Goal: Transaction & Acquisition: Purchase product/service

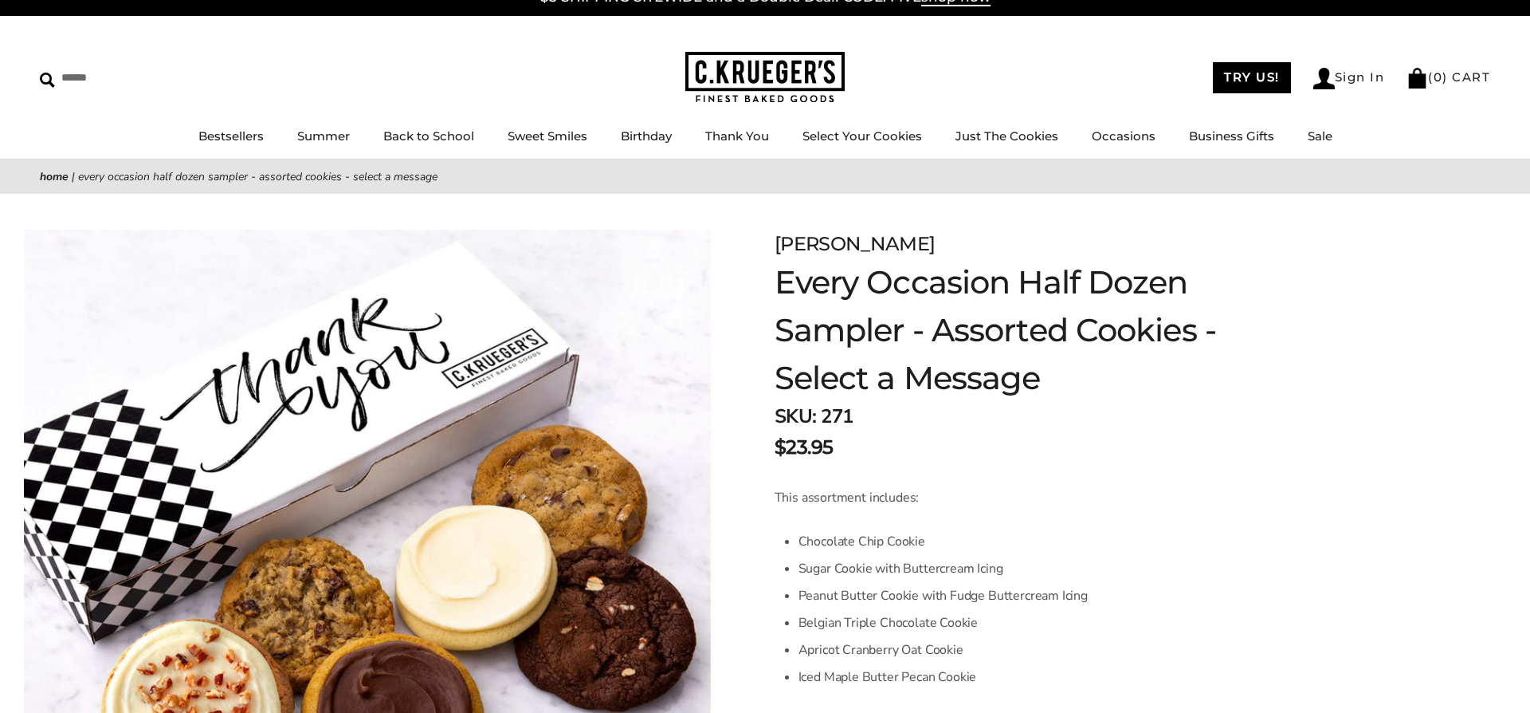
scroll to position [13, 0]
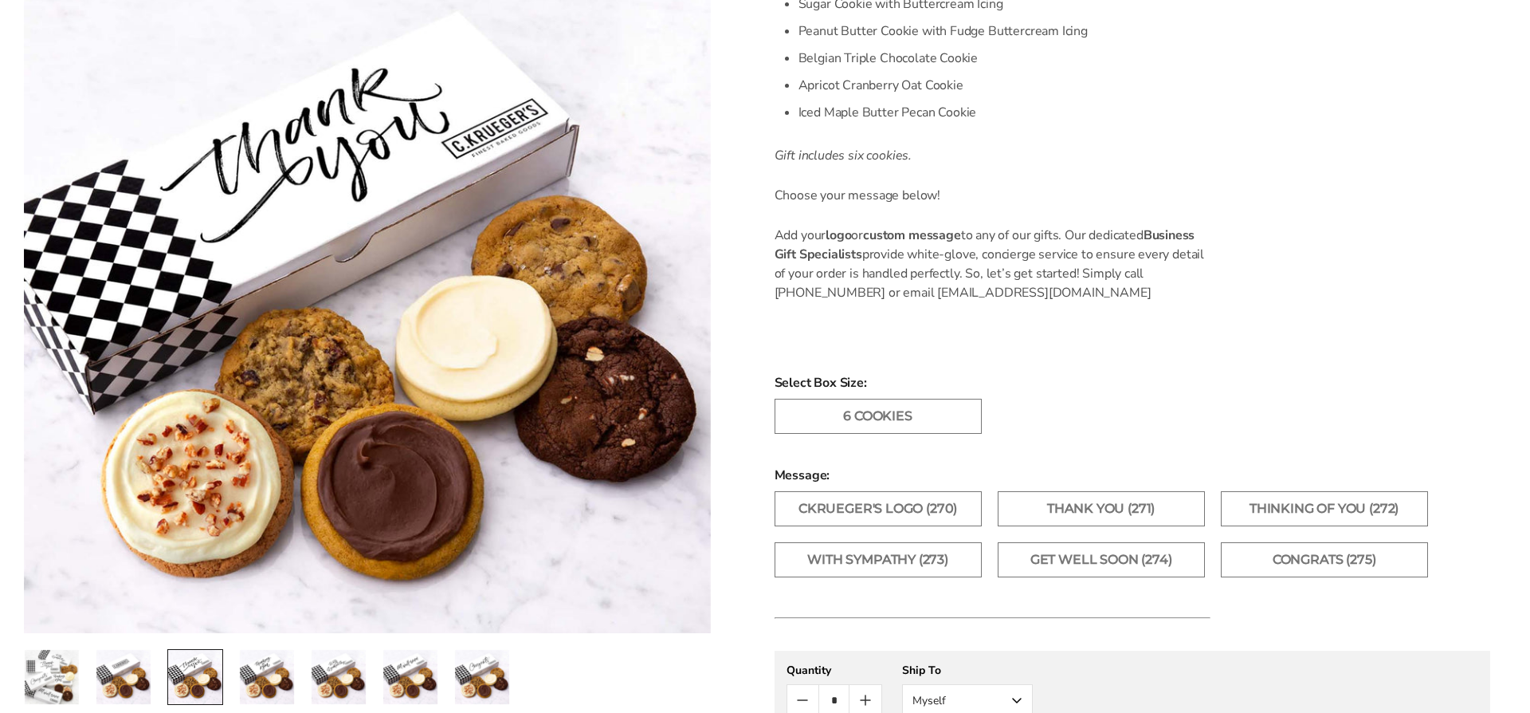
scroll to position [674, 0]
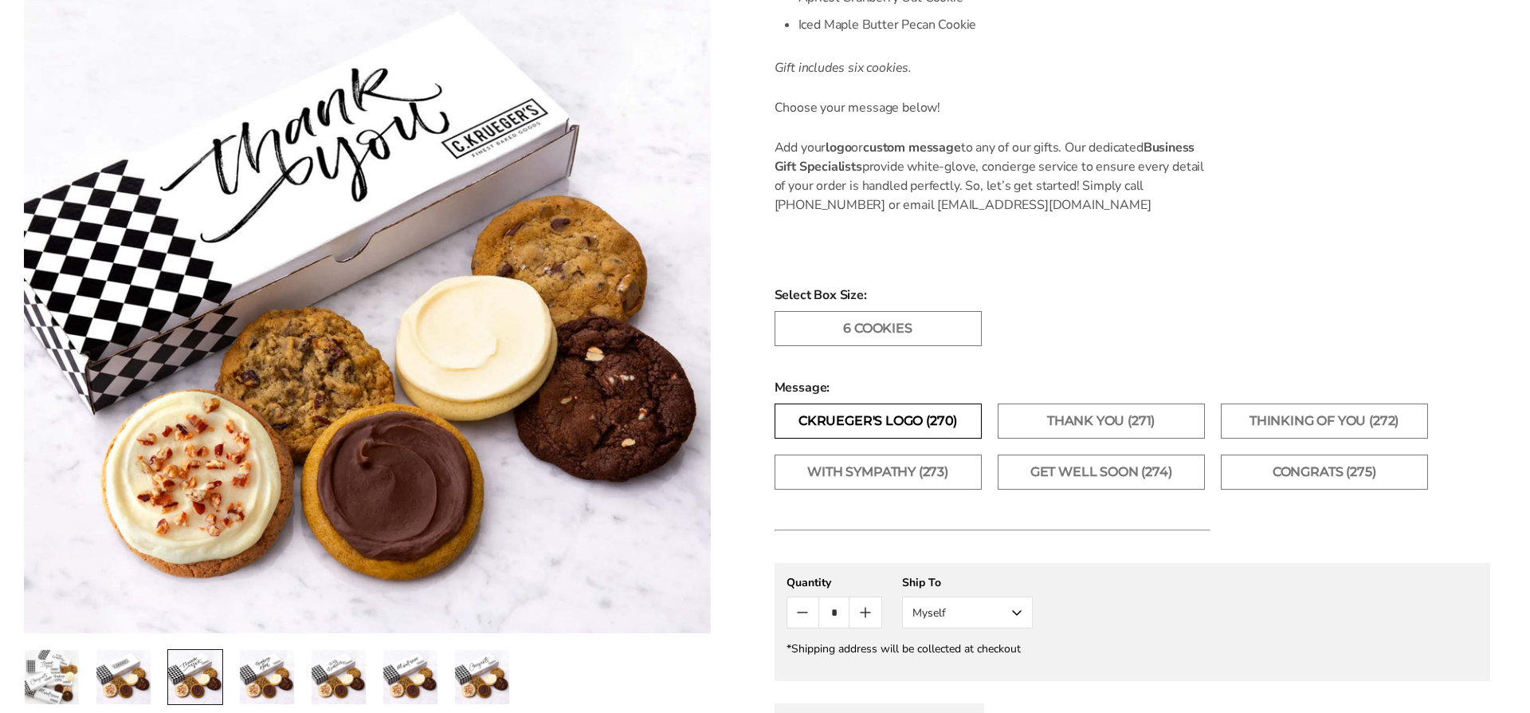
click at [954, 422] on label "CKrueger's Logo (270)" at bounding box center [878, 420] width 207 height 35
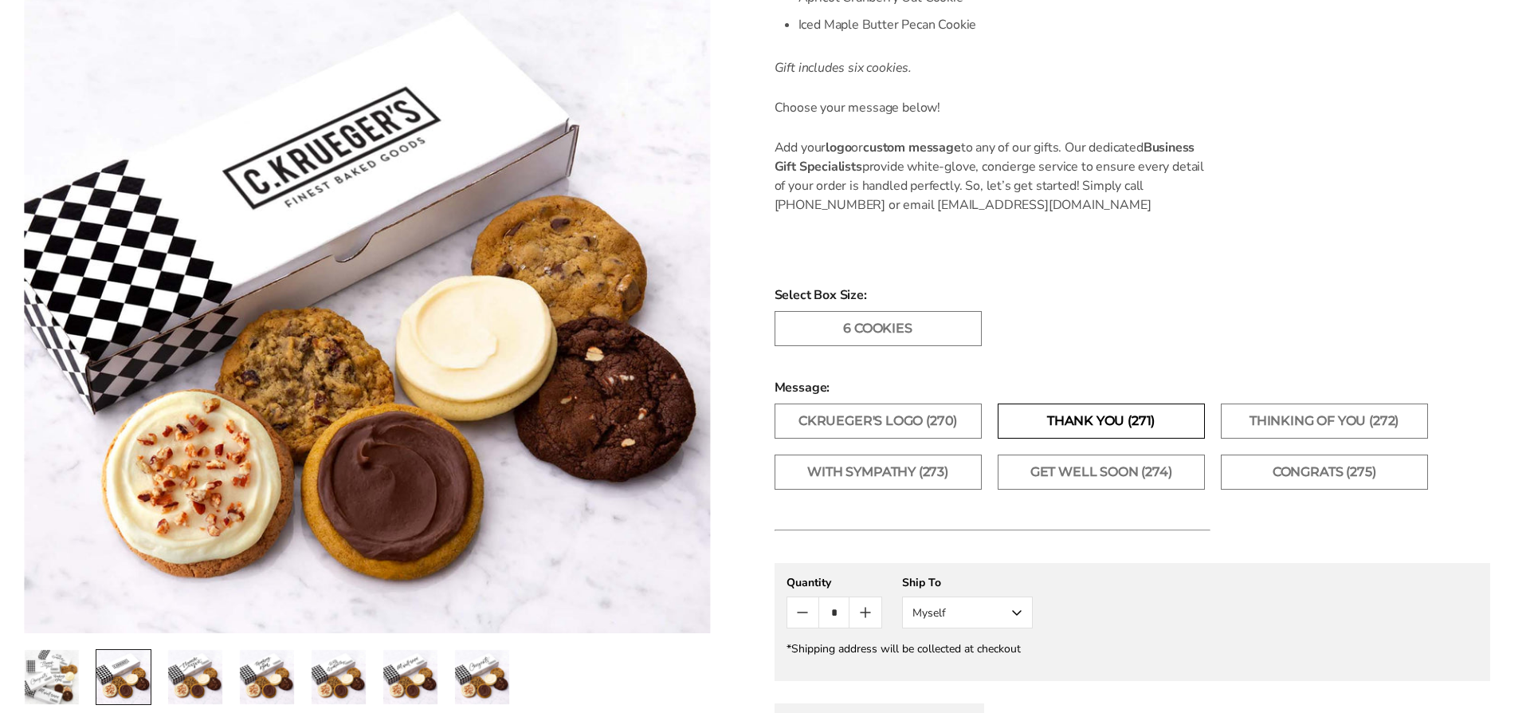
click at [1088, 423] on label "Thank You (271)" at bounding box center [1101, 420] width 207 height 35
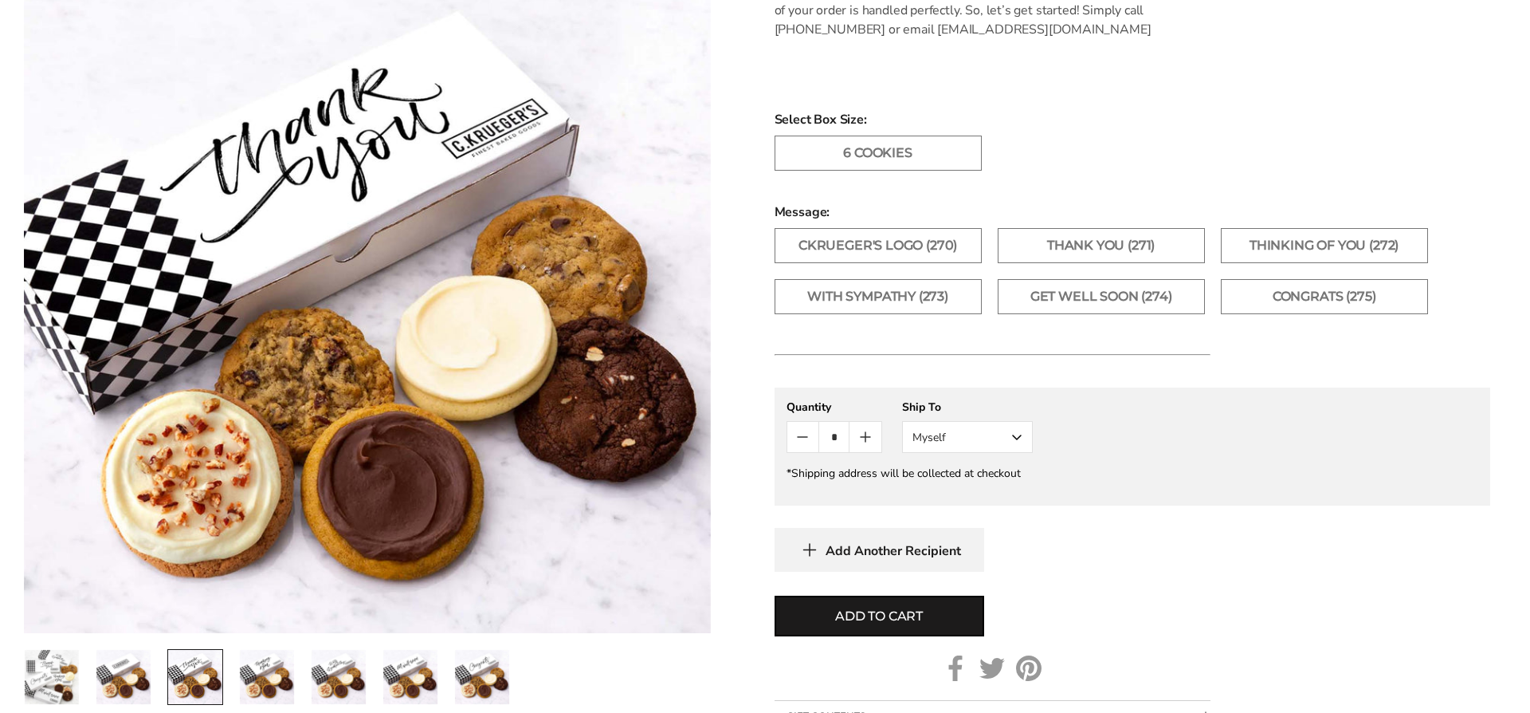
scroll to position [926, 0]
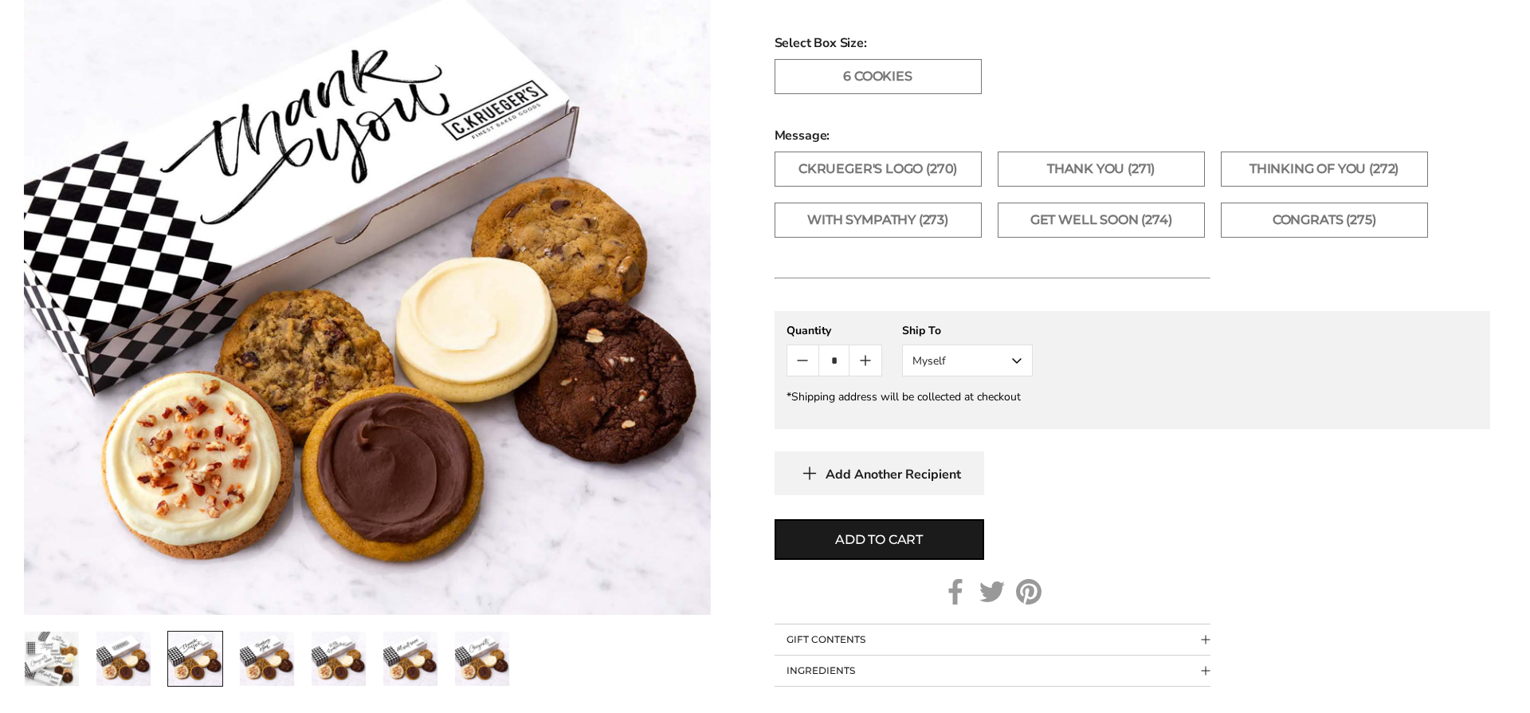
click at [983, 363] on button "Myself" at bounding box center [967, 360] width 131 height 32
click at [973, 420] on button "Other Recipient" at bounding box center [967, 419] width 129 height 29
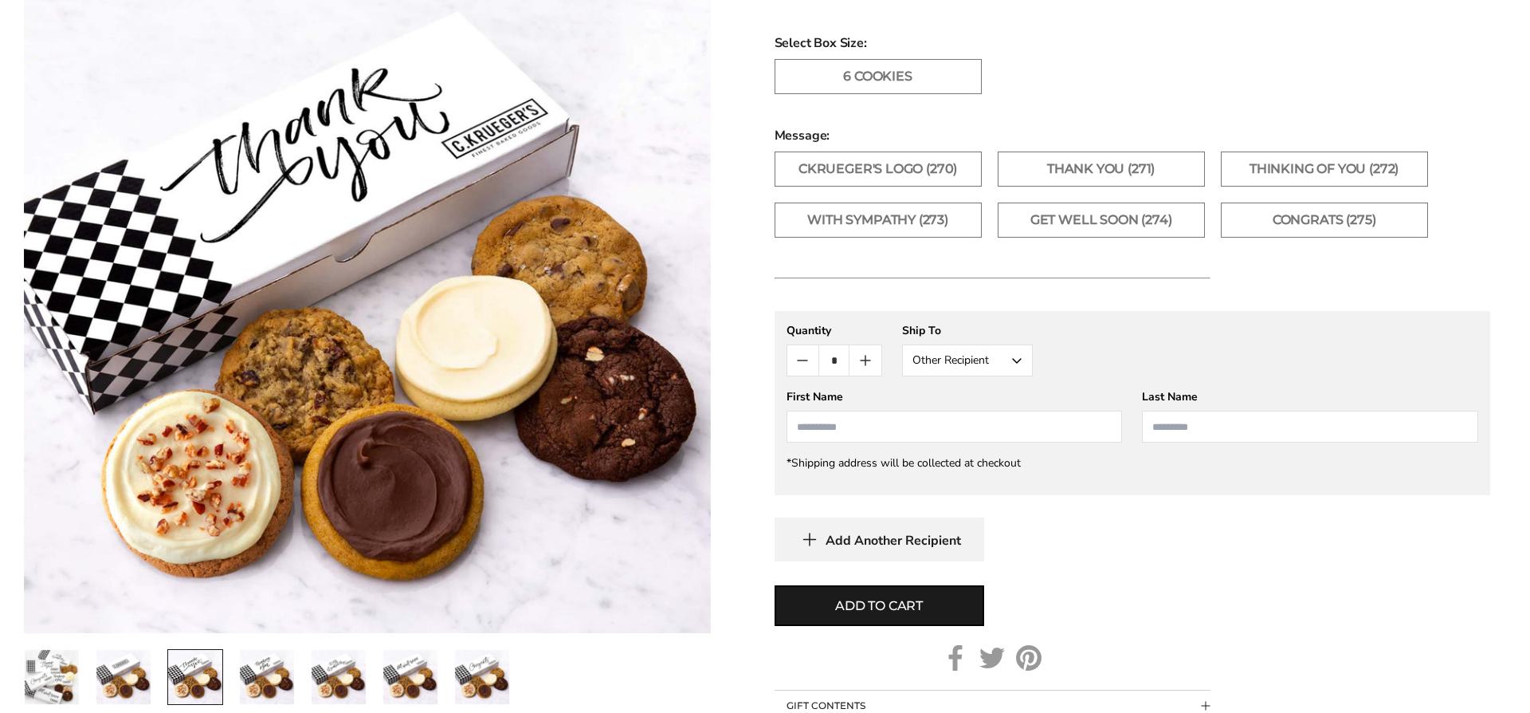
click at [1072, 413] on input "First Name" at bounding box center [955, 426] width 336 height 32
type input "****"
type input "*******"
click at [888, 520] on button "Add Another Recipient" at bounding box center [880, 539] width 210 height 44
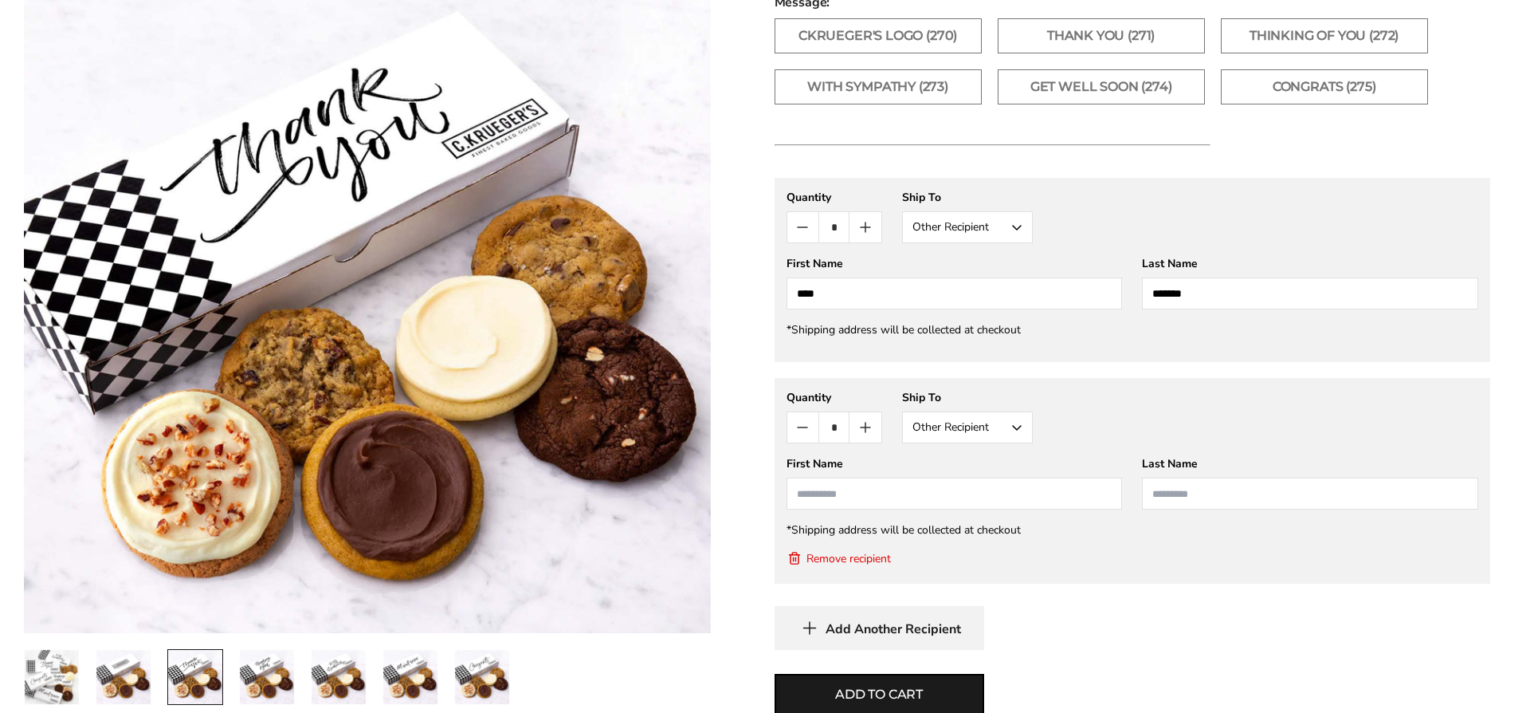
scroll to position [1091, 0]
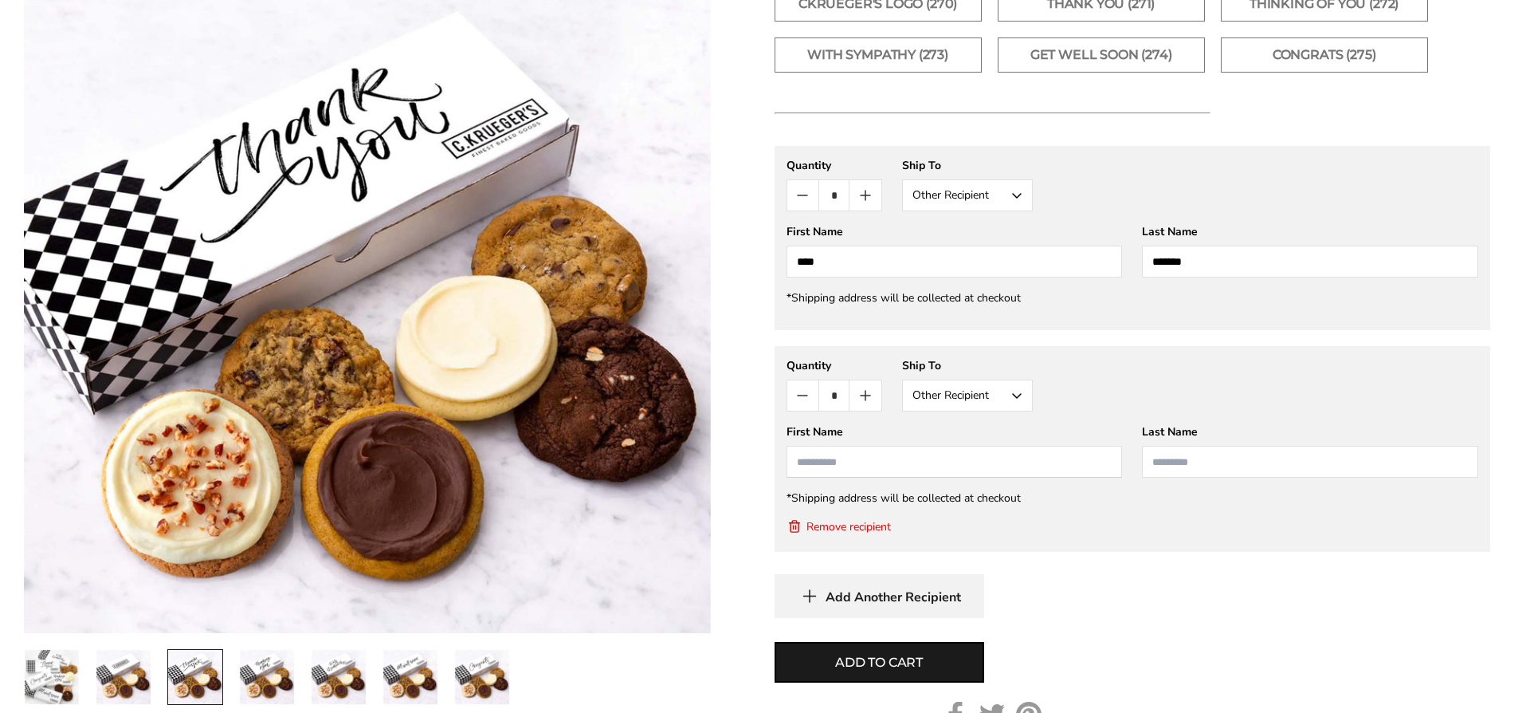
click at [950, 469] on input "First Name" at bounding box center [955, 462] width 336 height 32
type input "******"
type input "*********"
click at [915, 590] on span "Add Another Recipient" at bounding box center [893, 597] width 135 height 16
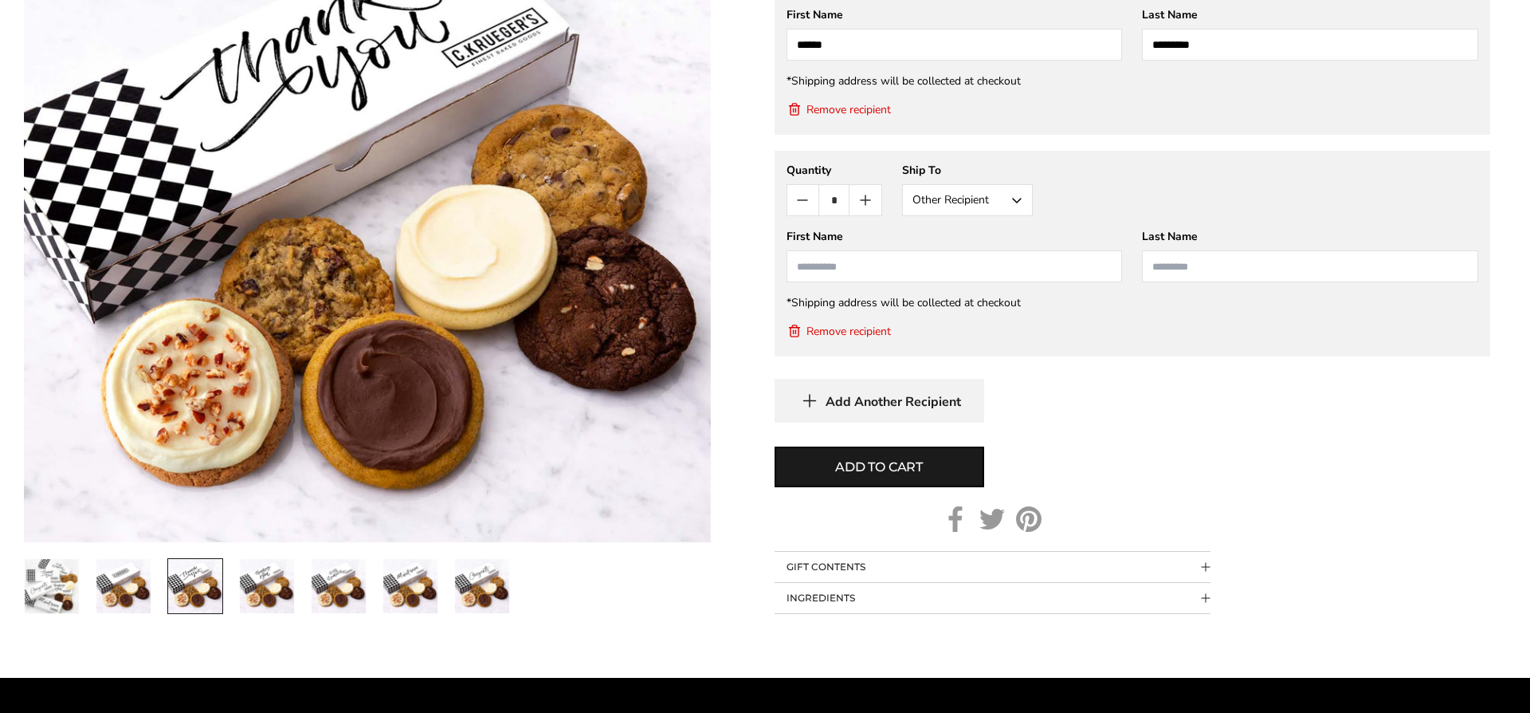
scroll to position [1697, 0]
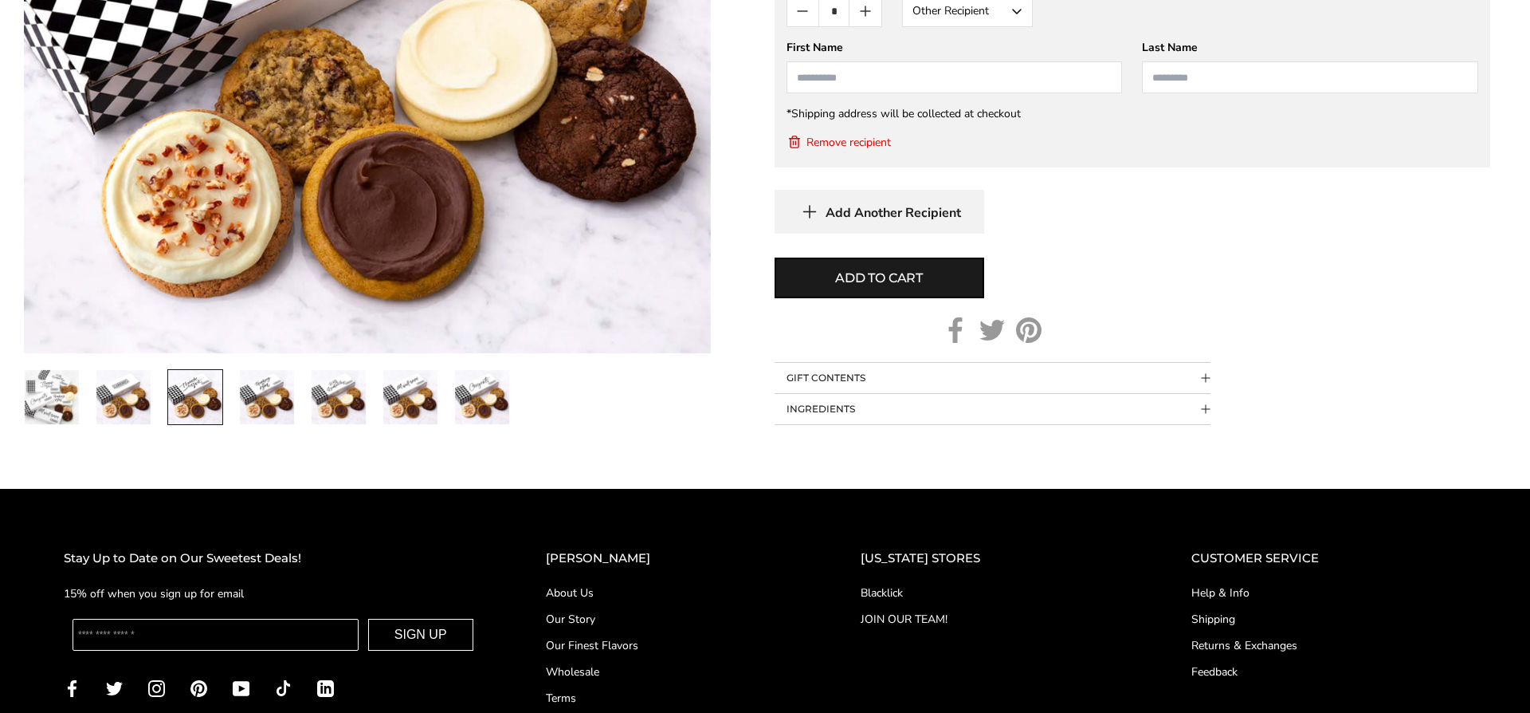
click at [936, 212] on span "Add Another Recipient" at bounding box center [893, 213] width 135 height 16
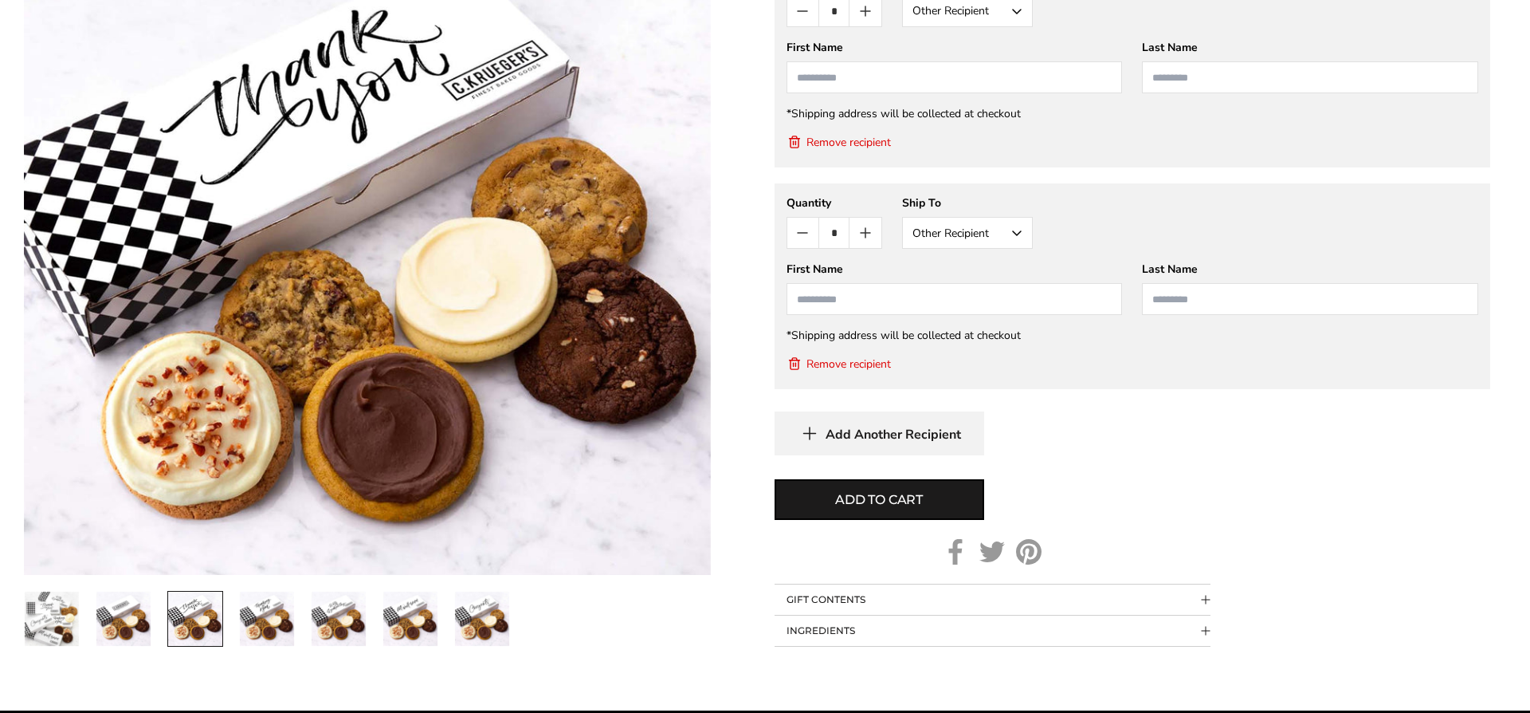
click at [921, 436] on span "Add Another Recipient" at bounding box center [893, 434] width 135 height 16
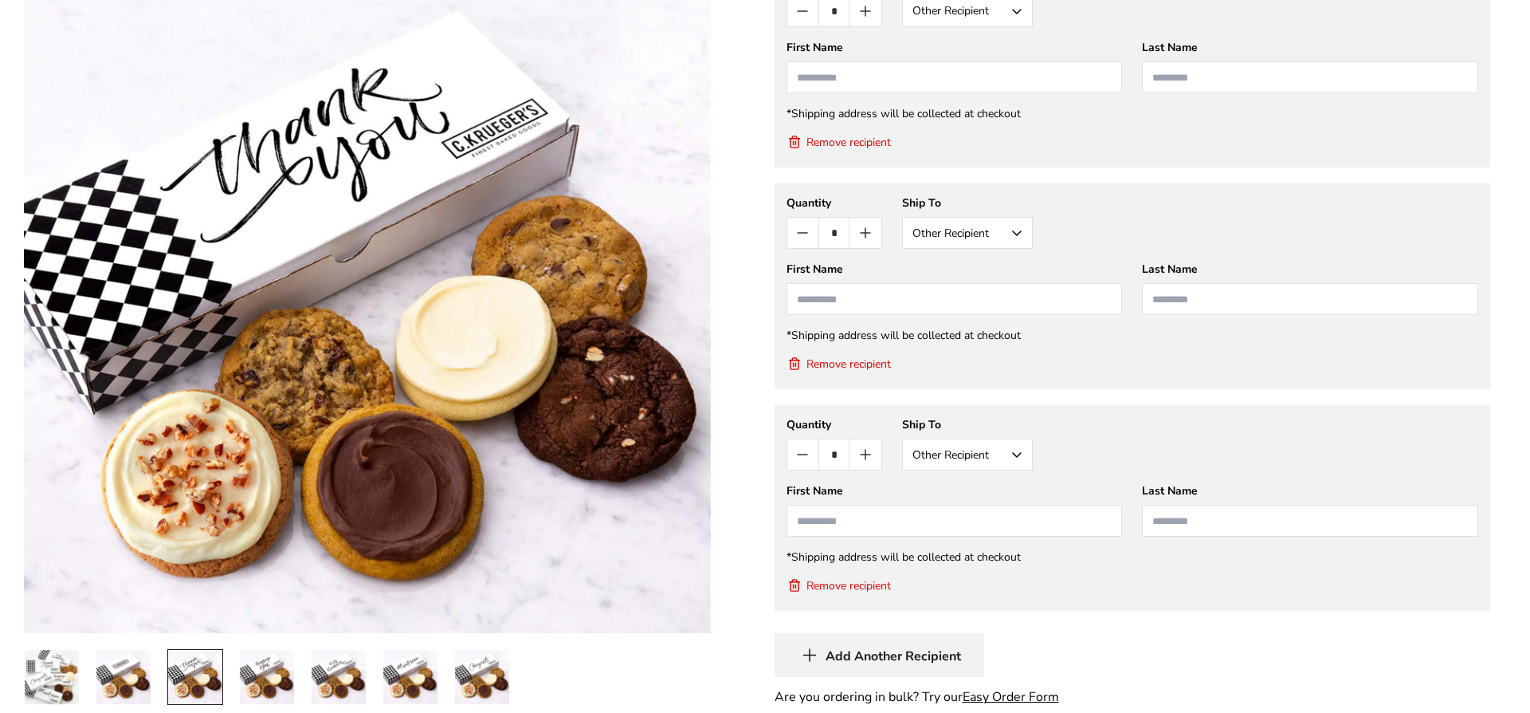
click at [918, 644] on button "Add Another Recipient" at bounding box center [880, 655] width 210 height 44
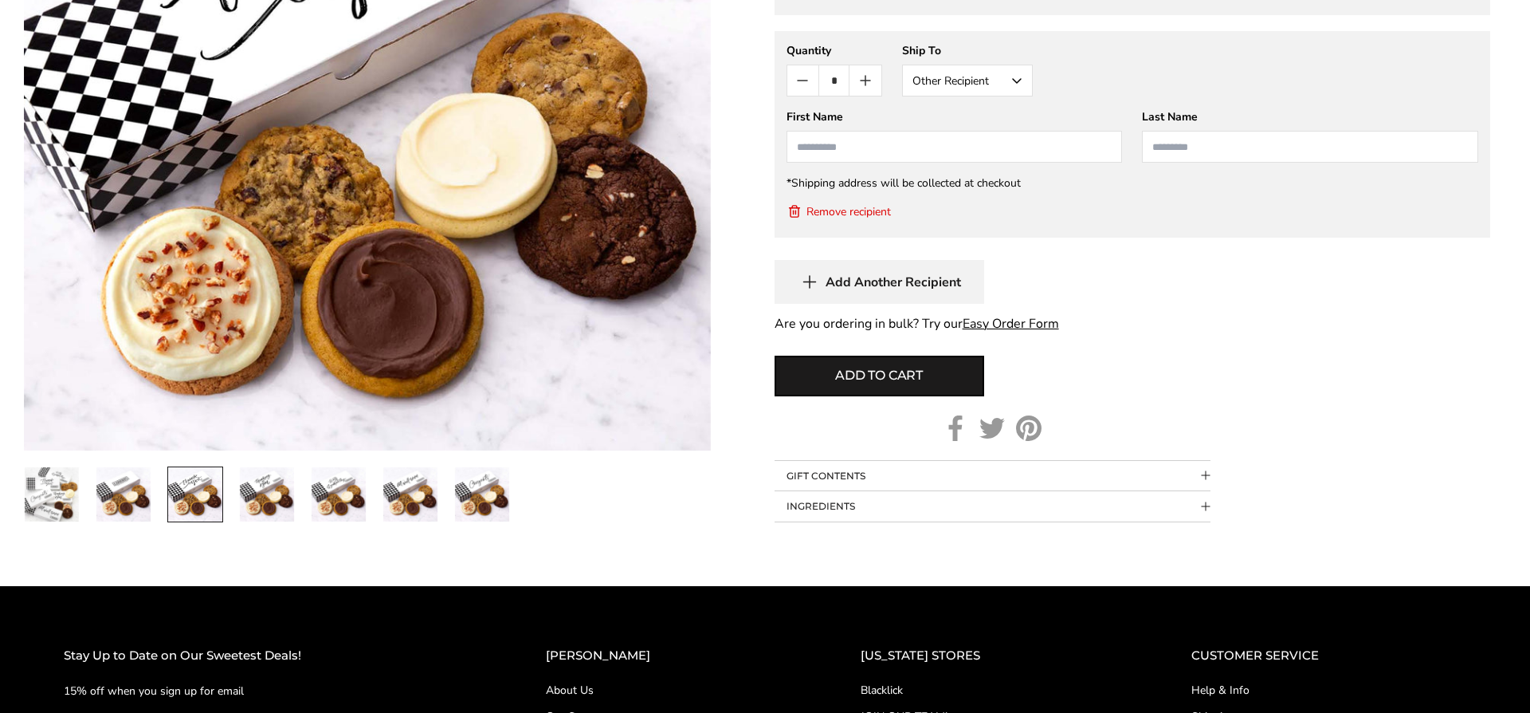
scroll to position [2295, 0]
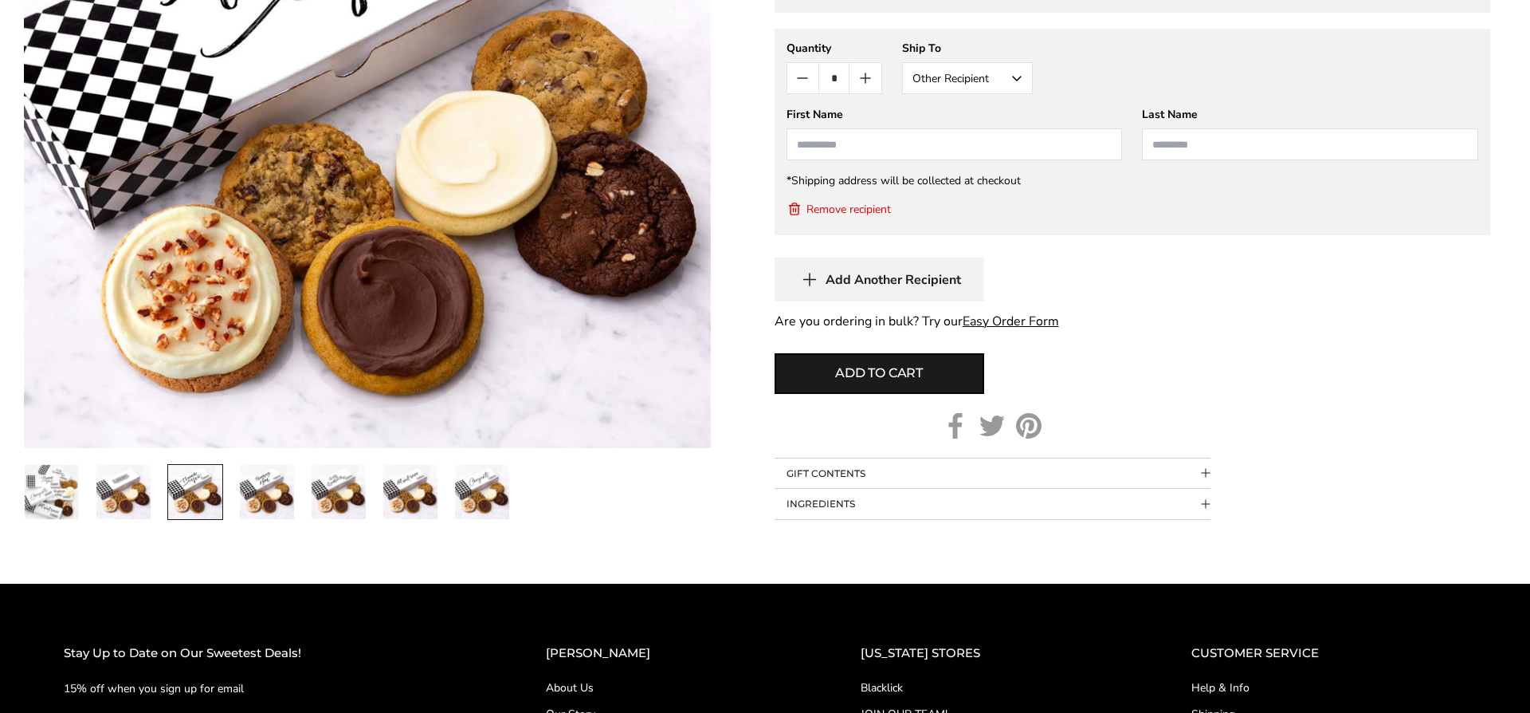
click at [957, 272] on span "Add Another Recipient" at bounding box center [893, 280] width 135 height 16
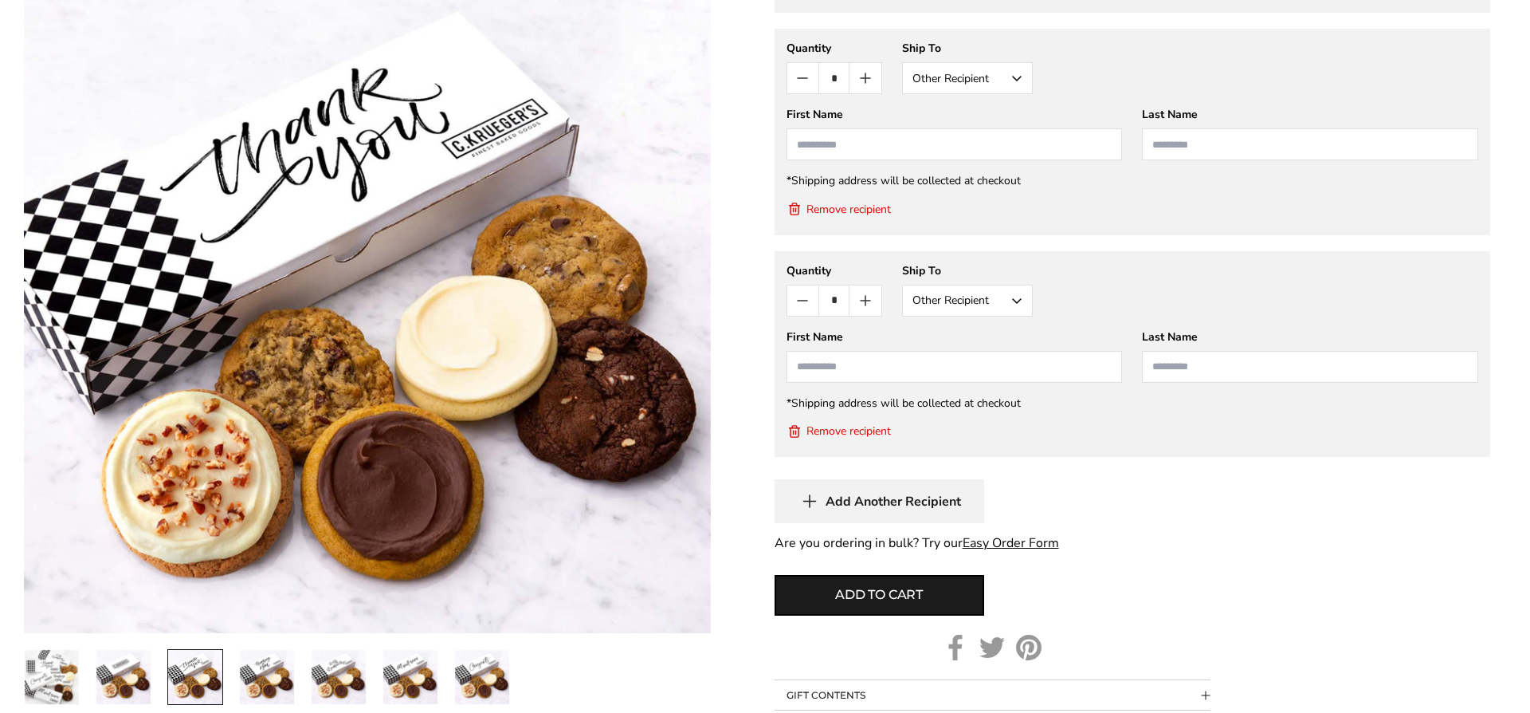
click at [961, 512] on button "Add Another Recipient" at bounding box center [880, 501] width 210 height 44
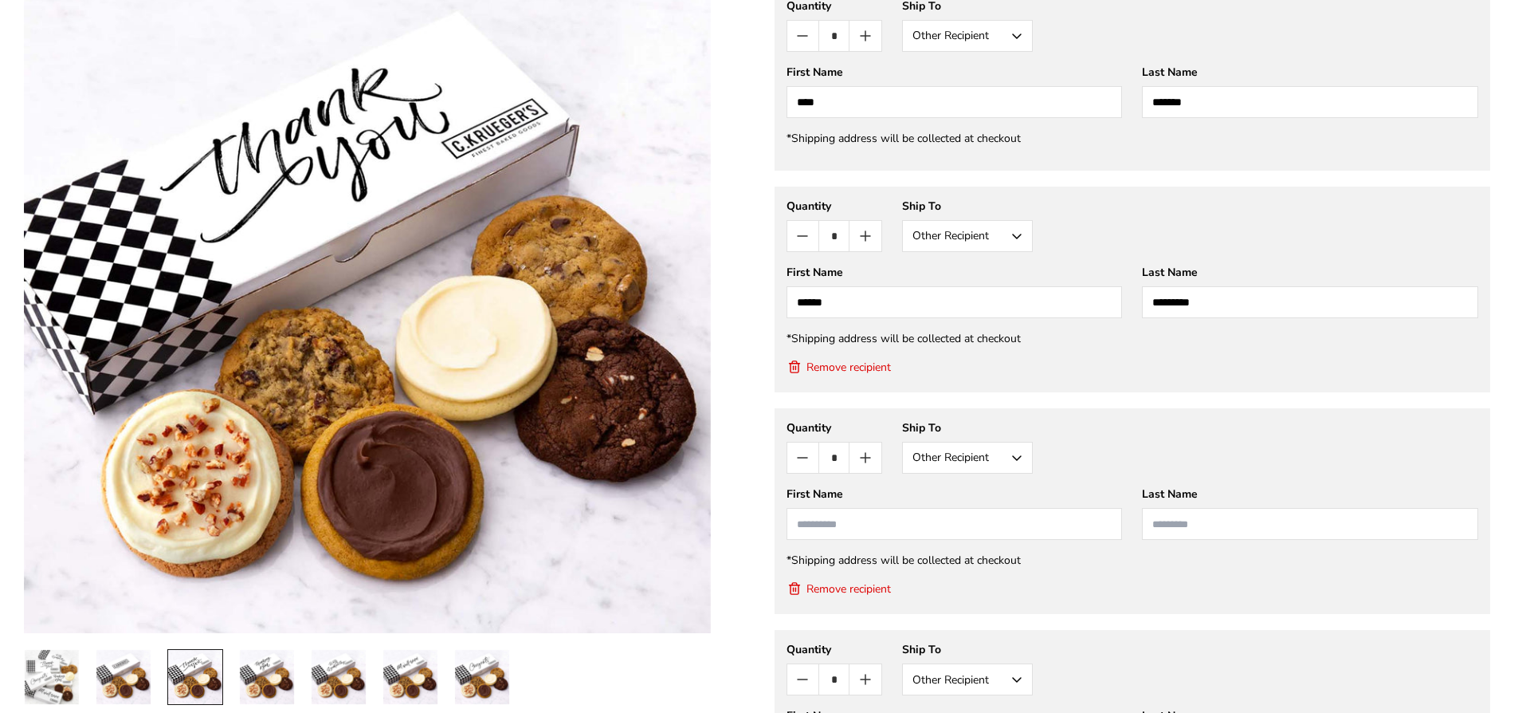
scroll to position [1364, 0]
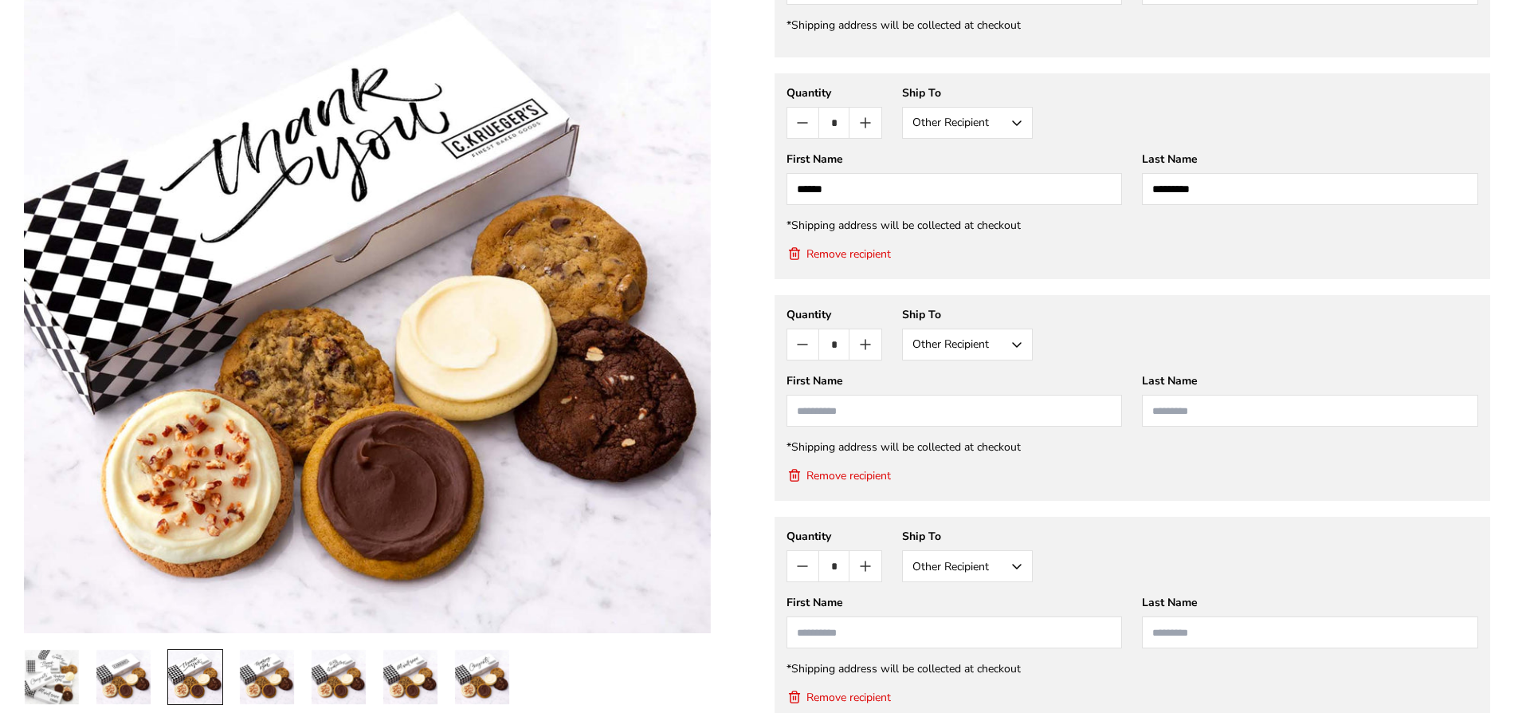
click at [982, 418] on input "First Name" at bounding box center [955, 411] width 336 height 32
type input "******"
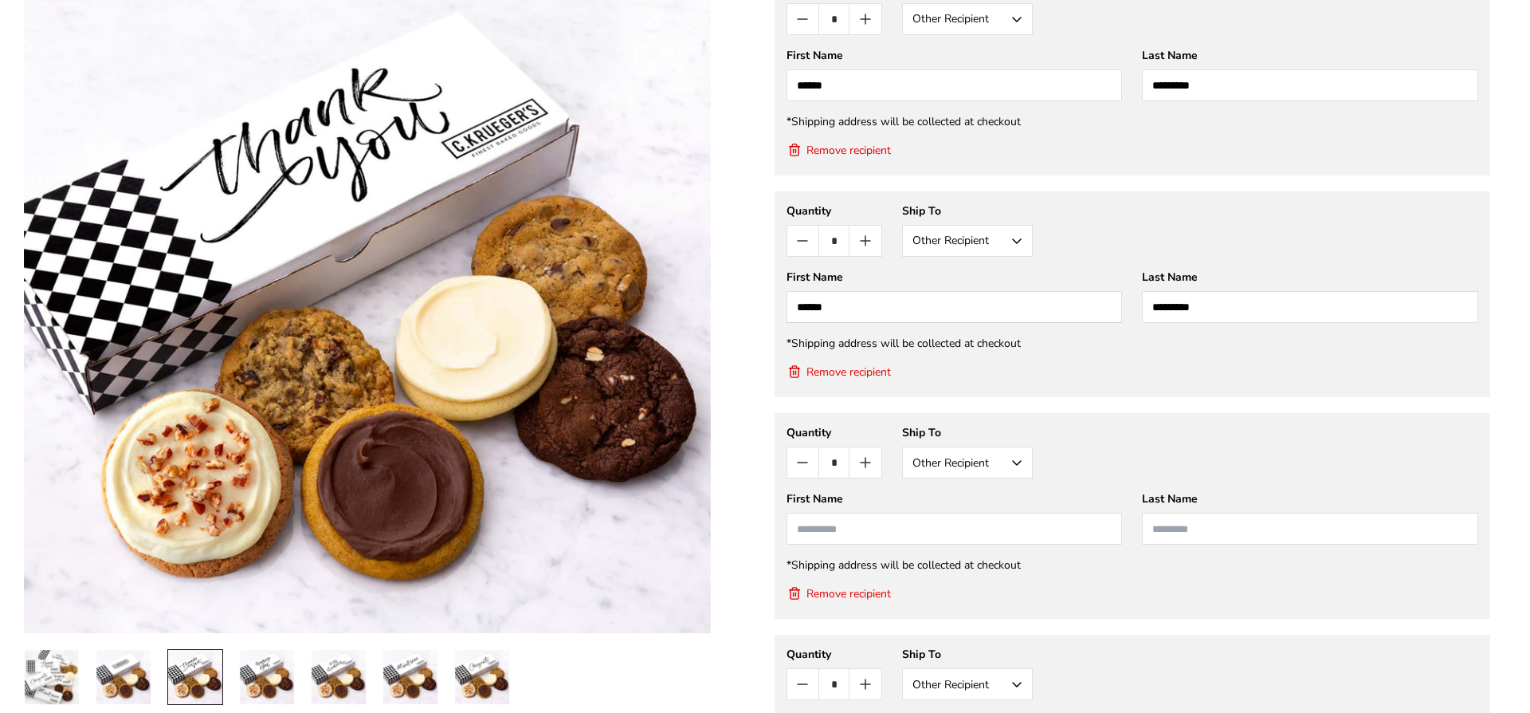
scroll to position [1587, 0]
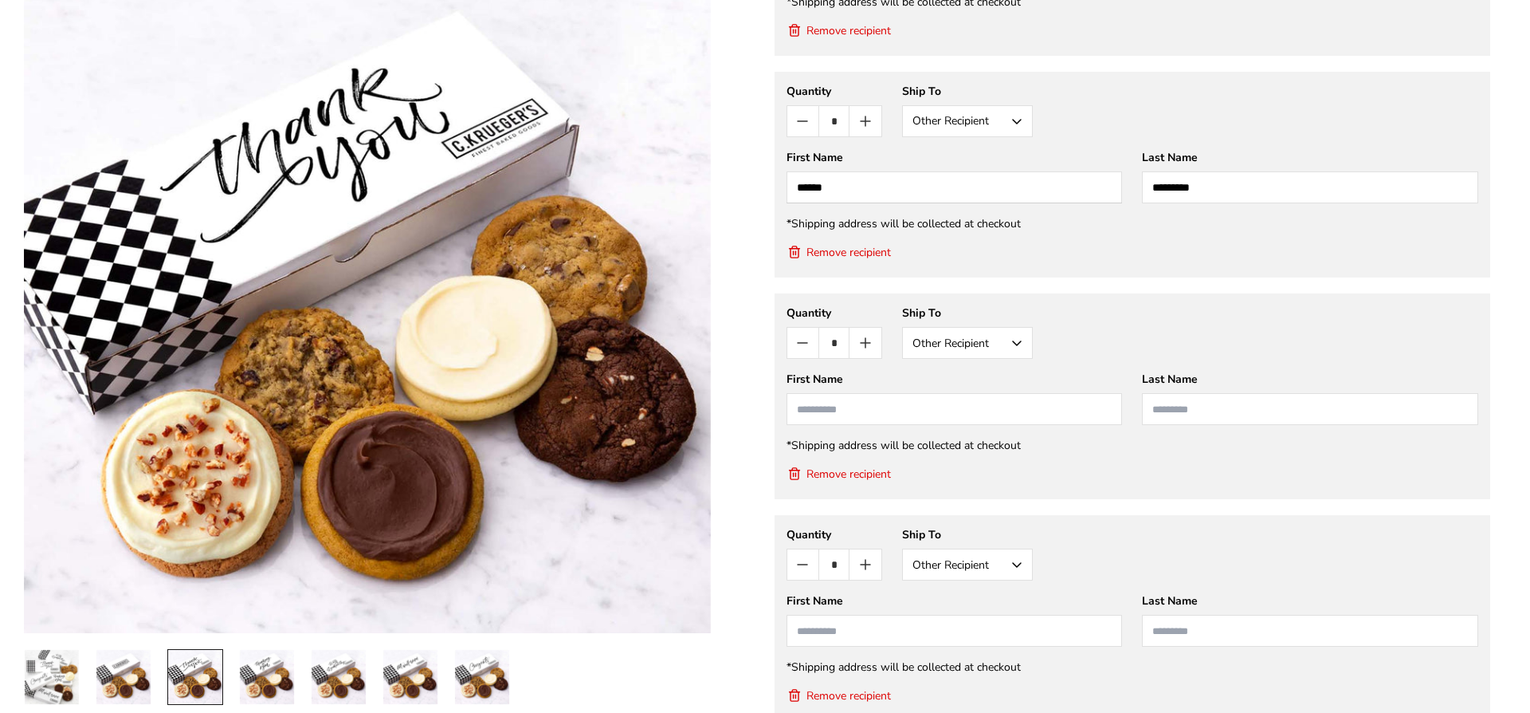
type input "*********"
click at [873, 473] on button "Remove recipient" at bounding box center [839, 473] width 104 height 16
click at [850, 476] on button "Remove recipient" at bounding box center [839, 473] width 104 height 16
click at [866, 468] on button "Remove recipient" at bounding box center [839, 473] width 104 height 16
click at [870, 477] on button "Remove recipient" at bounding box center [839, 473] width 104 height 16
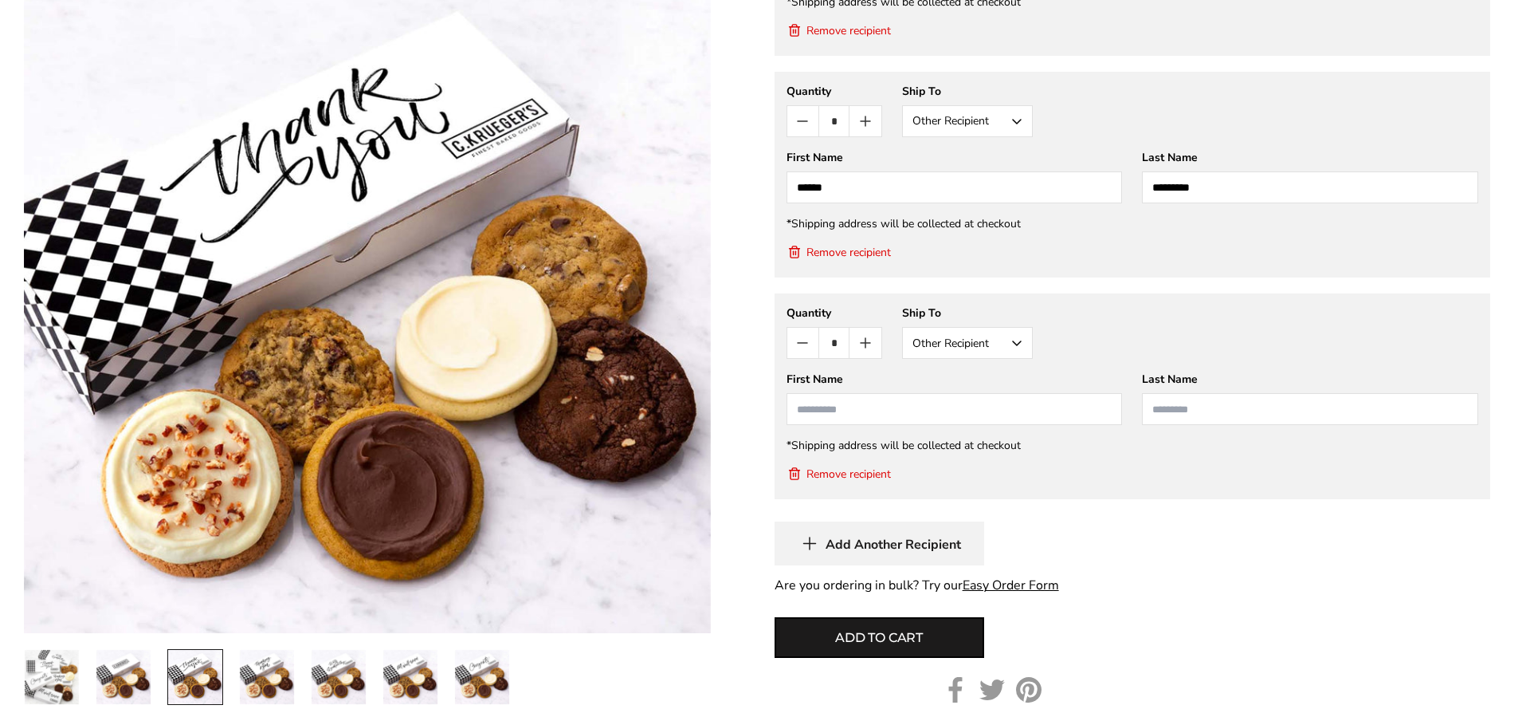
click at [879, 472] on button "Remove recipient" at bounding box center [839, 473] width 104 height 16
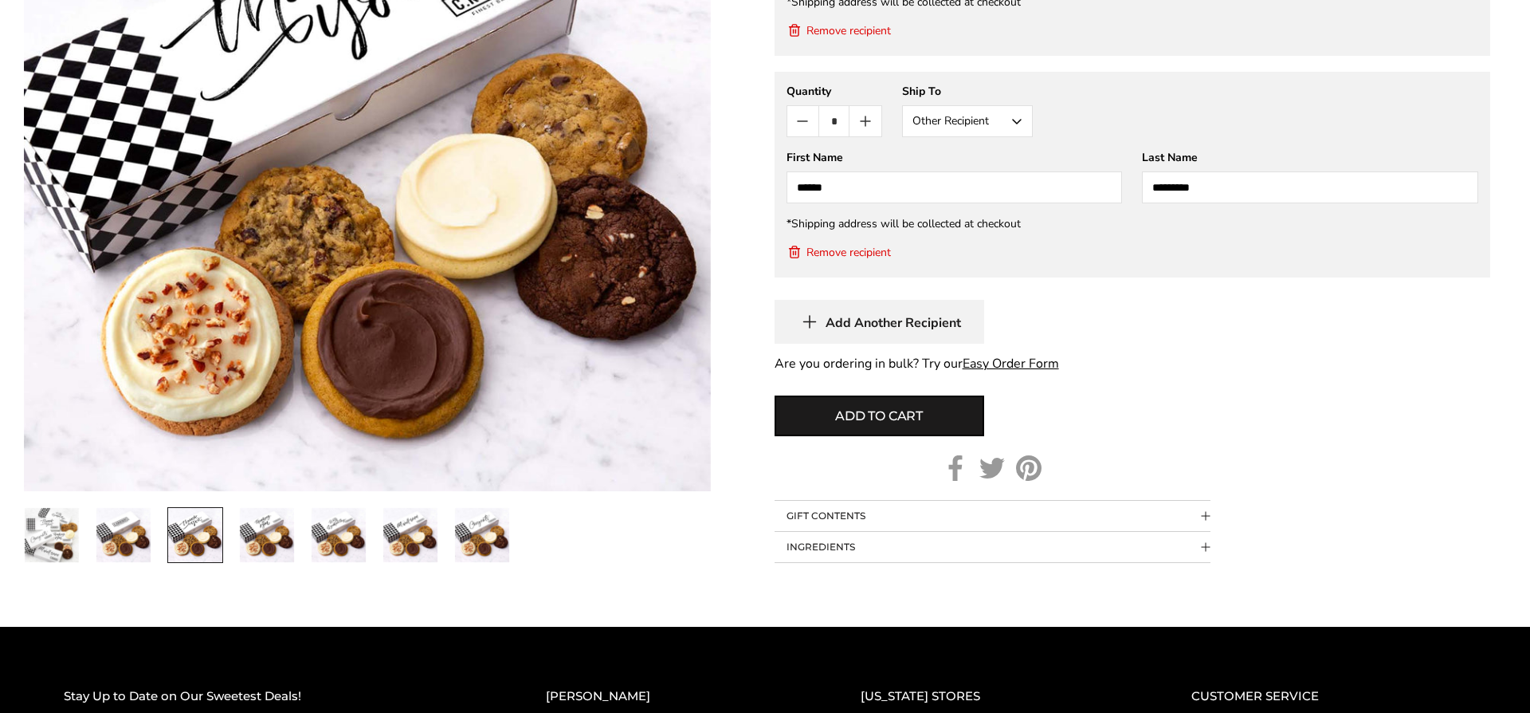
click at [1029, 362] on link "Easy Order Form" at bounding box center [1011, 364] width 96 height 18
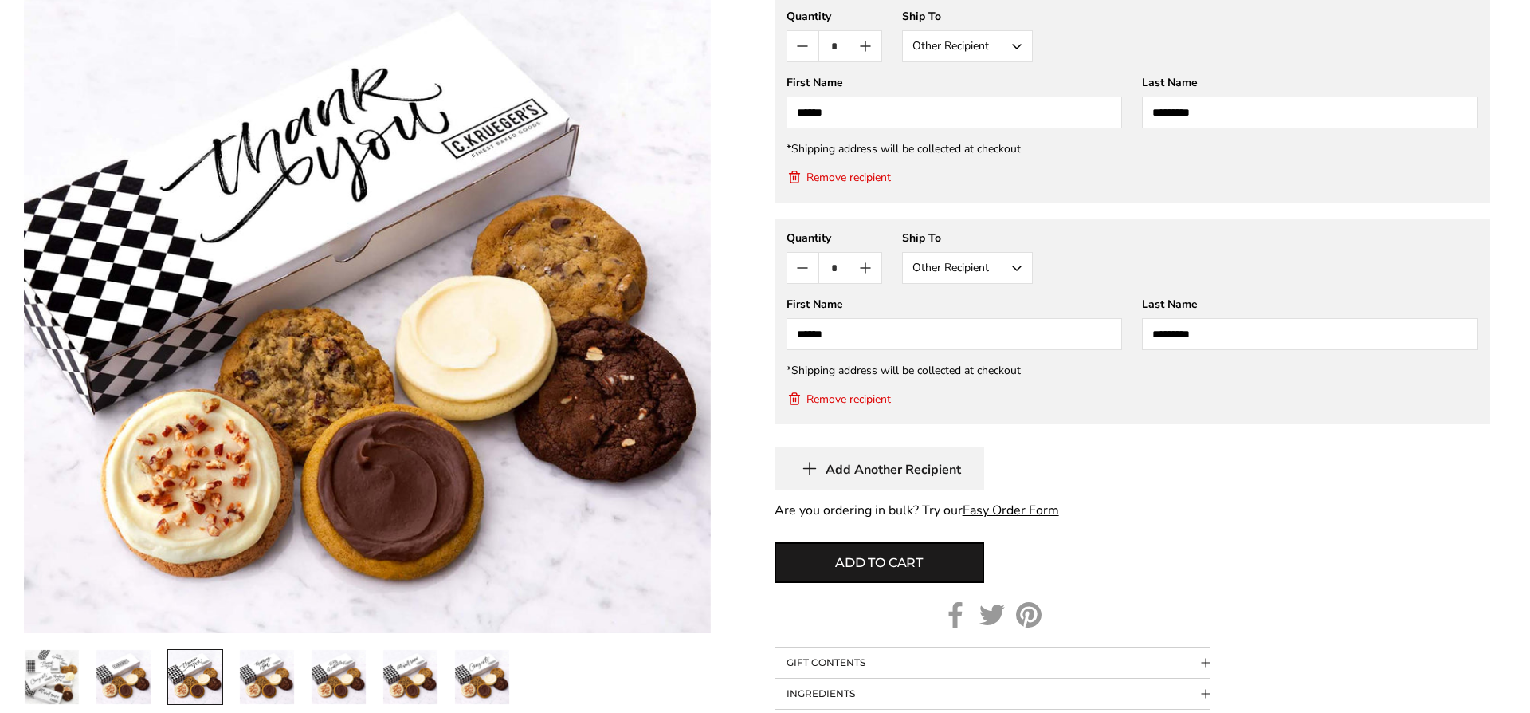
scroll to position [1514, 0]
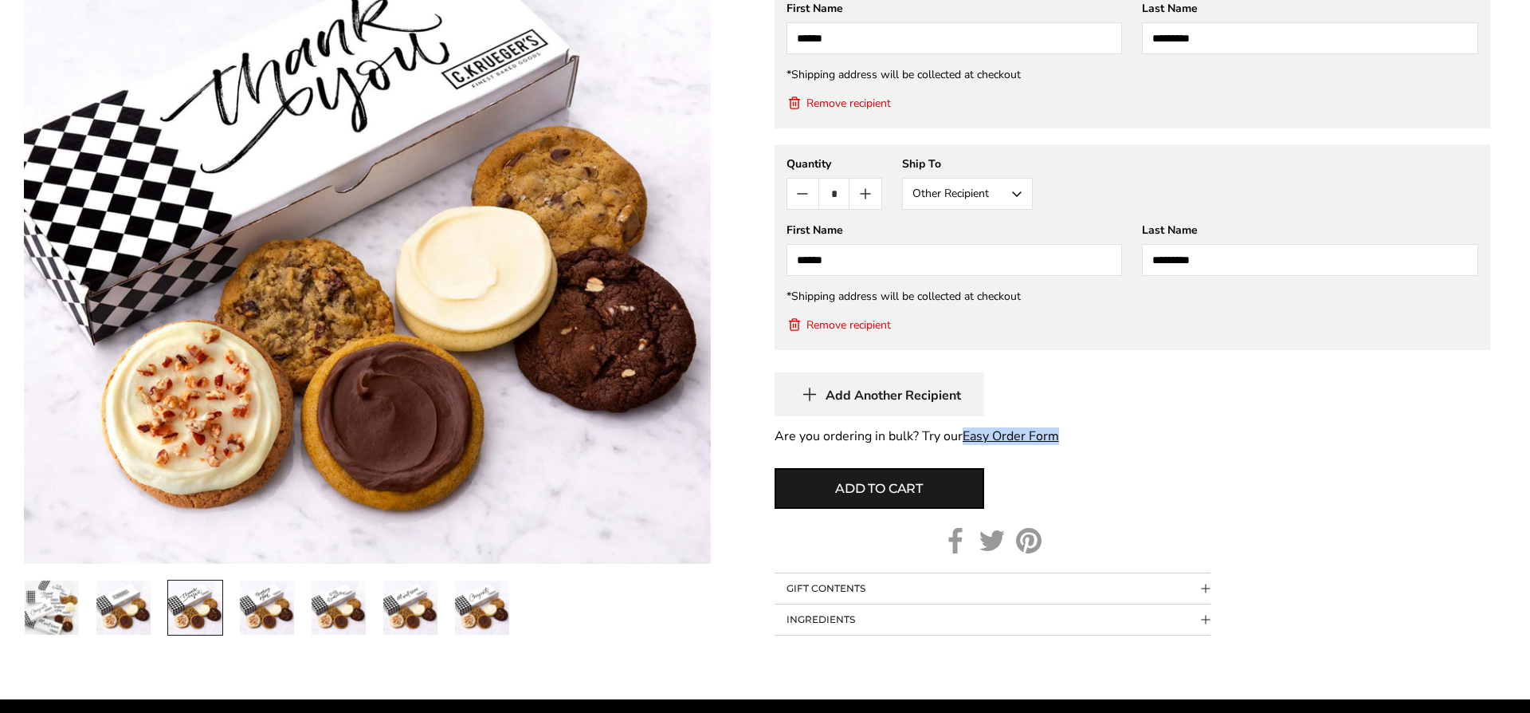
drag, startPoint x: 904, startPoint y: 486, endPoint x: 936, endPoint y: 487, distance: 31.9
click at [903, 486] on span "Add to cart" at bounding box center [879, 488] width 88 height 19
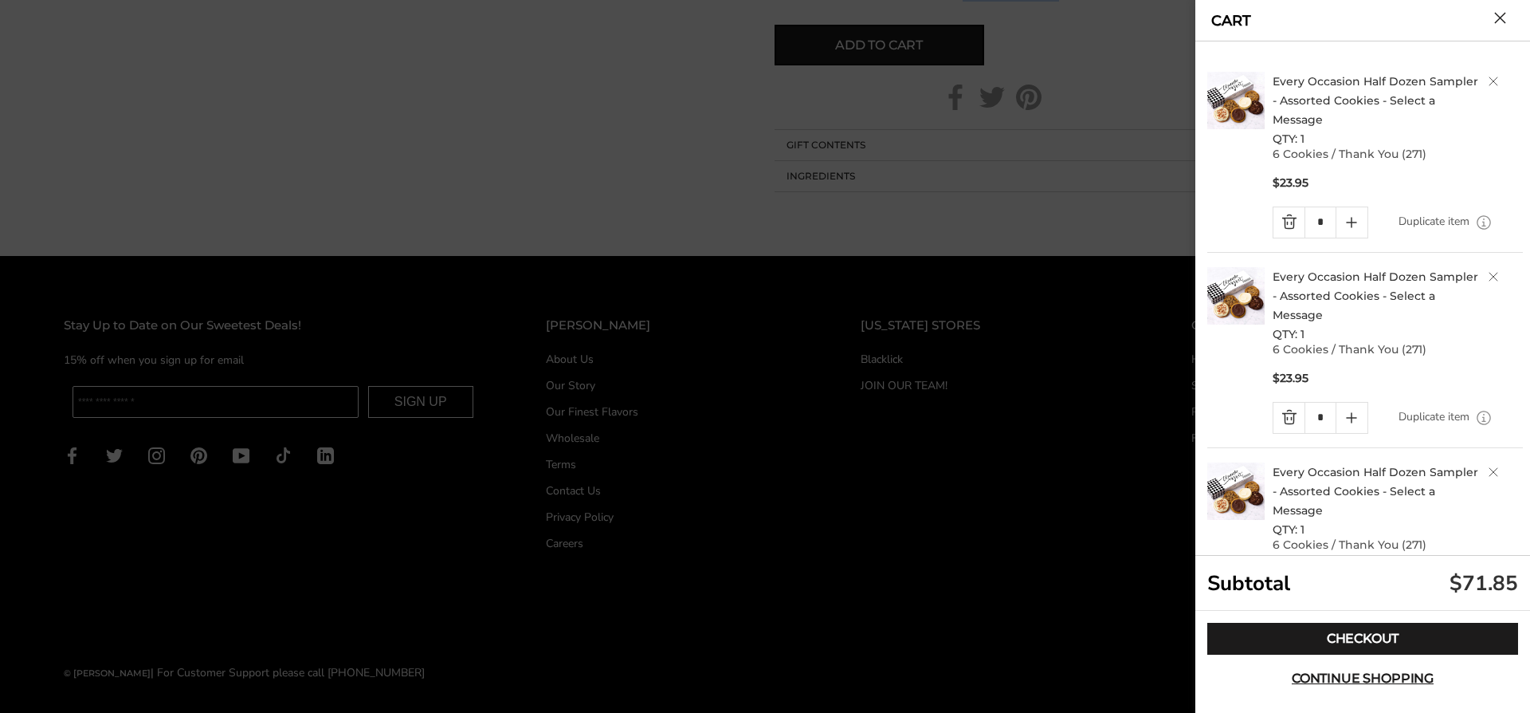
scroll to position [45, 0]
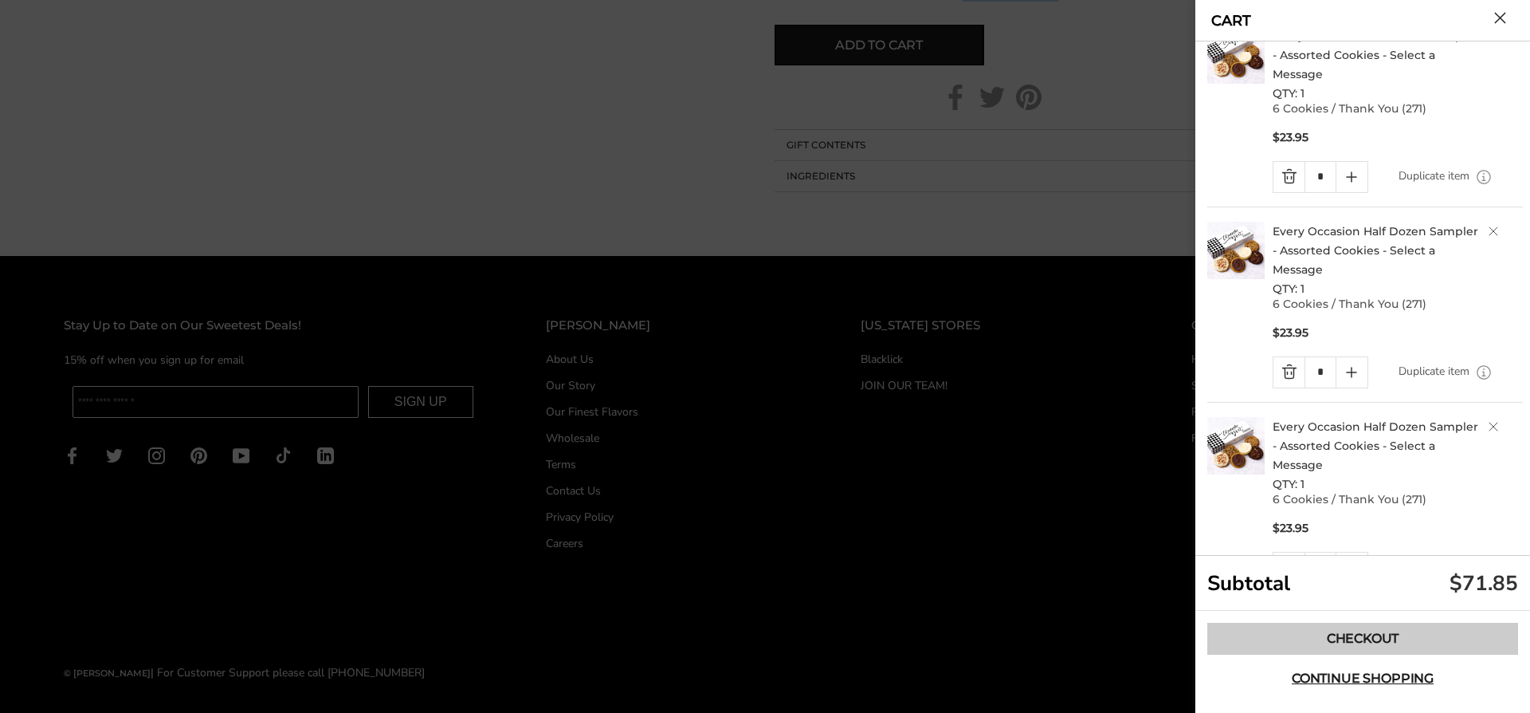
click at [1423, 636] on link "Checkout" at bounding box center [1362, 638] width 311 height 32
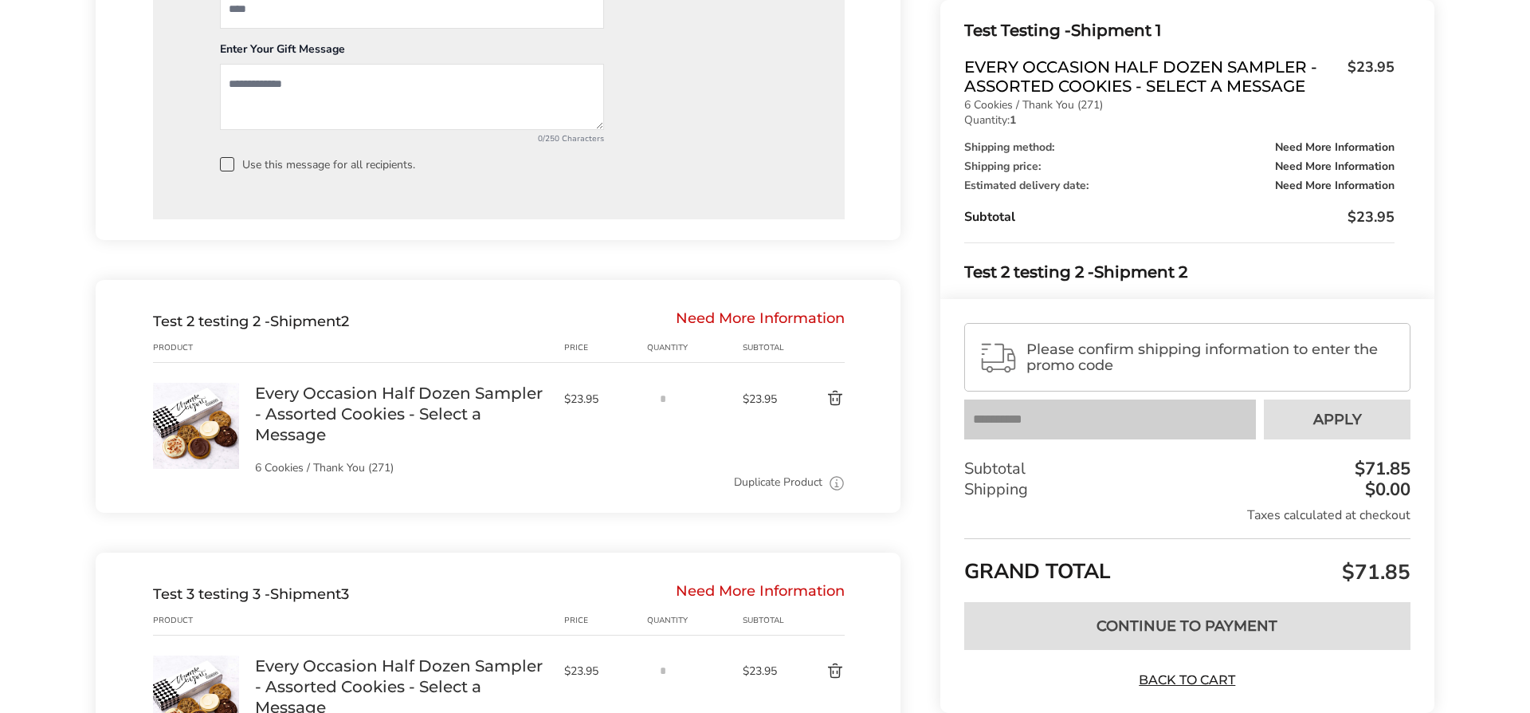
scroll to position [1525, 0]
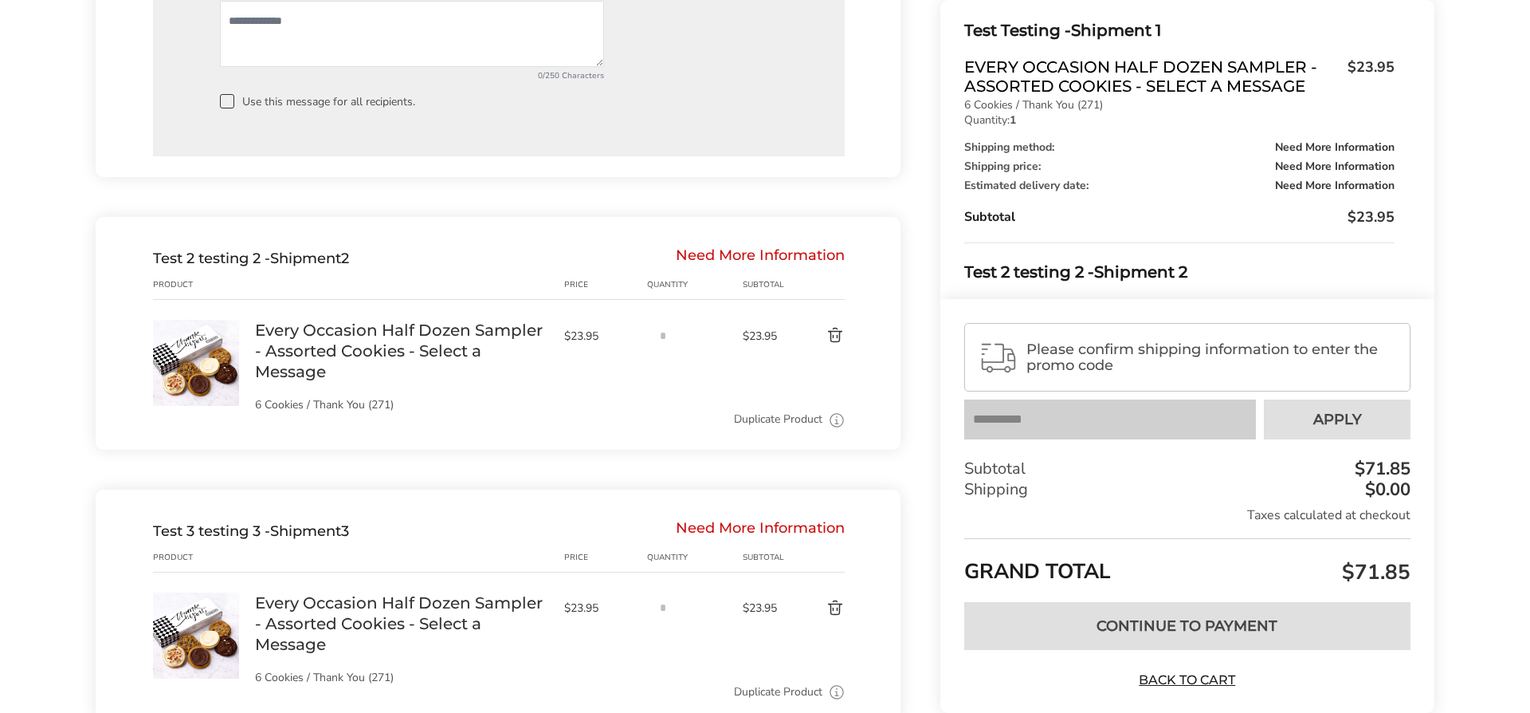
click at [798, 255] on div "Need More Information" at bounding box center [760, 258] width 169 height 18
click at [627, 413] on div "Duplicate Product Use this to ship the same box to a different address." at bounding box center [550, 419] width 590 height 18
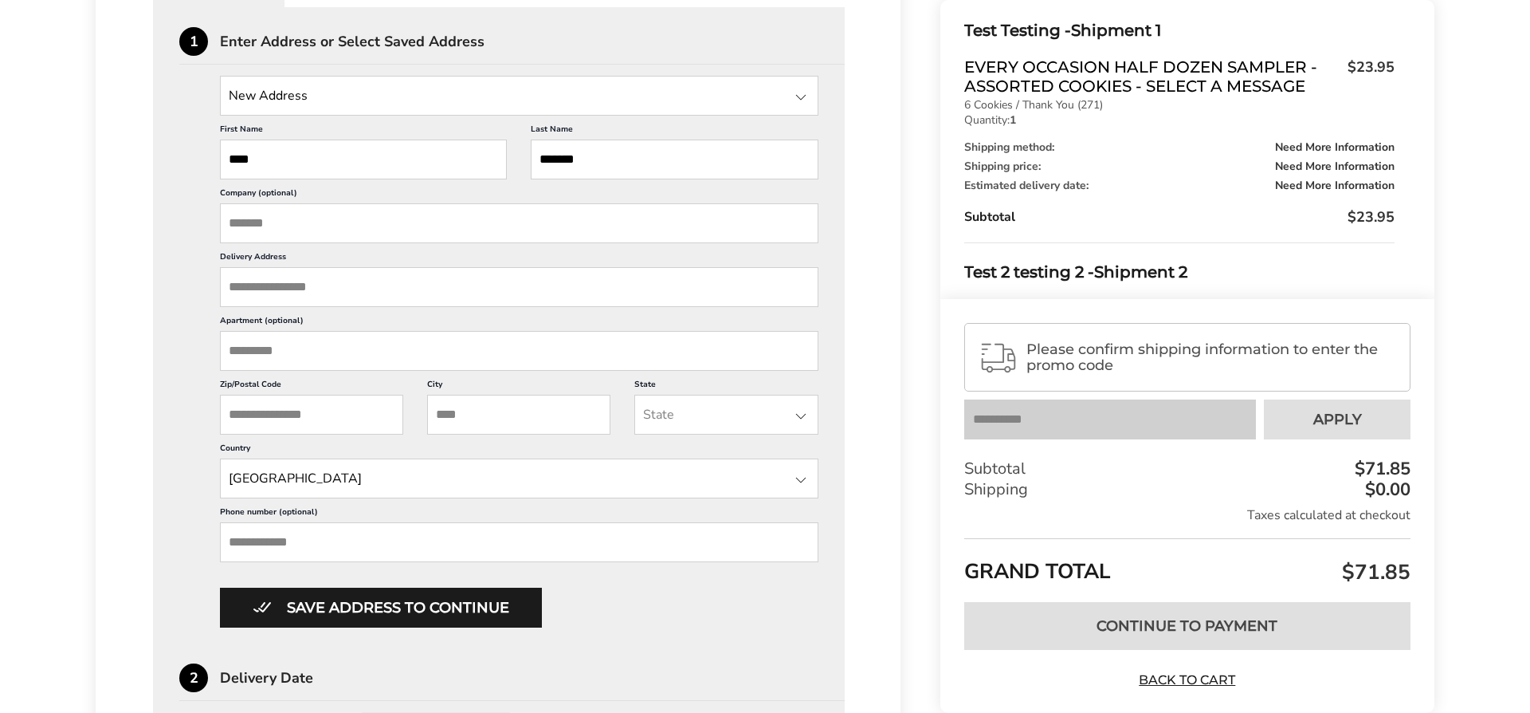
scroll to position [473, 0]
click at [424, 226] on input "Company (optional)" at bounding box center [519, 224] width 599 height 40
click at [263, 283] on input "Delivery Address" at bounding box center [519, 288] width 599 height 40
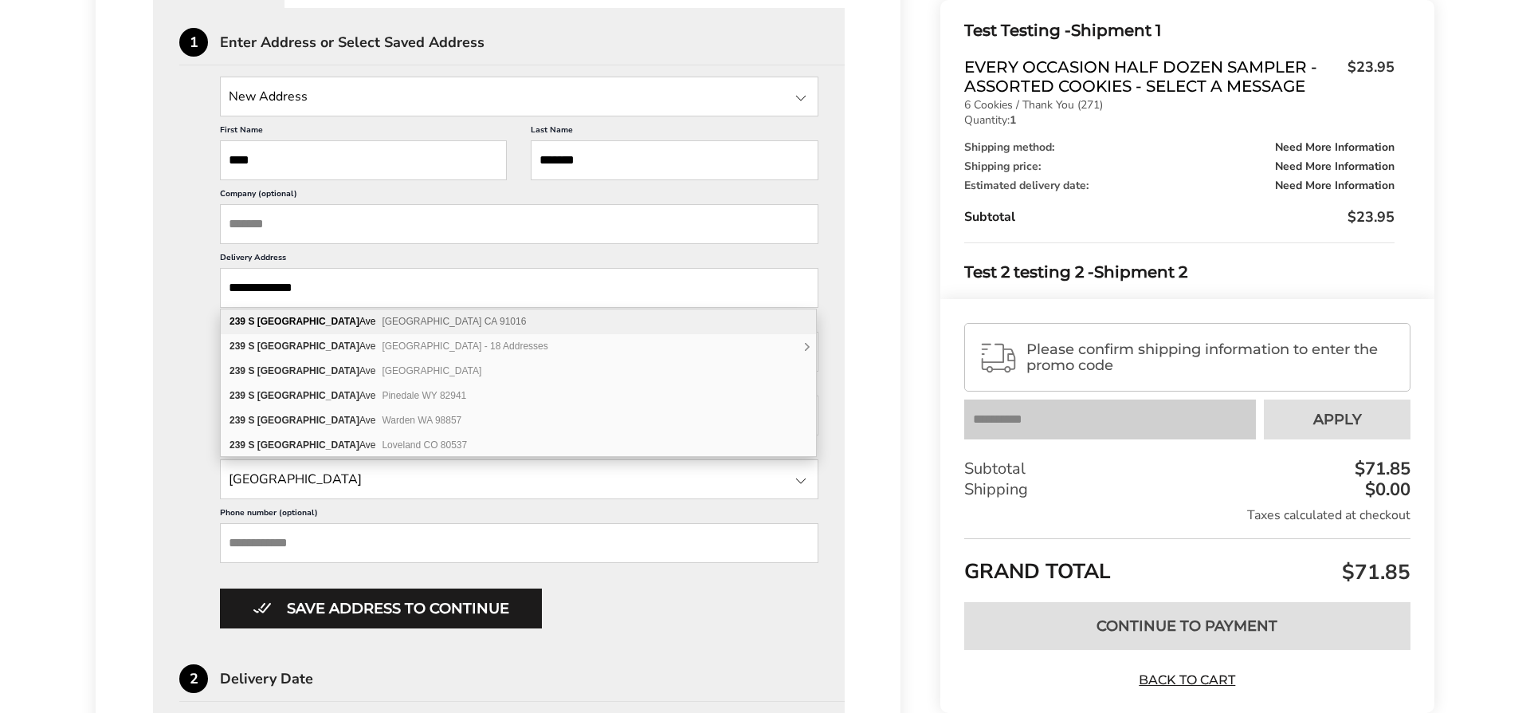
click at [233, 322] on b "239" at bounding box center [238, 321] width 16 height 11
type input "**********"
type input "********"
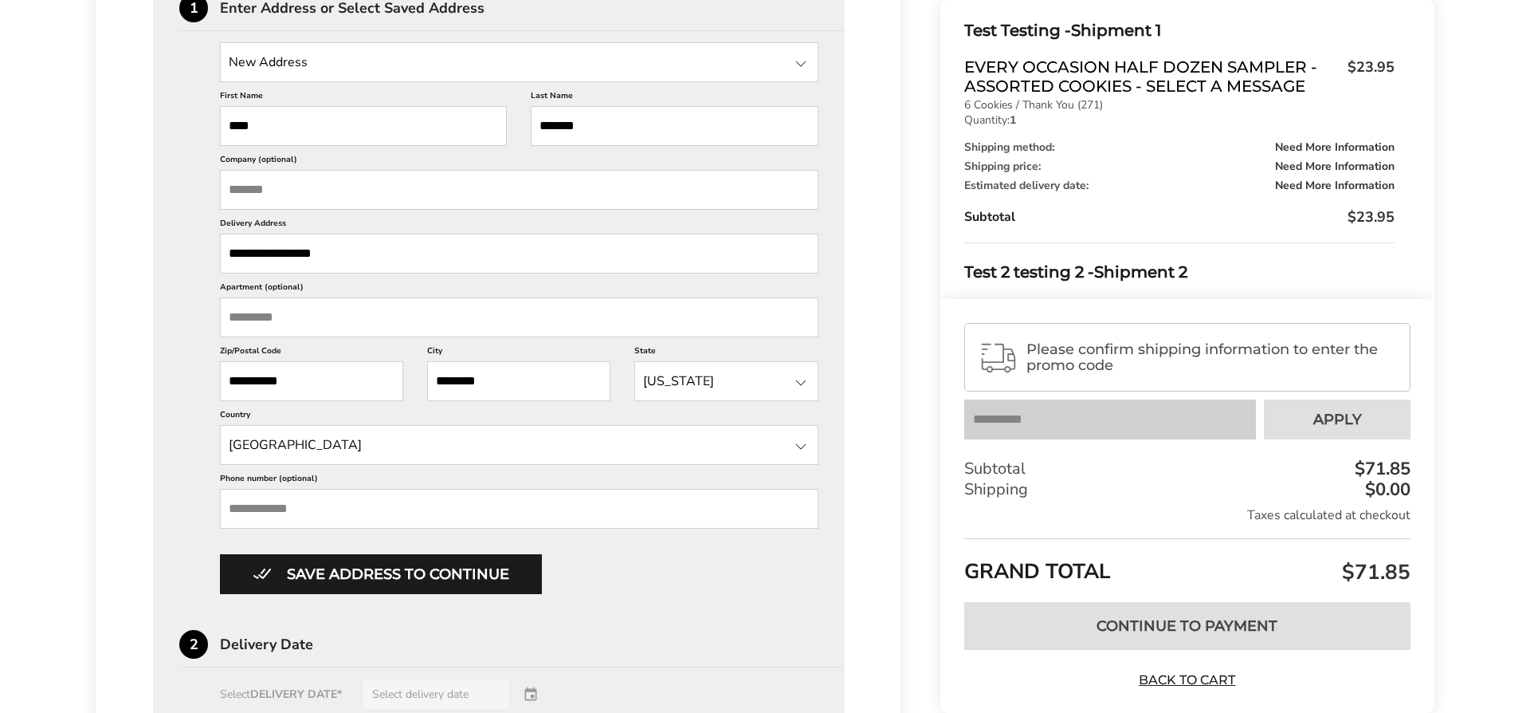
scroll to position [527, 0]
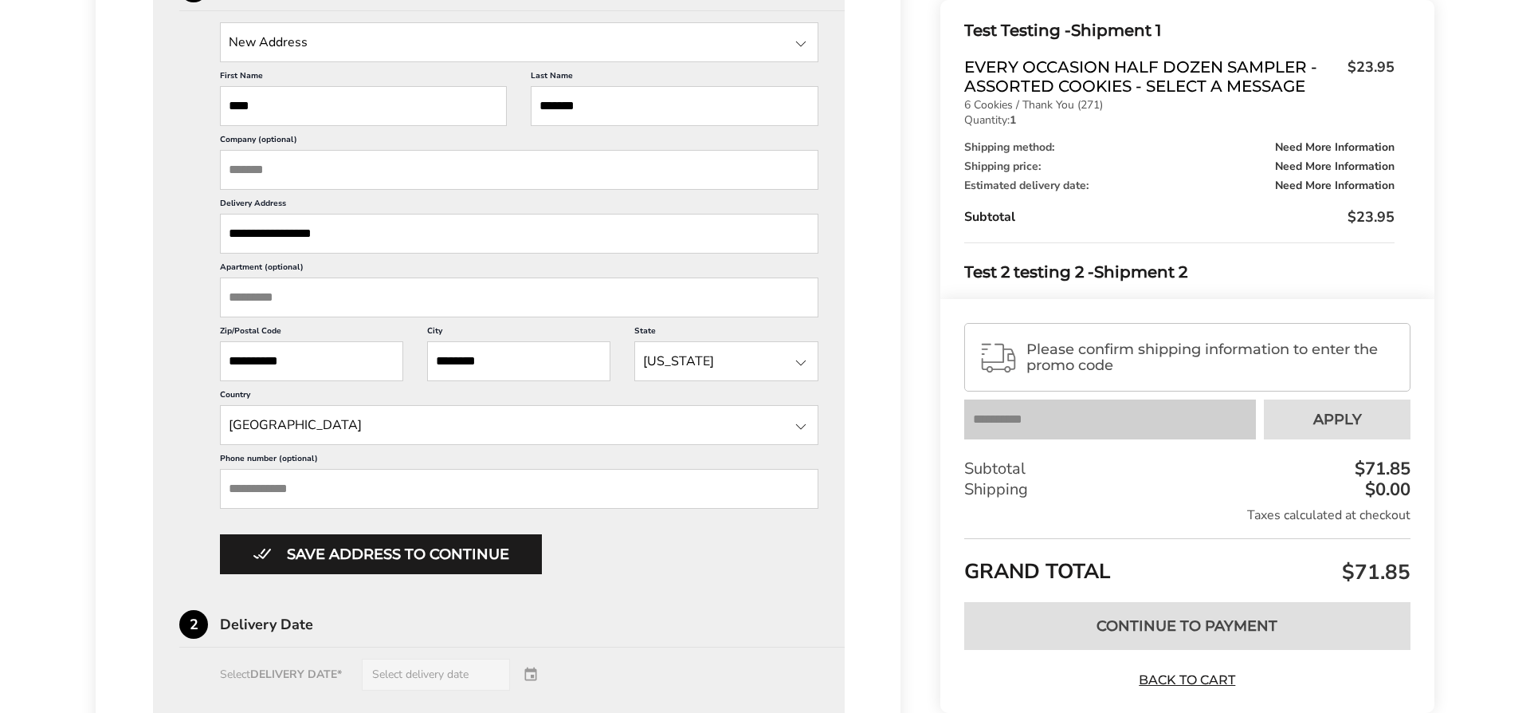
click at [294, 302] on input "Apartment (optional)" at bounding box center [519, 297] width 599 height 40
type input "**"
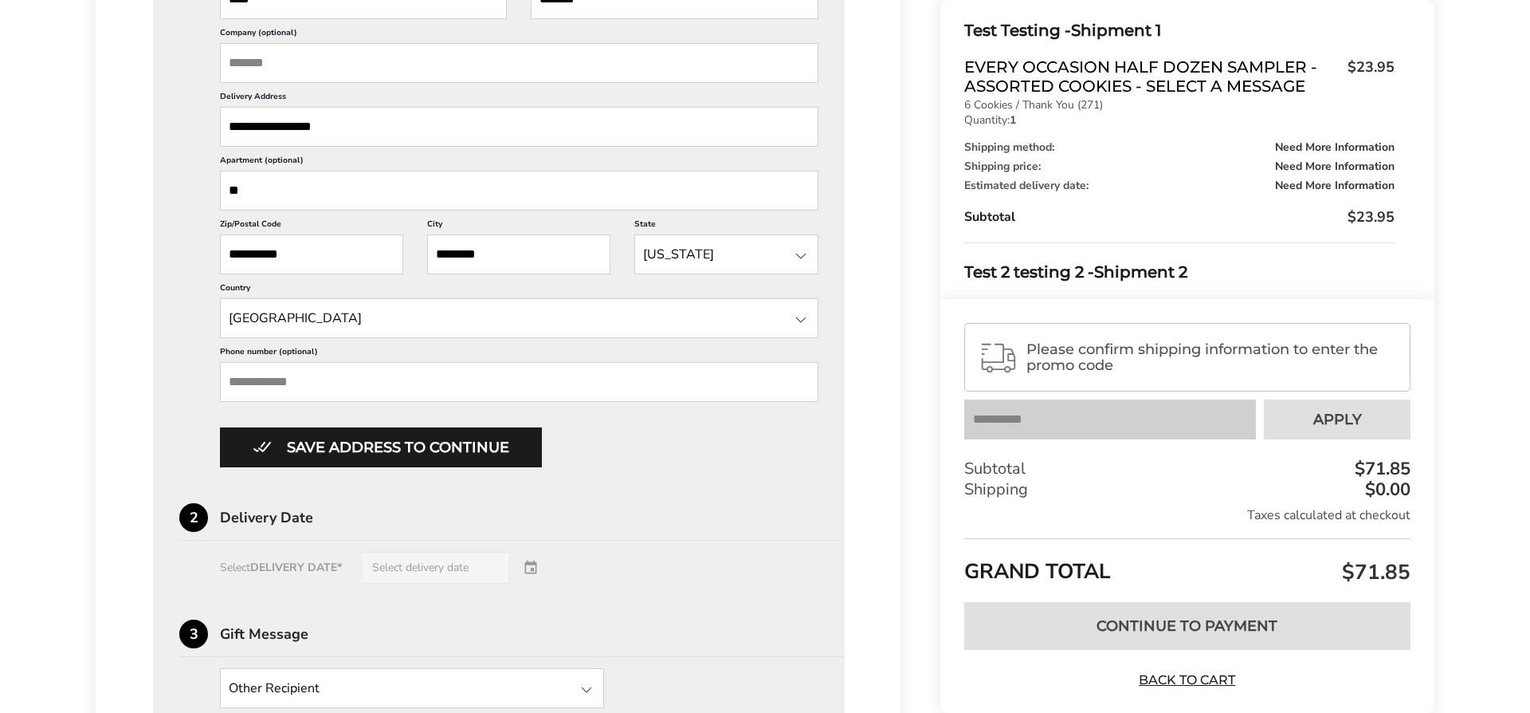
scroll to position [654, 0]
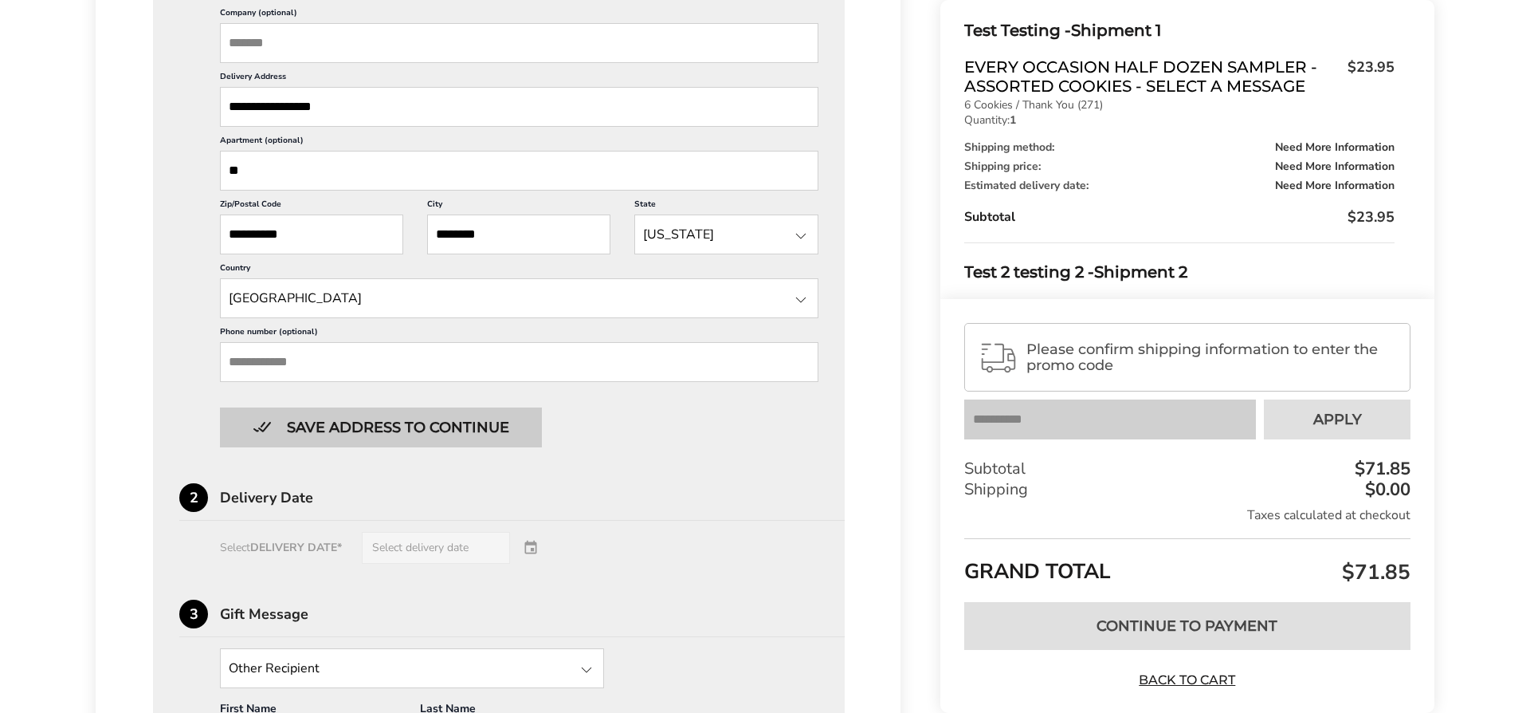
click at [365, 418] on button "Save address to continue" at bounding box center [381, 427] width 322 height 40
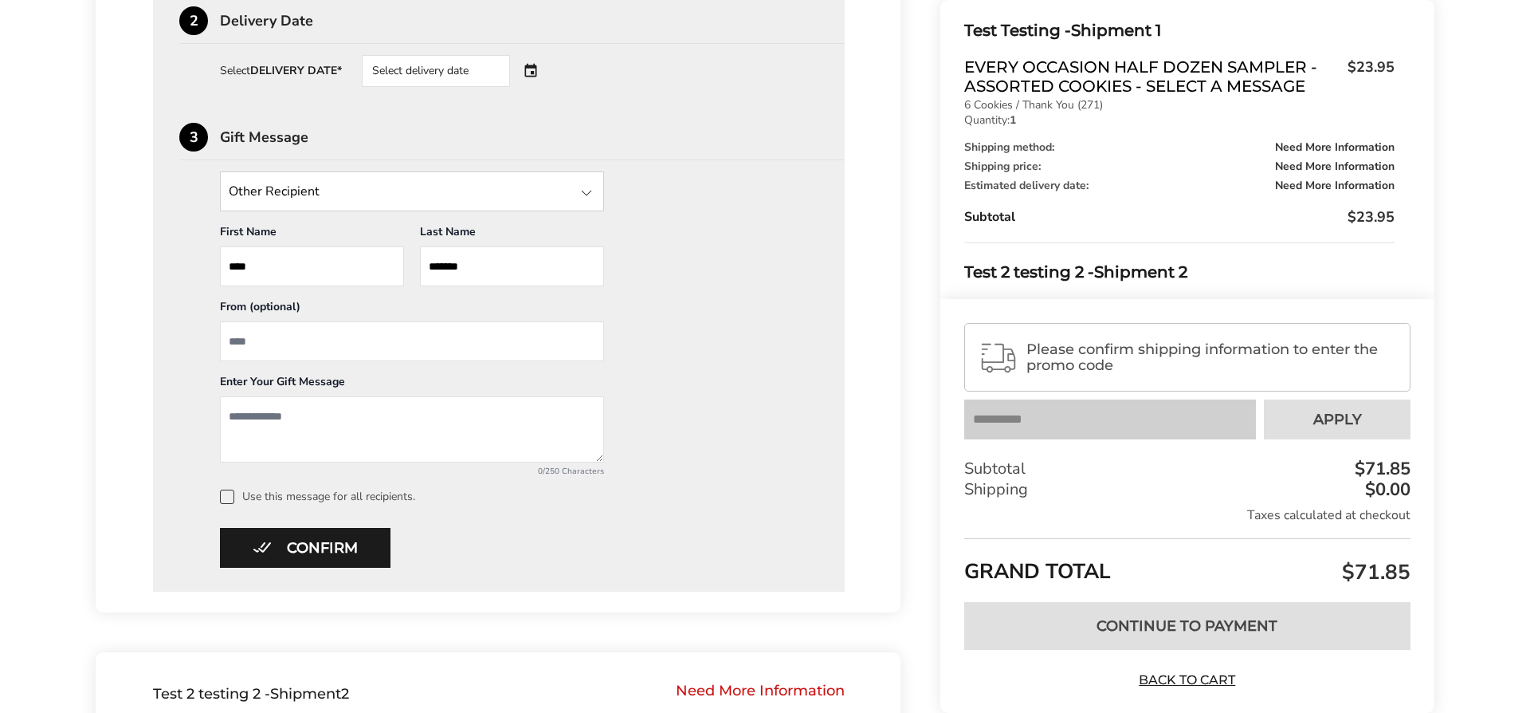
click at [341, 189] on input "State" at bounding box center [412, 191] width 384 height 40
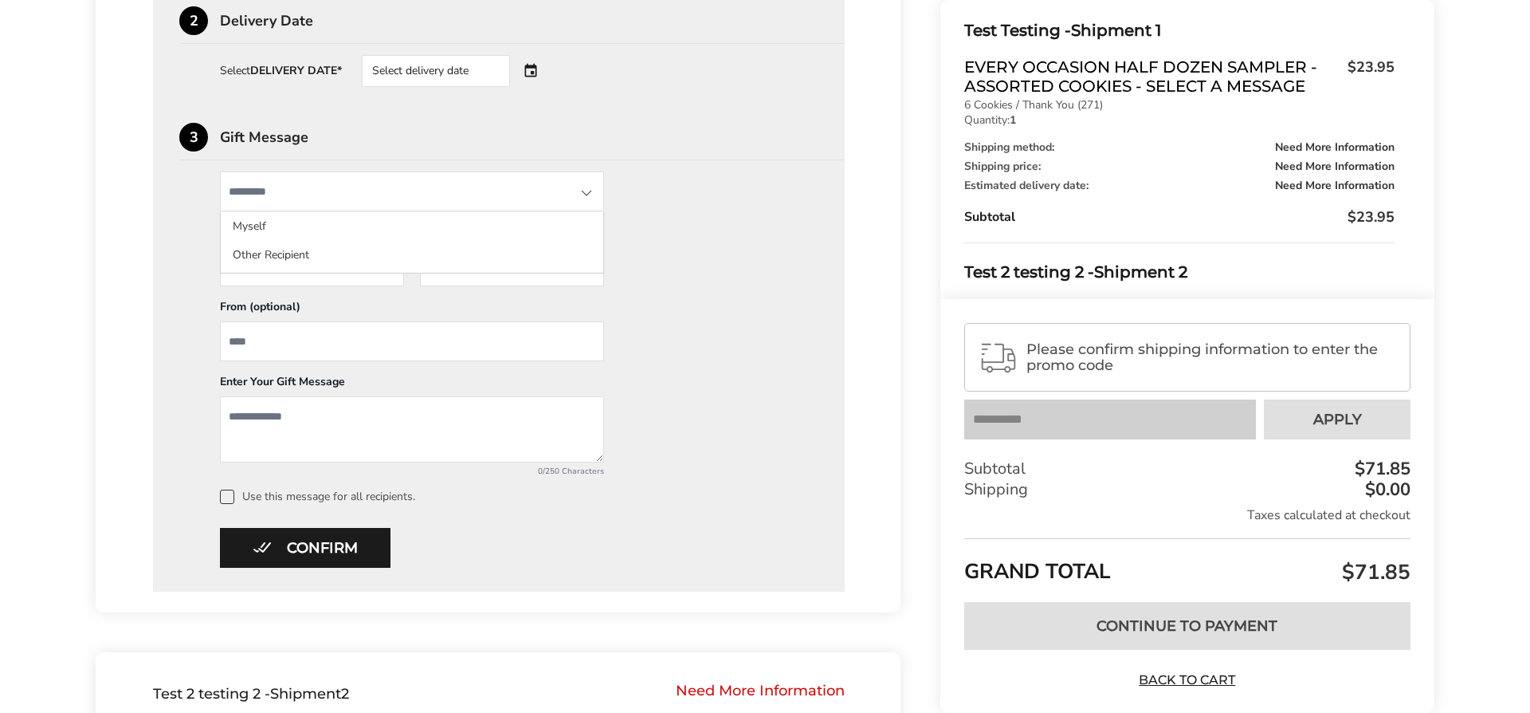
click at [299, 258] on li "Other Recipient" at bounding box center [412, 255] width 383 height 29
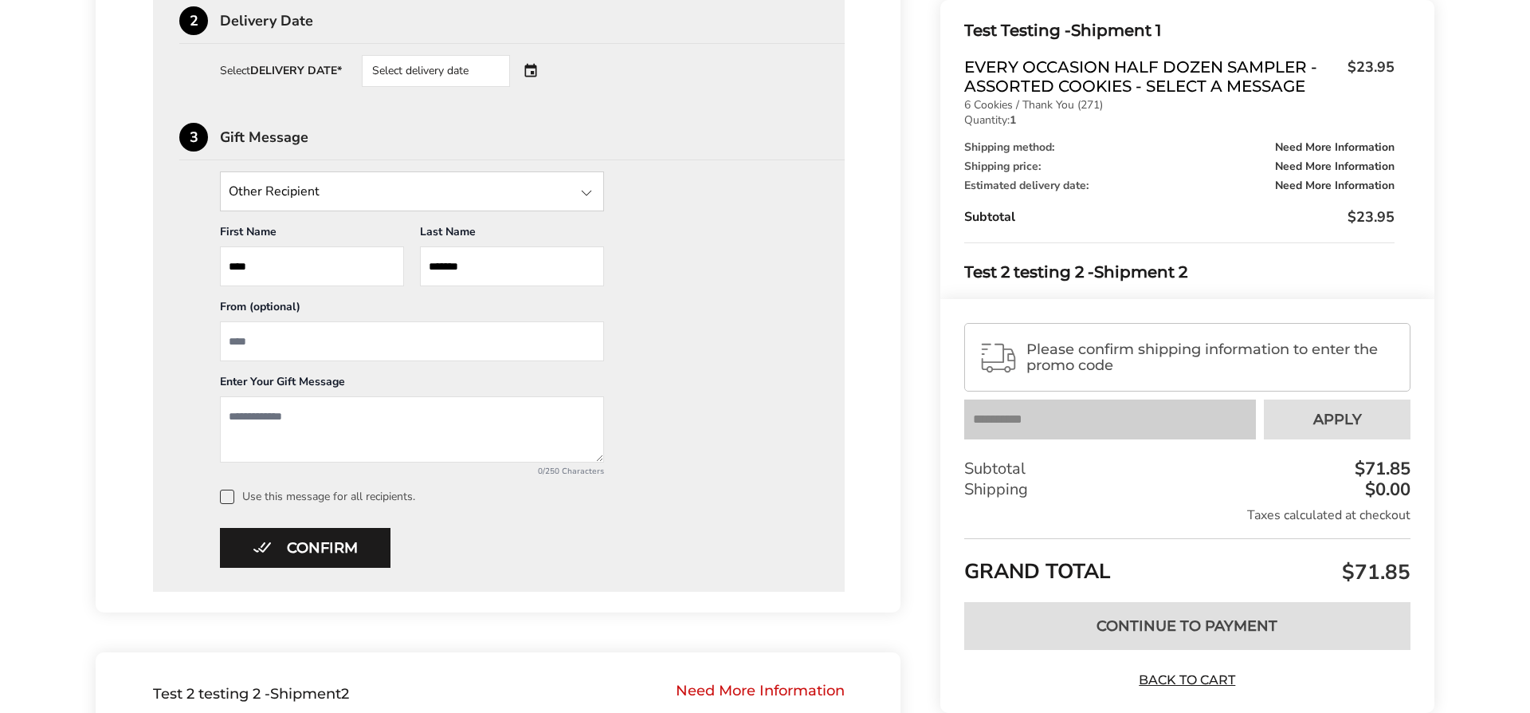
click at [303, 333] on input "From" at bounding box center [412, 341] width 384 height 40
type input "*"
type input "**********"
type textarea "**********"
click at [220, 493] on span at bounding box center [227, 496] width 14 height 14
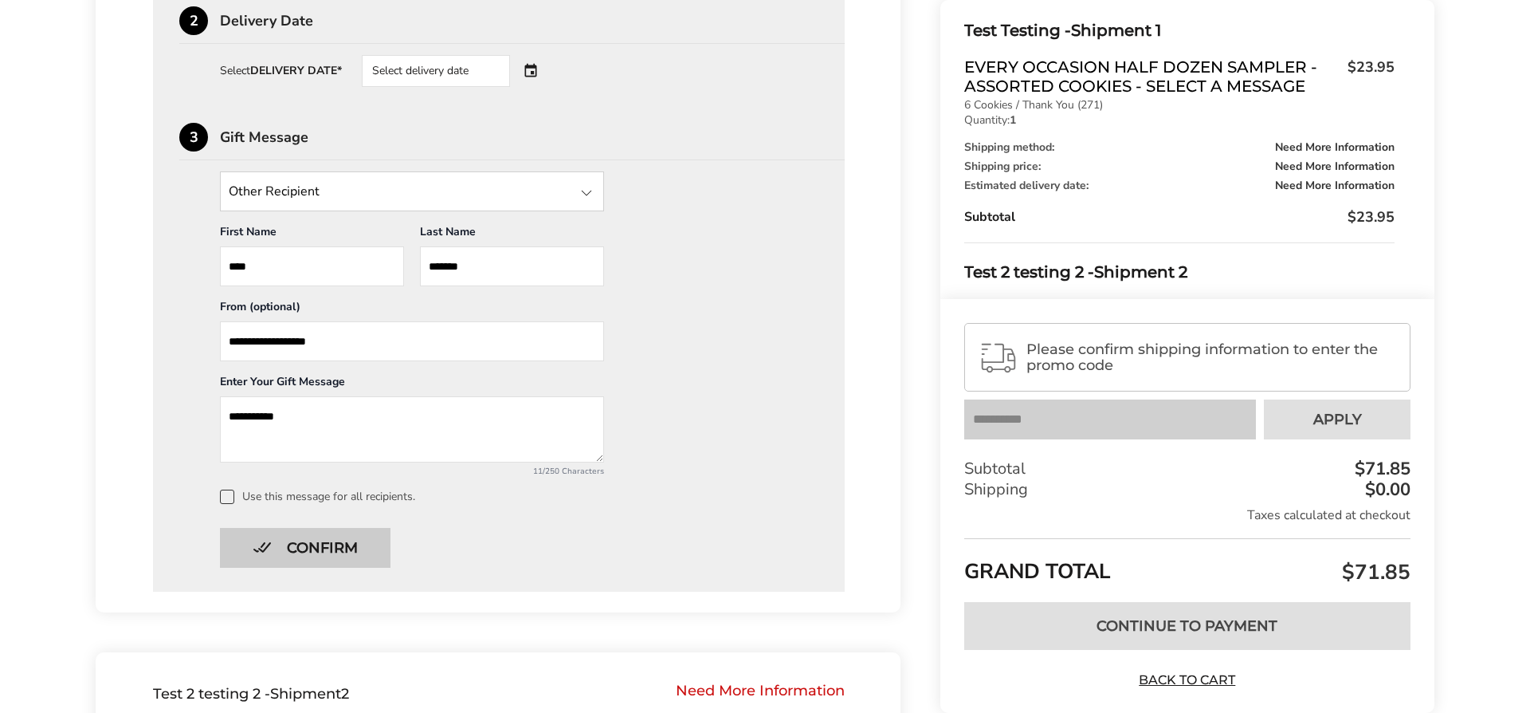
click at [363, 542] on button "Confirm" at bounding box center [305, 548] width 171 height 40
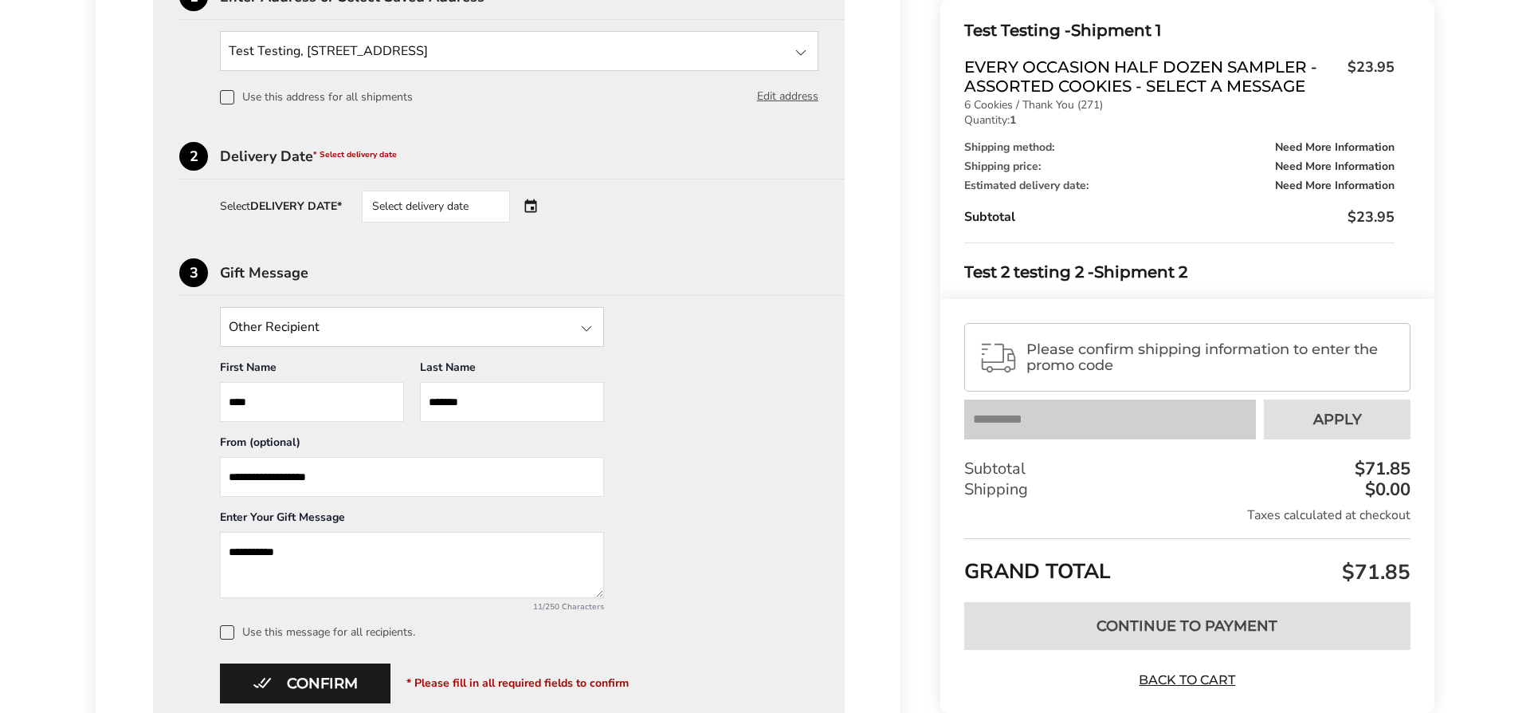
scroll to position [442, 0]
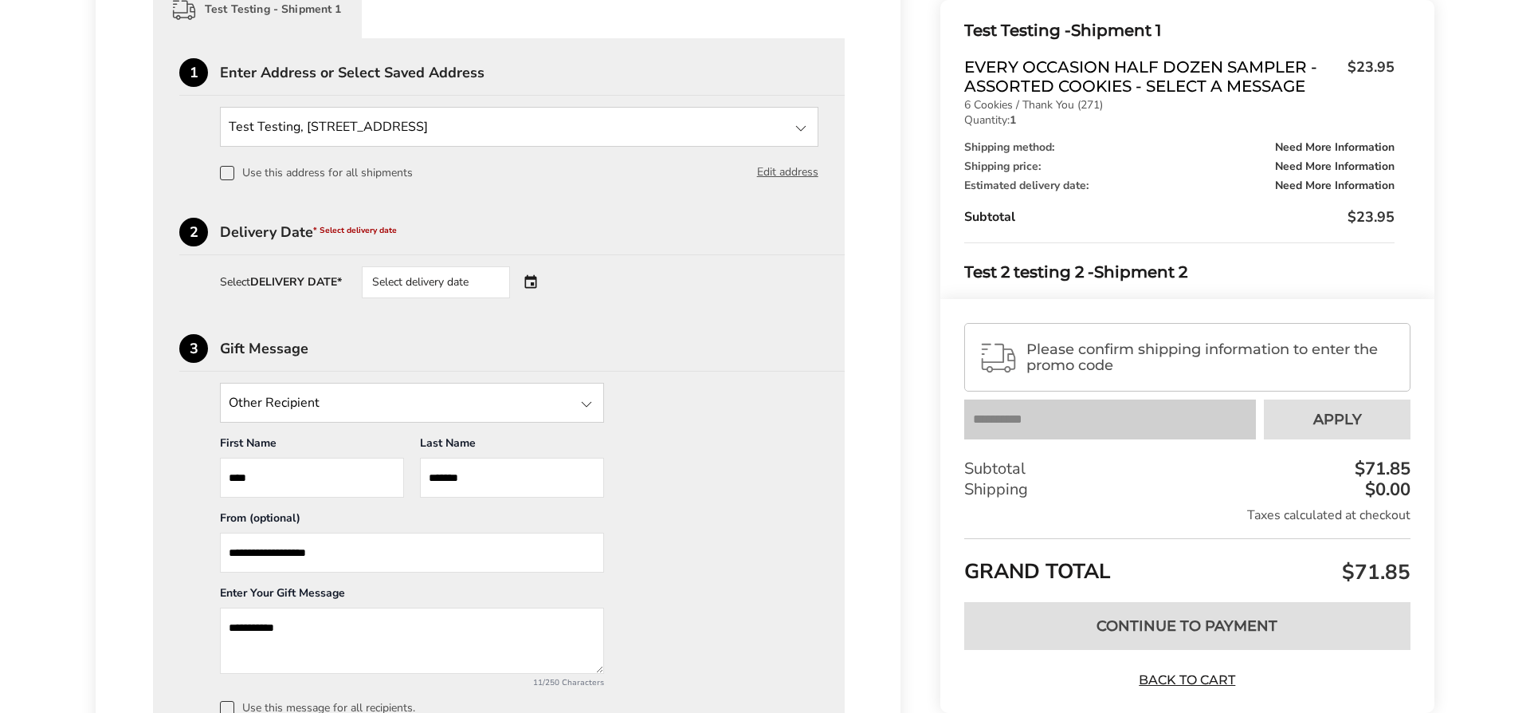
click at [541, 279] on div "Select delivery date" at bounding box center [458, 282] width 193 height 32
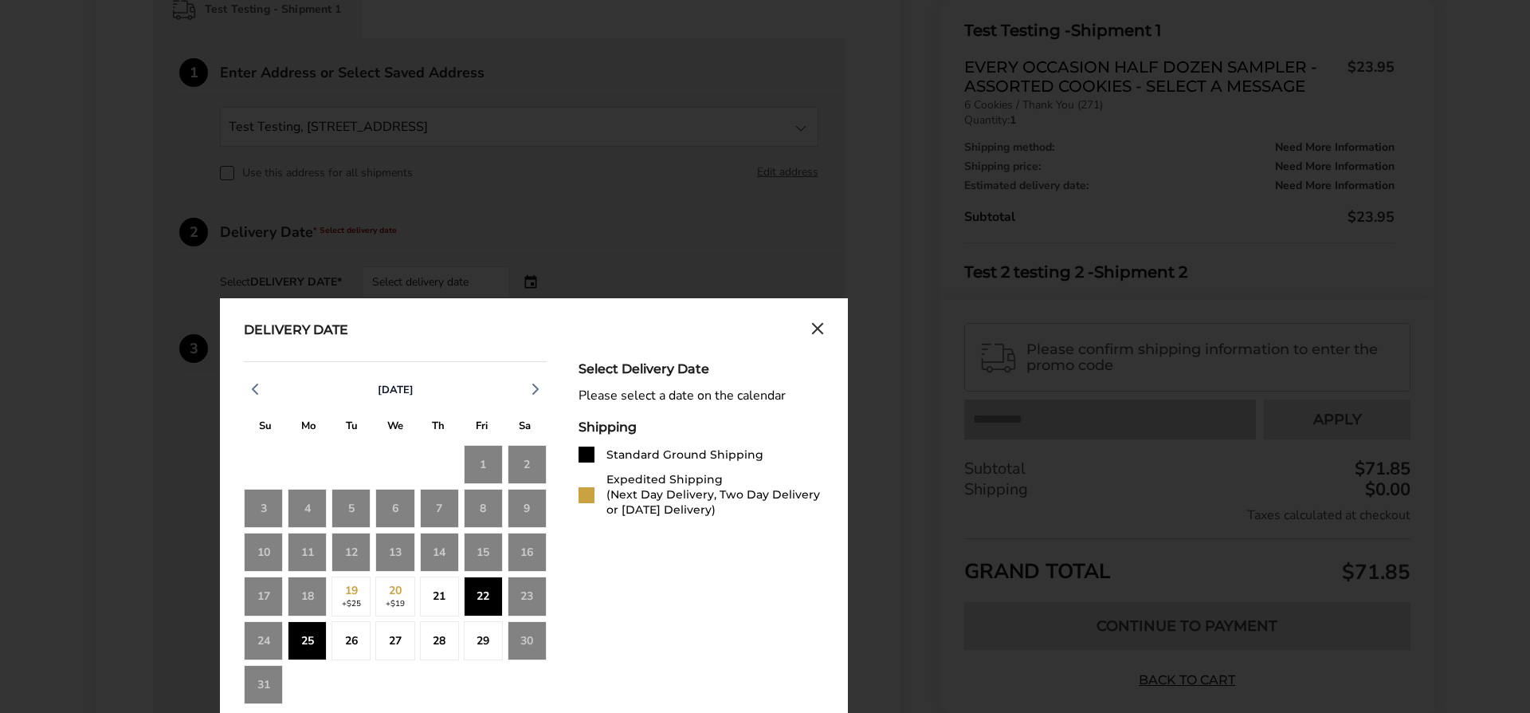
click at [446, 595] on div "21" at bounding box center [439, 595] width 39 height 39
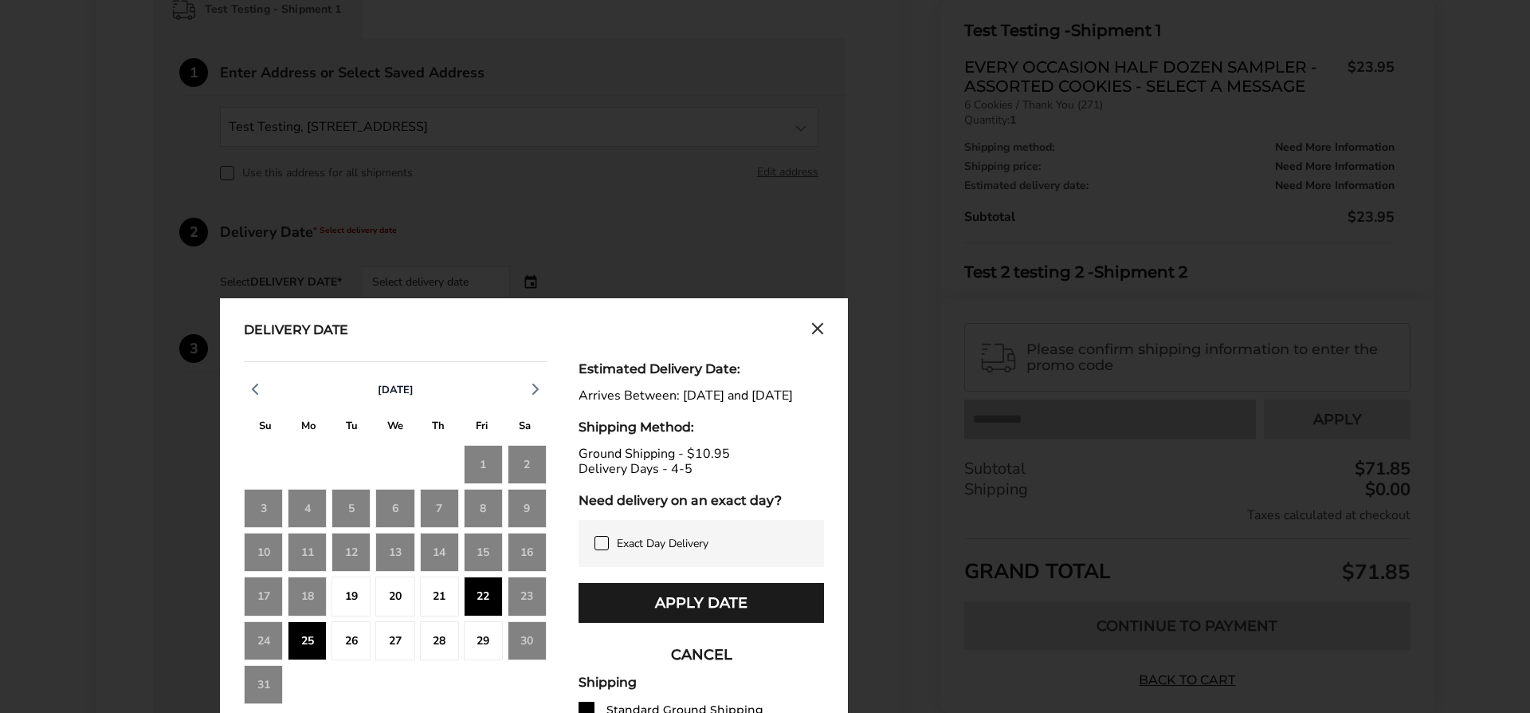
click at [341, 639] on div "26" at bounding box center [351, 640] width 39 height 39
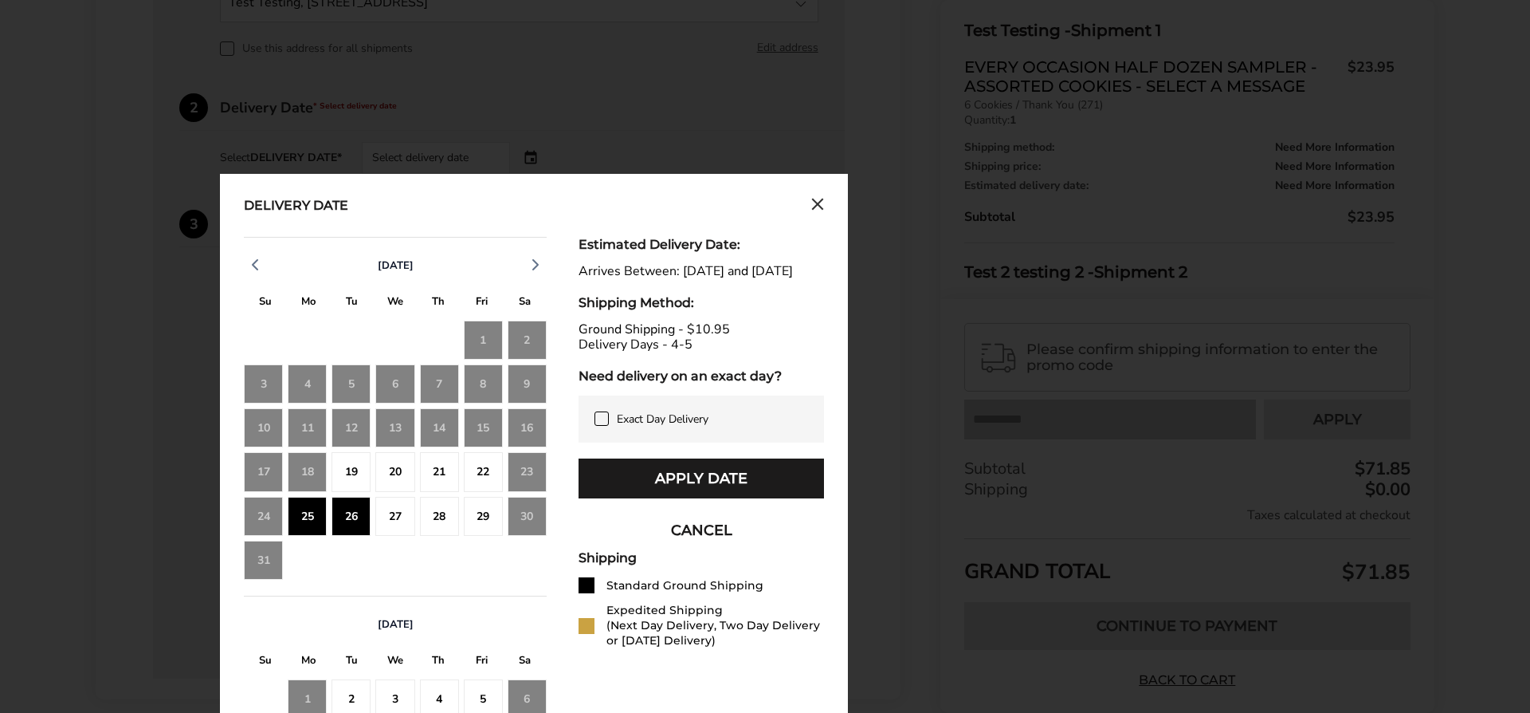
scroll to position [571, 0]
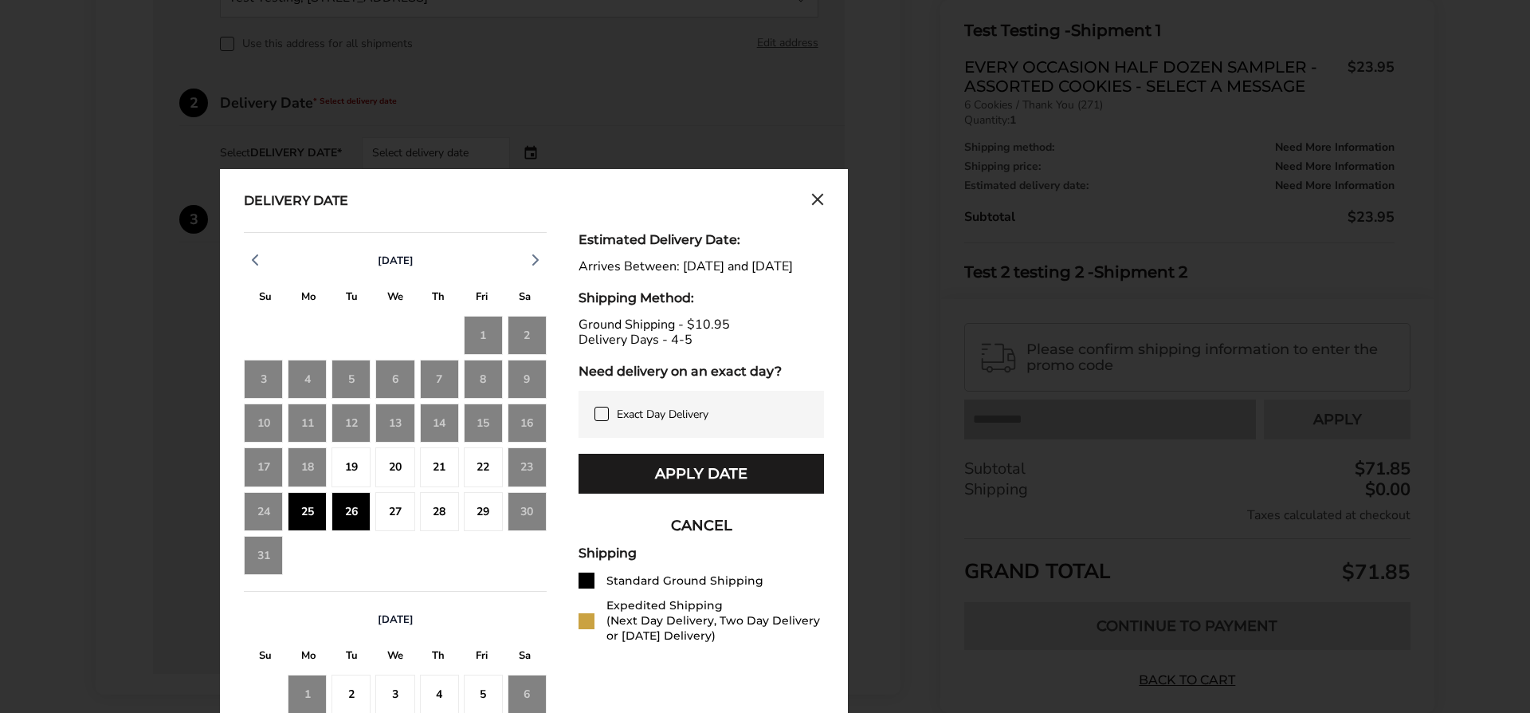
click at [604, 420] on icon at bounding box center [601, 413] width 13 height 13
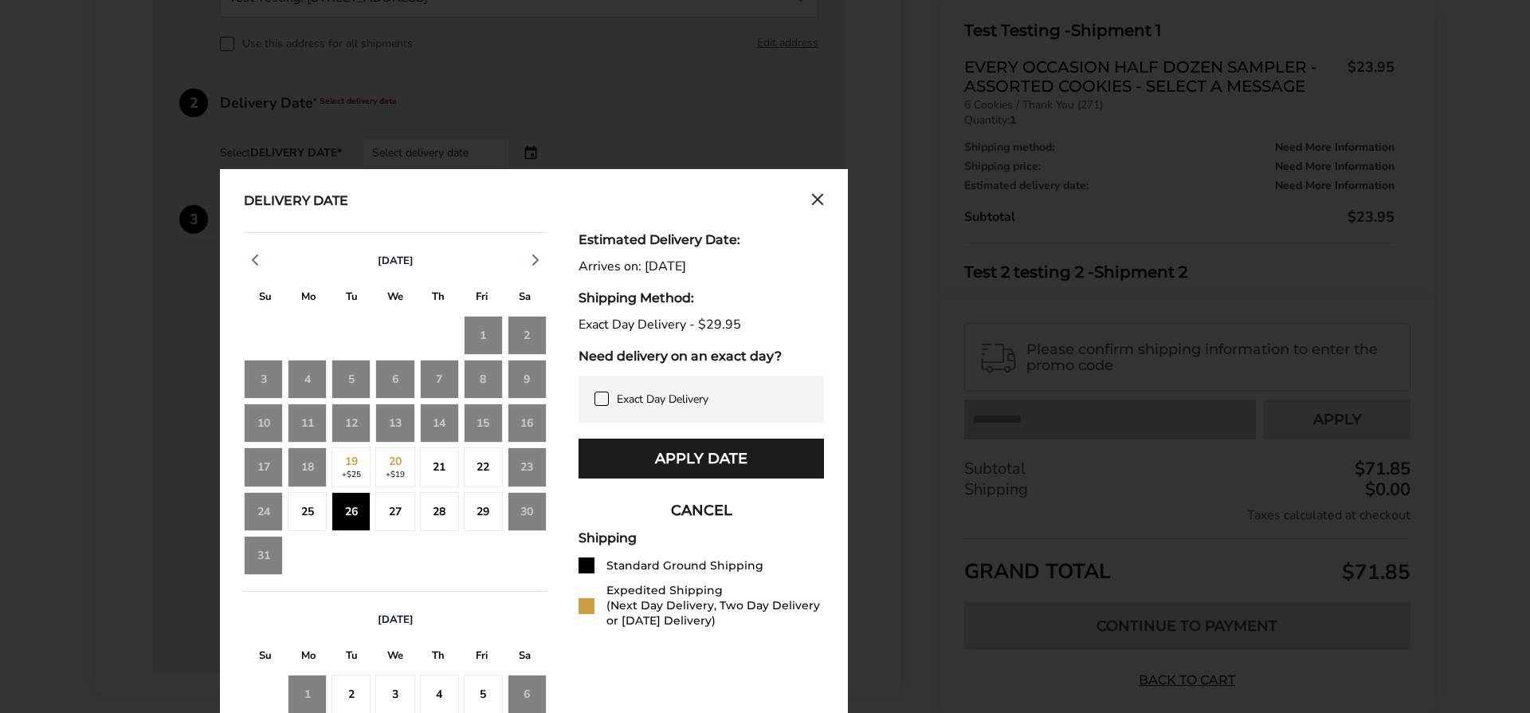
click at [603, 402] on icon at bounding box center [601, 398] width 13 height 13
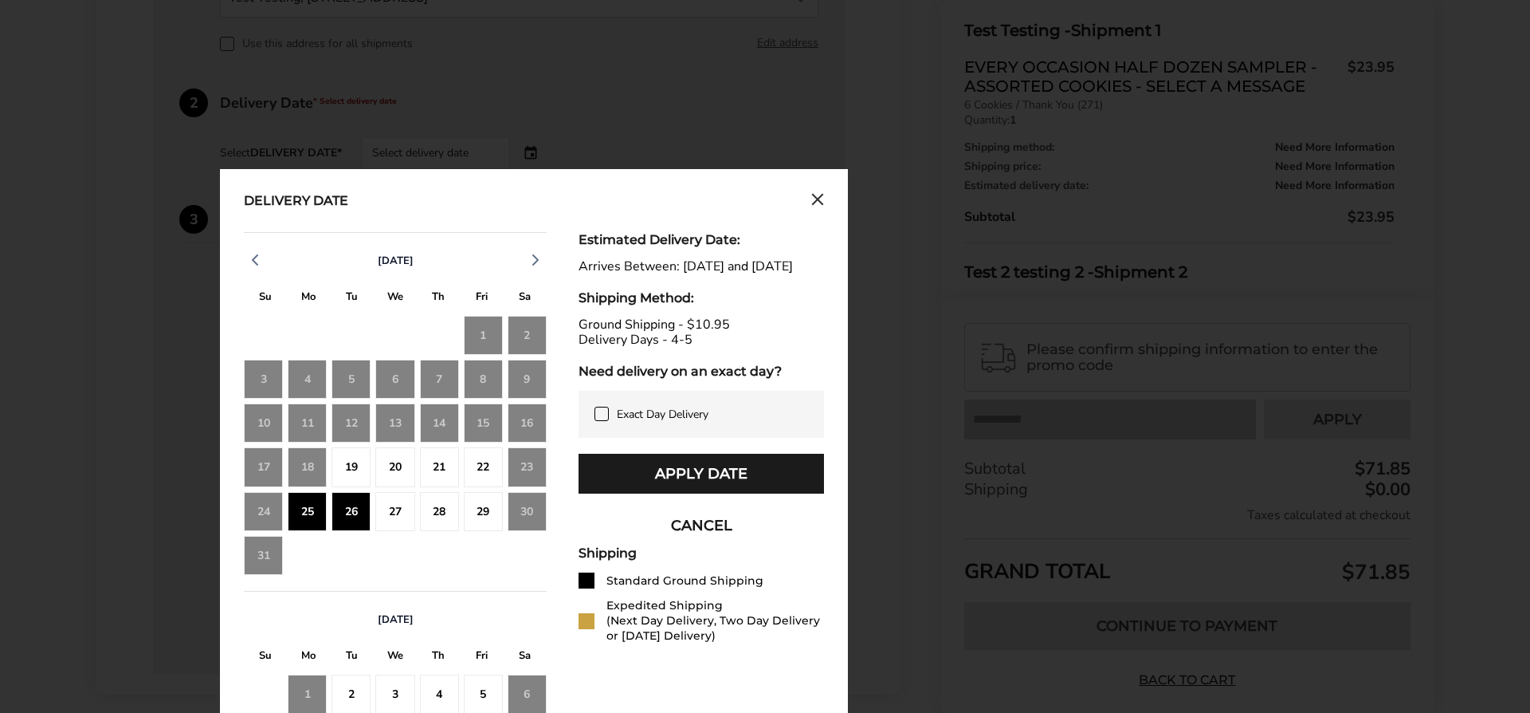
click at [750, 482] on button "Apply Date" at bounding box center [701, 473] width 245 height 40
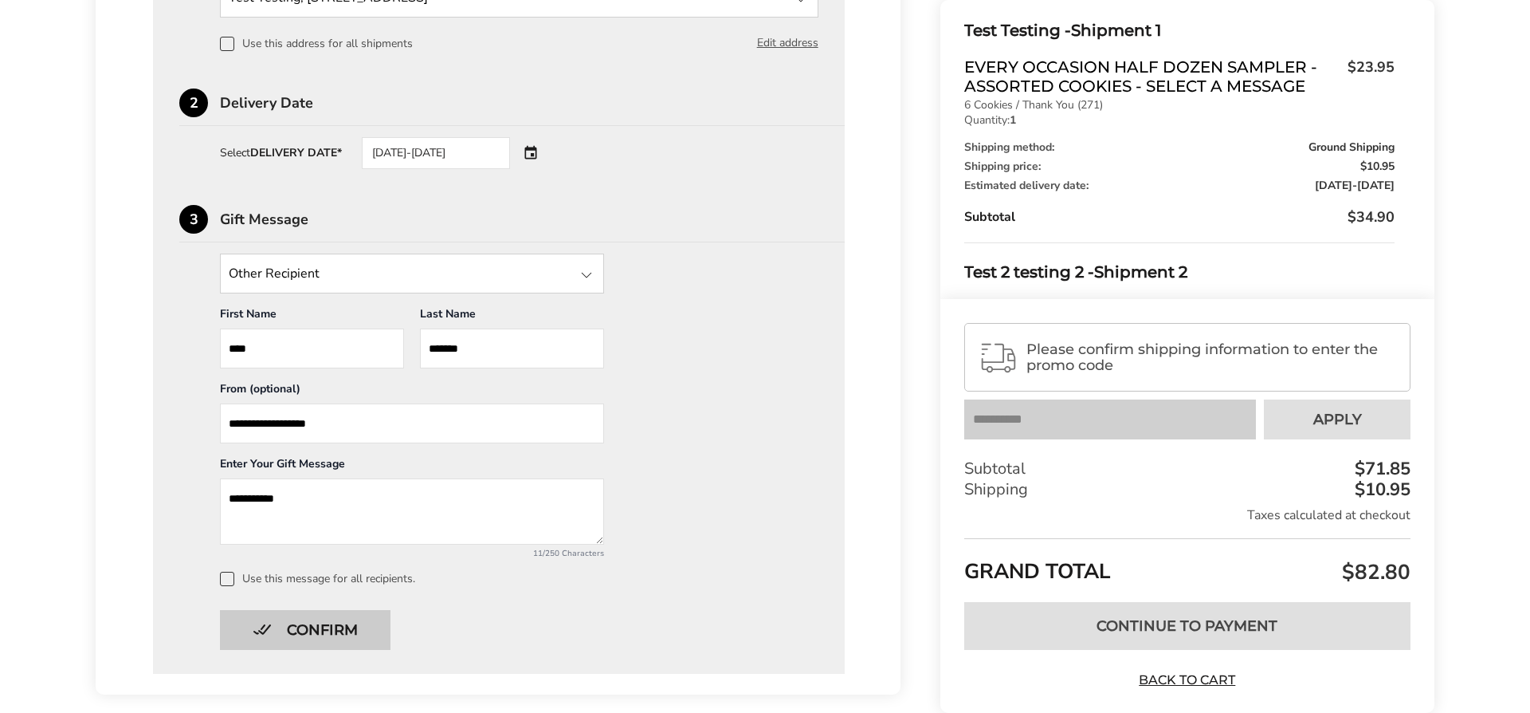
click at [380, 627] on button "Confirm" at bounding box center [305, 630] width 171 height 40
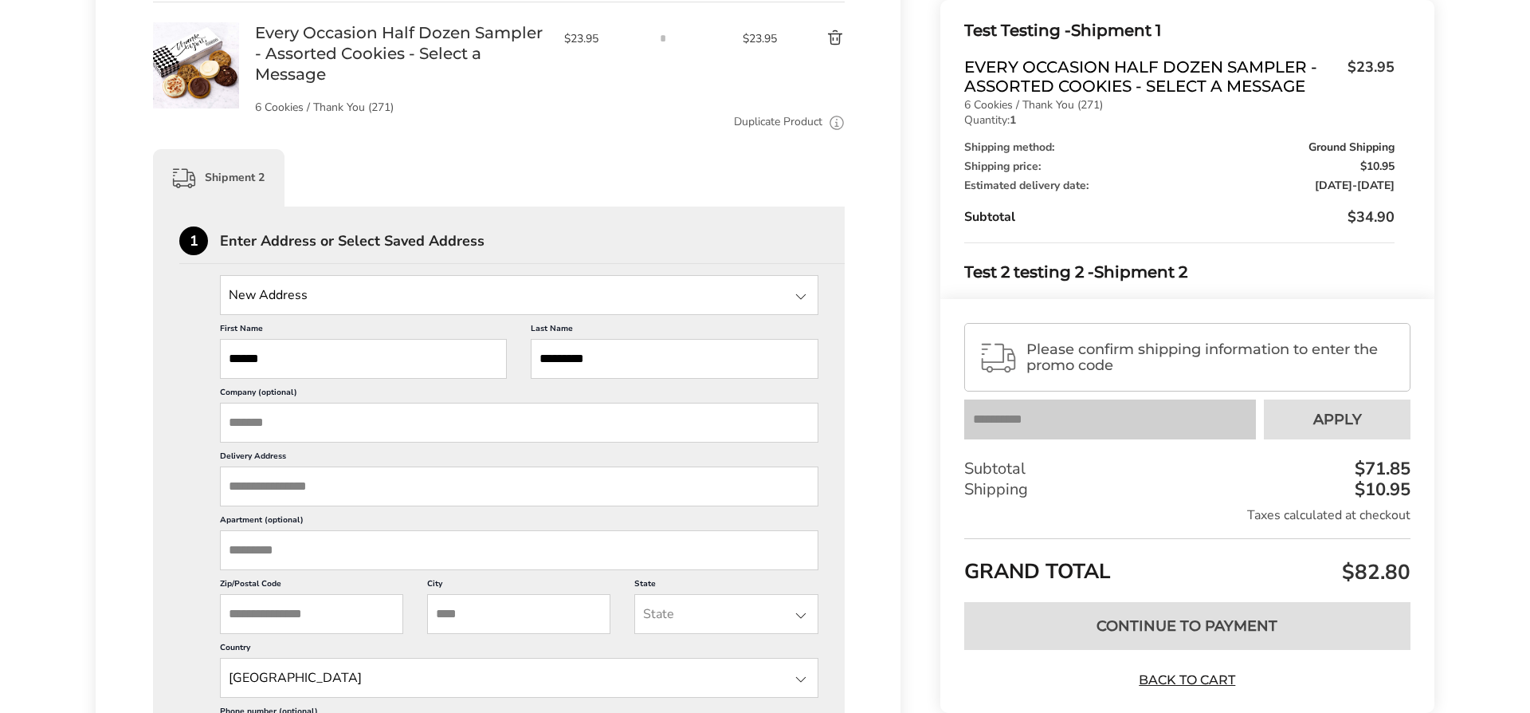
scroll to position [676, 0]
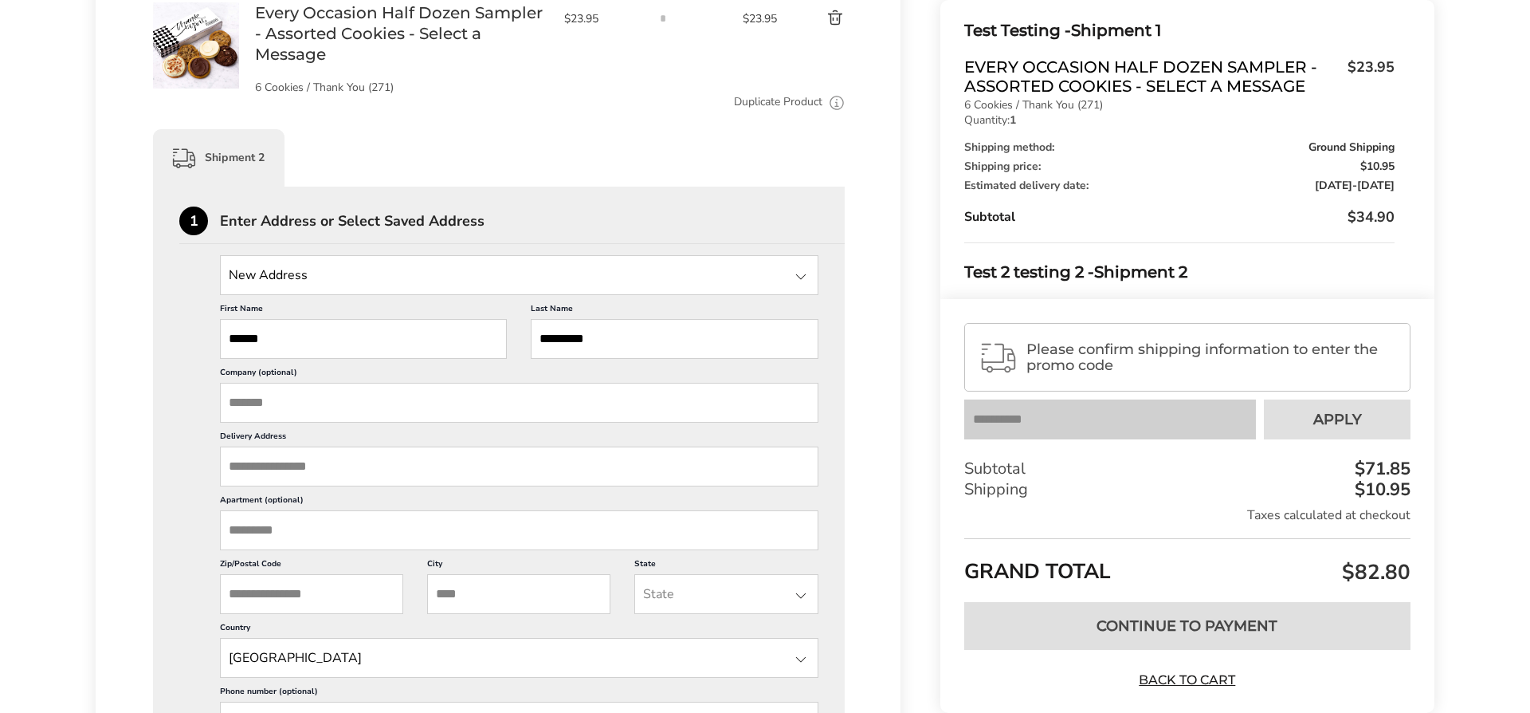
click at [361, 391] on input "Company (optional)" at bounding box center [519, 403] width 599 height 40
type input "**********"
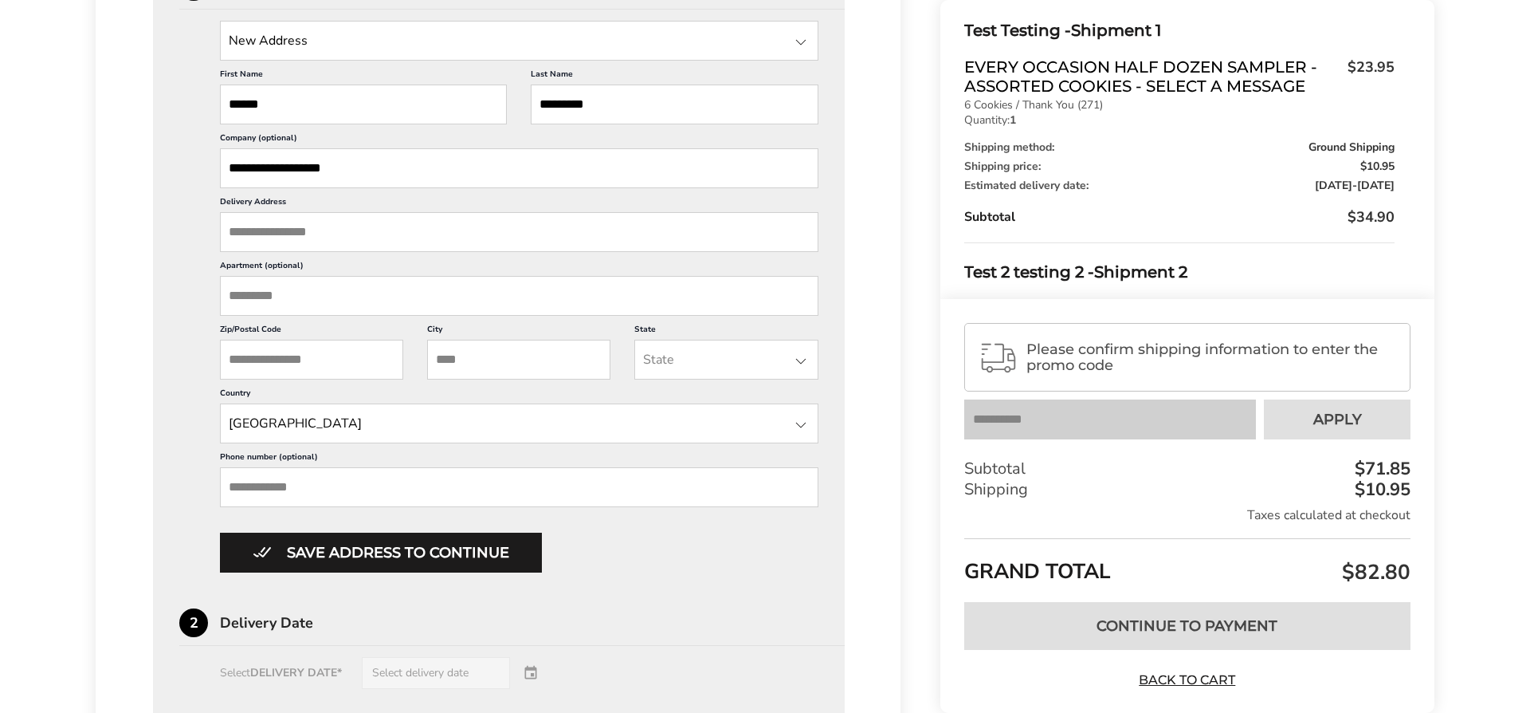
scroll to position [908, 0]
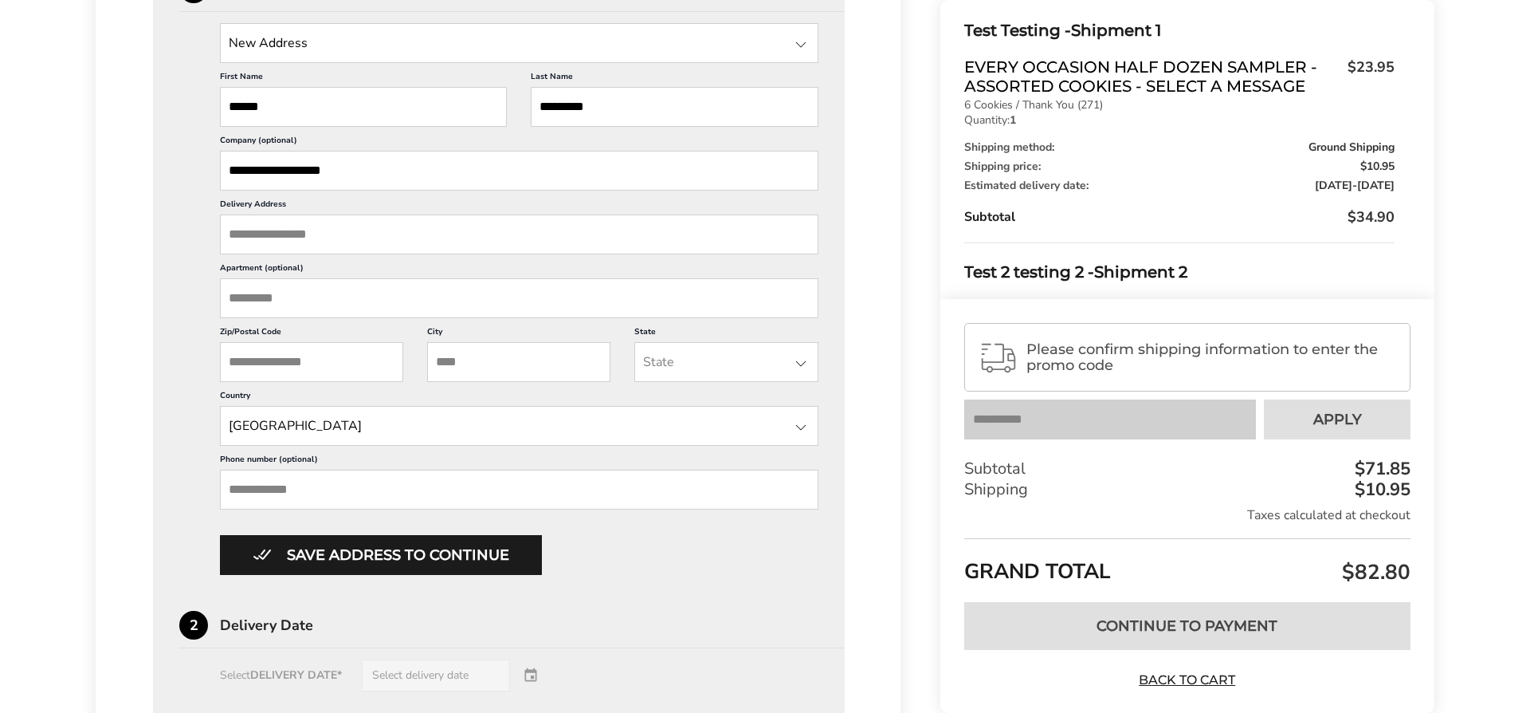
click at [351, 301] on input "Apartment (optional)" at bounding box center [519, 298] width 599 height 40
drag, startPoint x: 313, startPoint y: 311, endPoint x: 176, endPoint y: 308, distance: 137.1
click at [176, 308] on div "**********" at bounding box center [499, 555] width 692 height 1201
type input "*"
click at [289, 363] on input "Zip/Postal Code" at bounding box center [311, 362] width 183 height 40
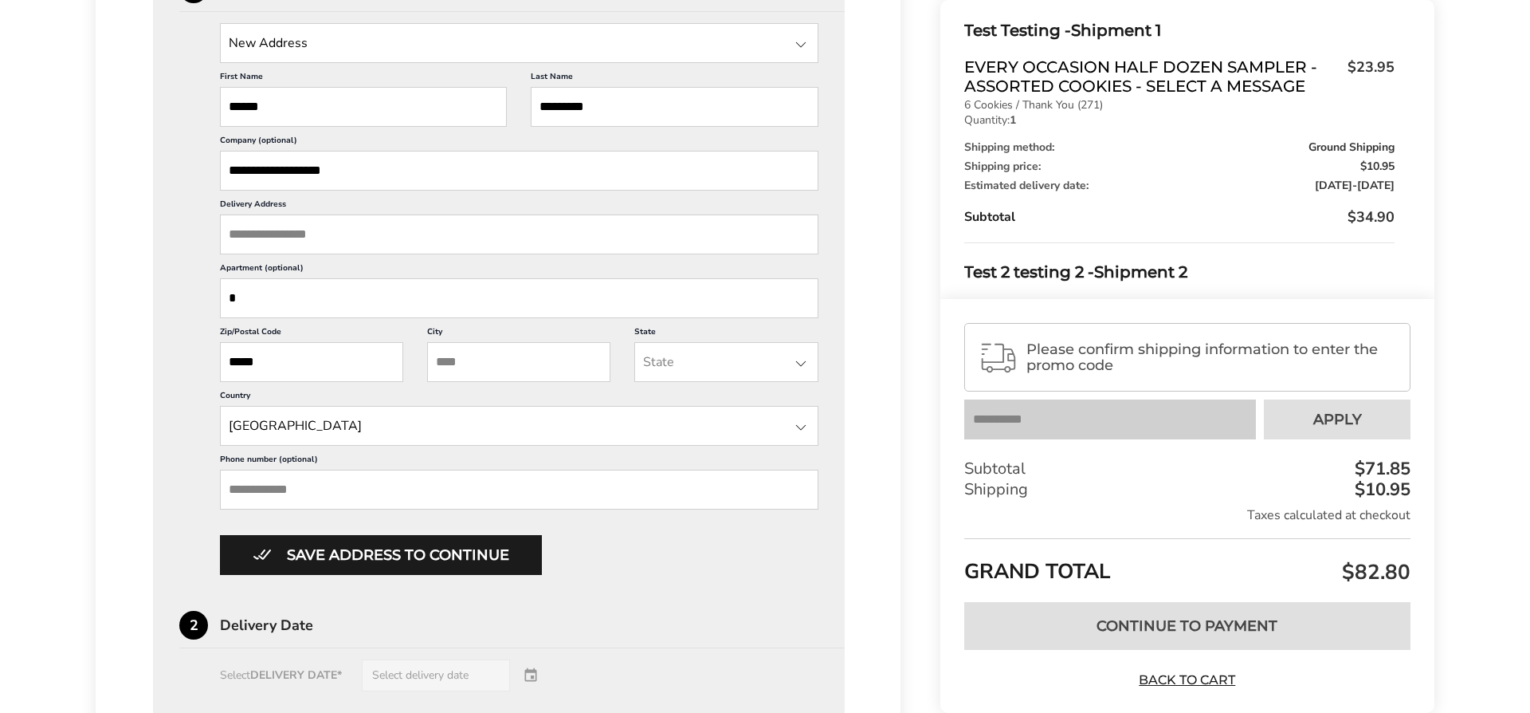
type input "*****"
click at [256, 305] on input "*" at bounding box center [519, 298] width 599 height 40
drag, startPoint x: 452, startPoint y: 361, endPoint x: 461, endPoint y: 363, distance: 9.1
click at [454, 362] on input "City" at bounding box center [518, 362] width 183 height 40
type input "*****"
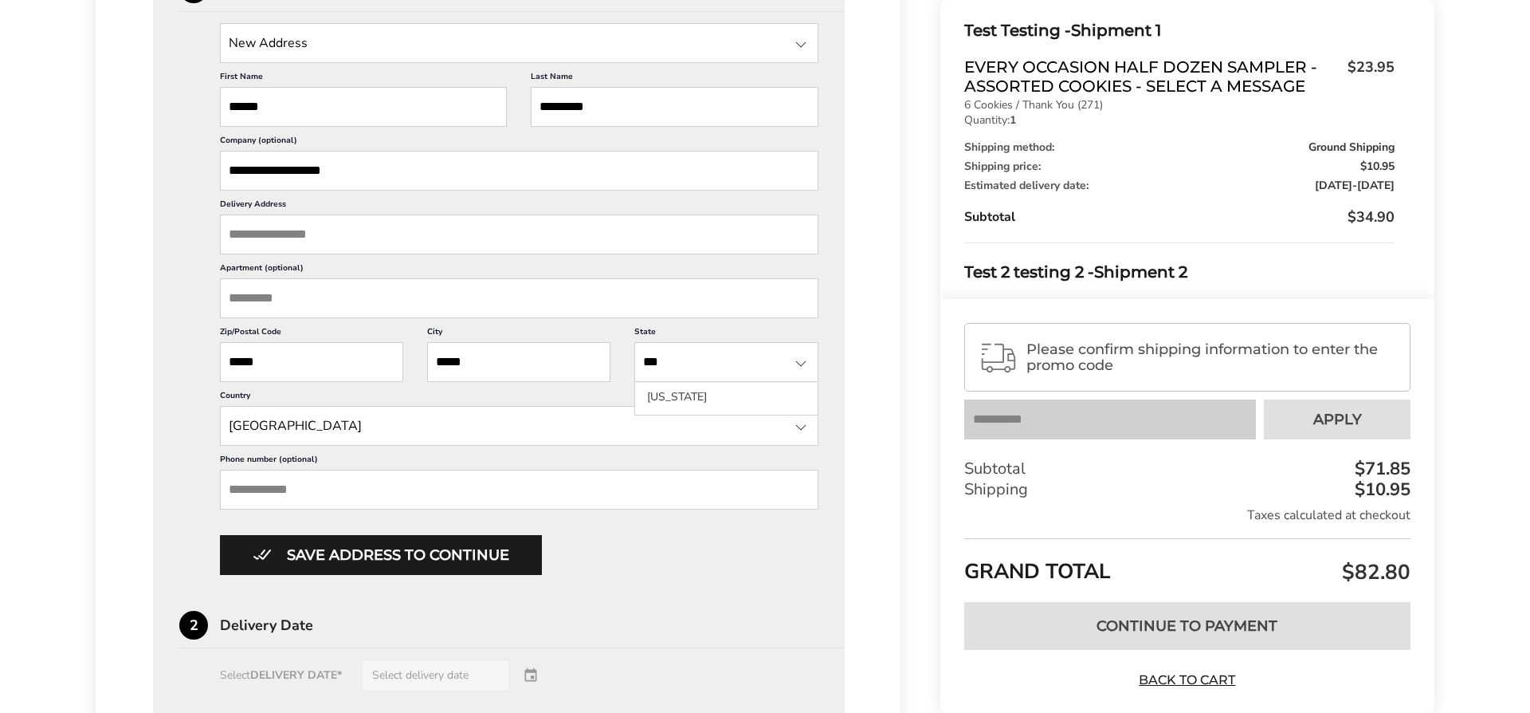
type input "***"
drag, startPoint x: 693, startPoint y: 402, endPoint x: 674, endPoint y: 414, distance: 21.9
click at [693, 402] on li "Nebraska" at bounding box center [726, 397] width 182 height 29
click at [462, 554] on button "Save address to continue" at bounding box center [381, 555] width 322 height 40
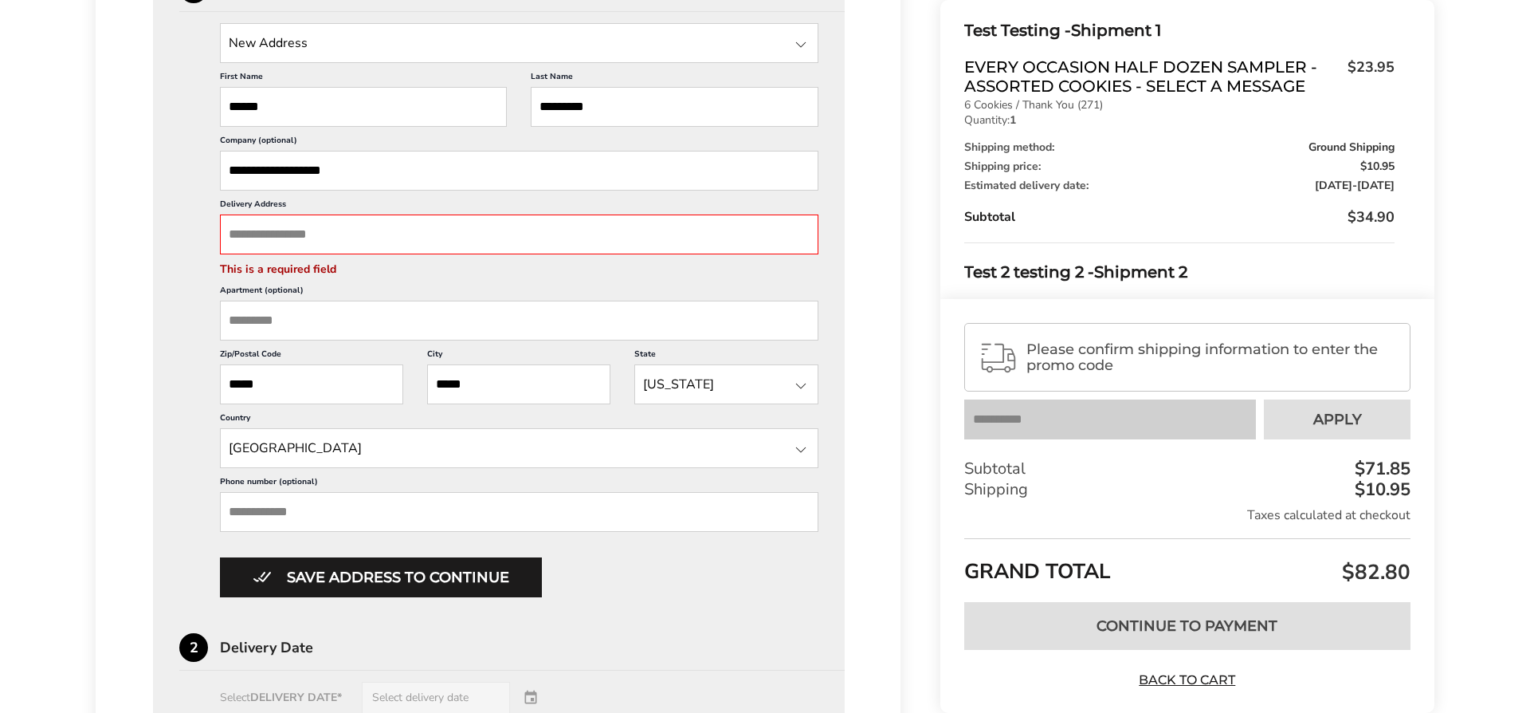
click at [316, 234] on input "Delivery Address" at bounding box center [519, 234] width 599 height 40
drag, startPoint x: 369, startPoint y: 167, endPoint x: 172, endPoint y: 148, distance: 197.7
click at [171, 149] on div "**********" at bounding box center [499, 566] width 692 height 1223
drag, startPoint x: 247, startPoint y: 218, endPoint x: 253, endPoint y: 231, distance: 13.9
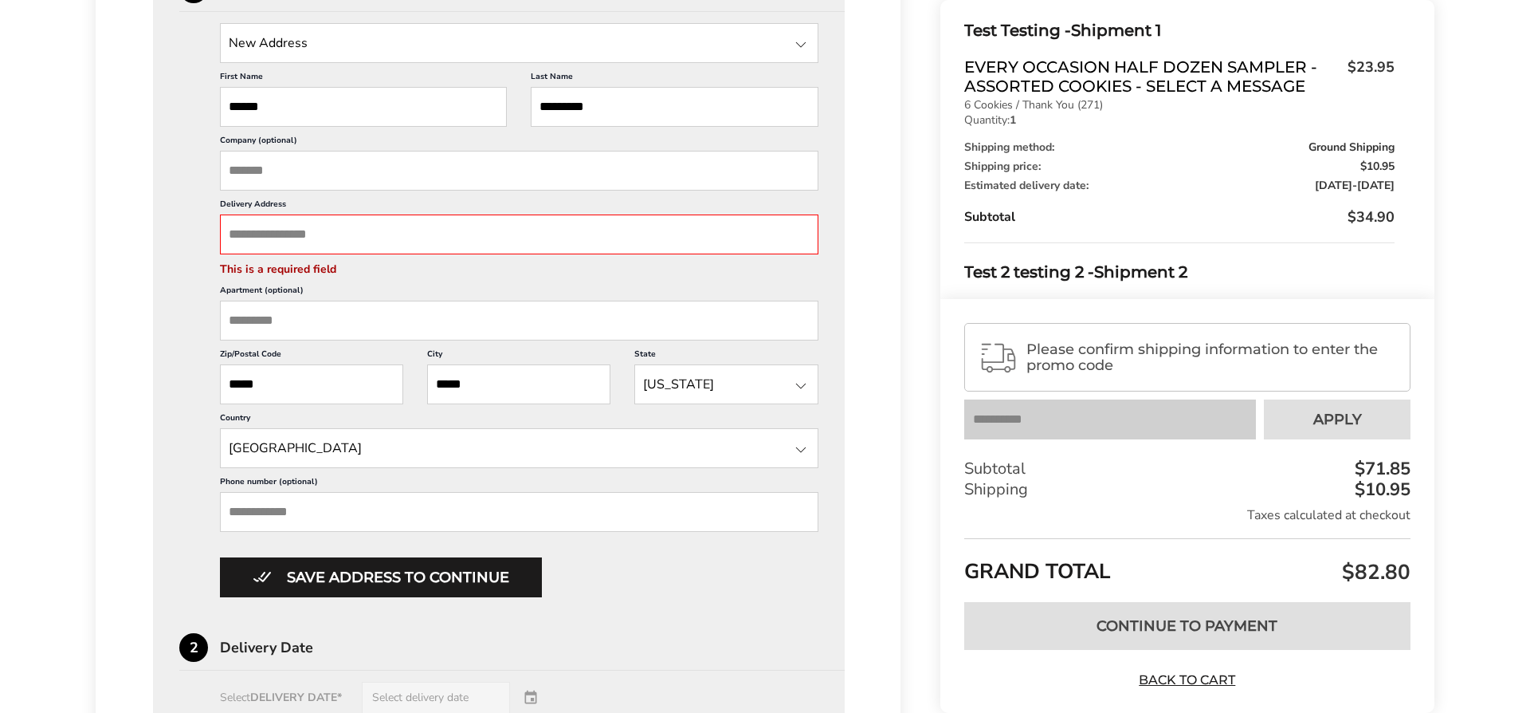
click at [248, 219] on input "Delivery Address" at bounding box center [519, 234] width 599 height 40
paste input "**********"
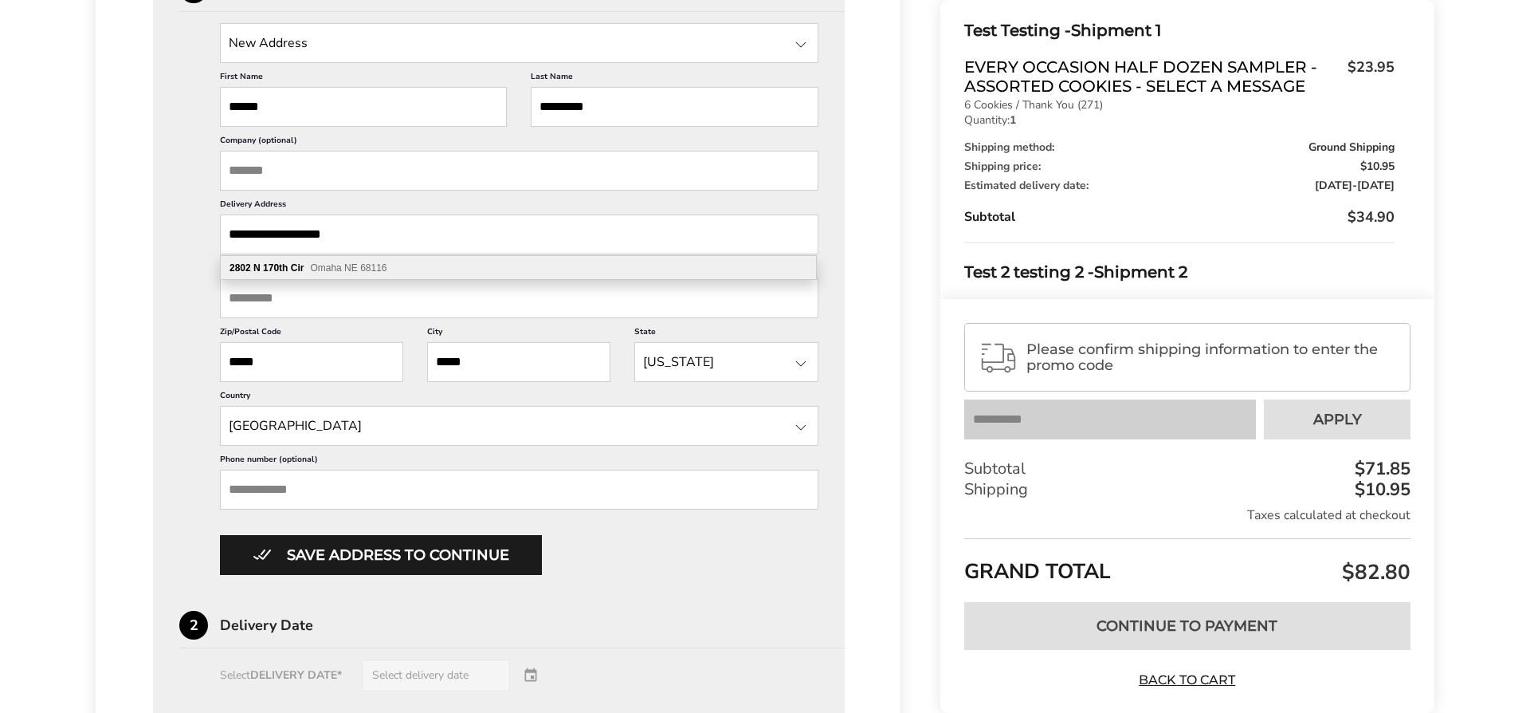
type input "**********"
click at [449, 563] on button "Save address to continue" at bounding box center [381, 555] width 322 height 40
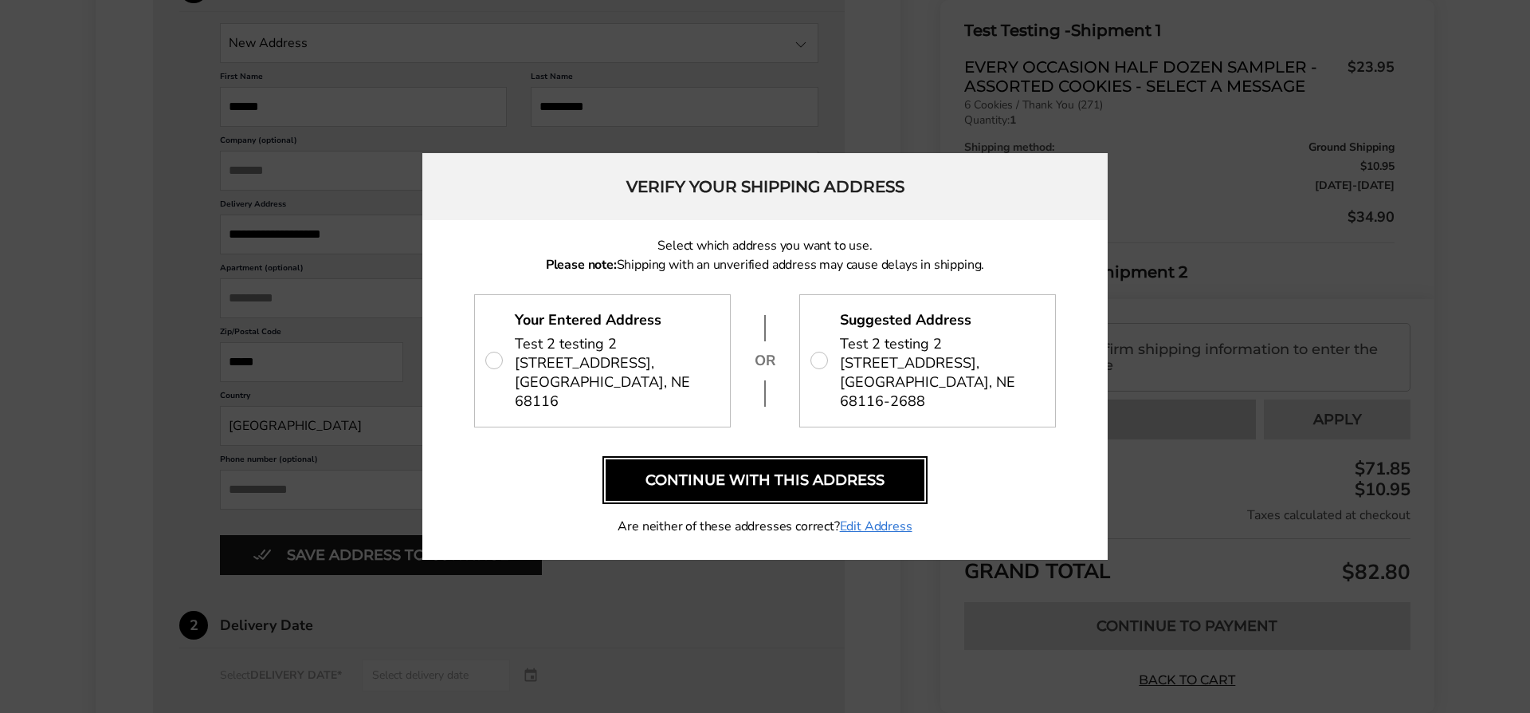
drag, startPoint x: 749, startPoint y: 478, endPoint x: 730, endPoint y: 477, distance: 19.1
click at [749, 478] on button "Continue with this address" at bounding box center [765, 479] width 319 height 41
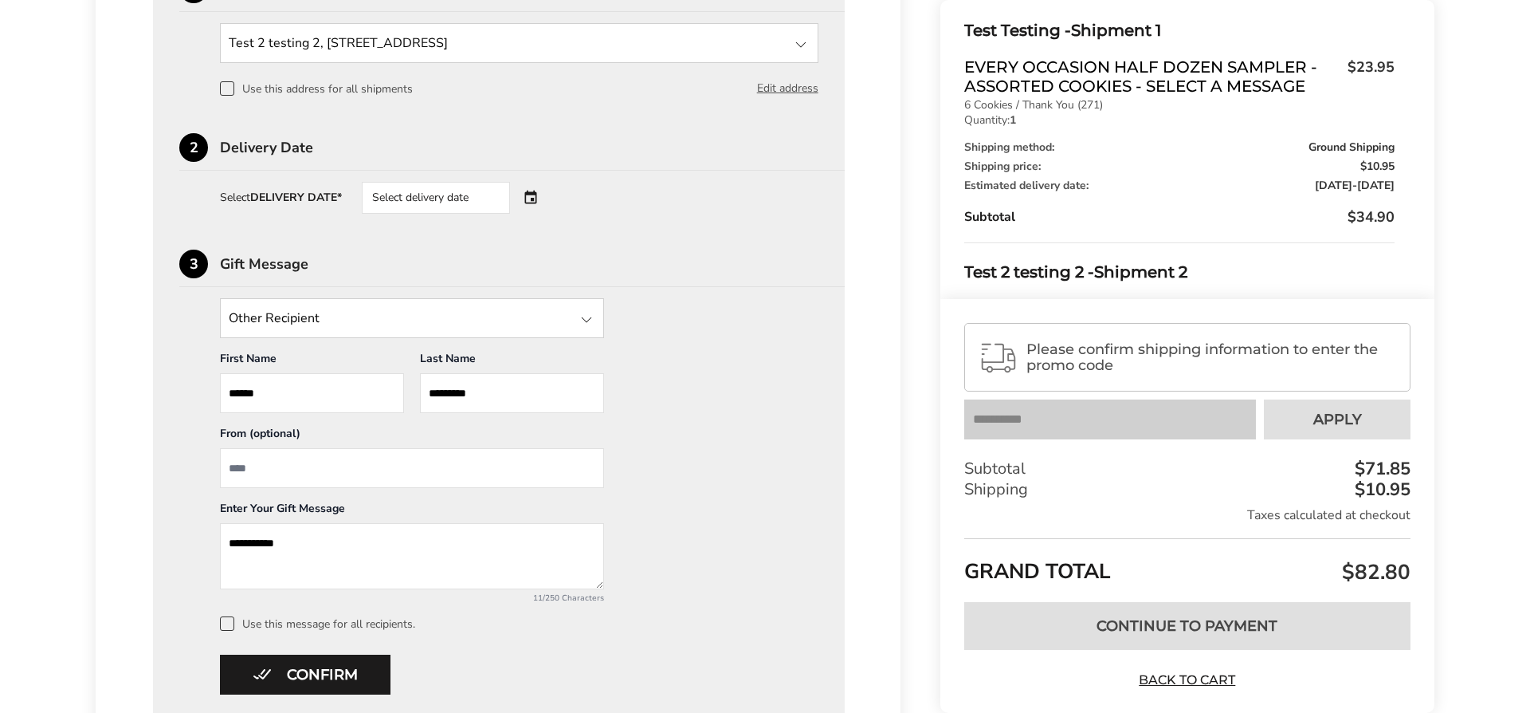
click at [336, 477] on input "From" at bounding box center [412, 468] width 384 height 40
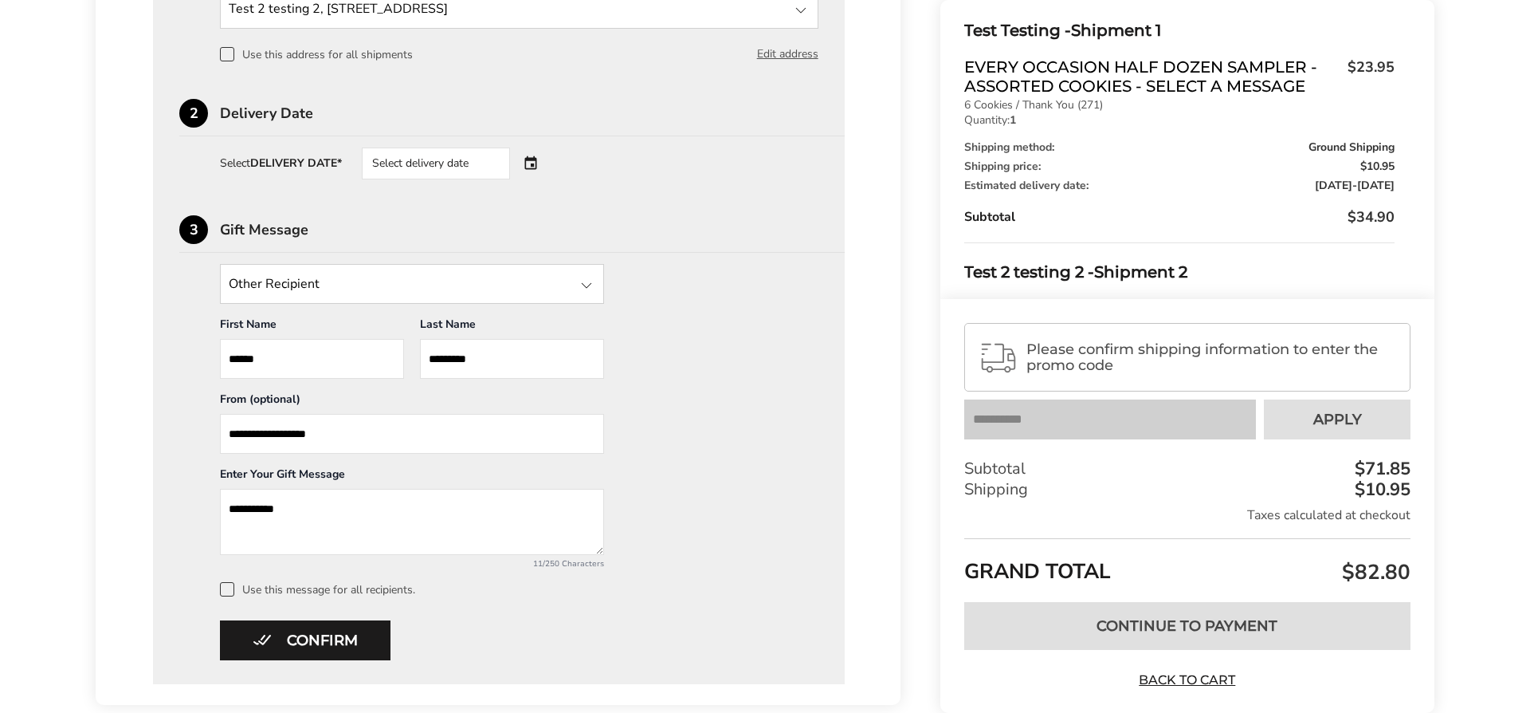
scroll to position [947, 0]
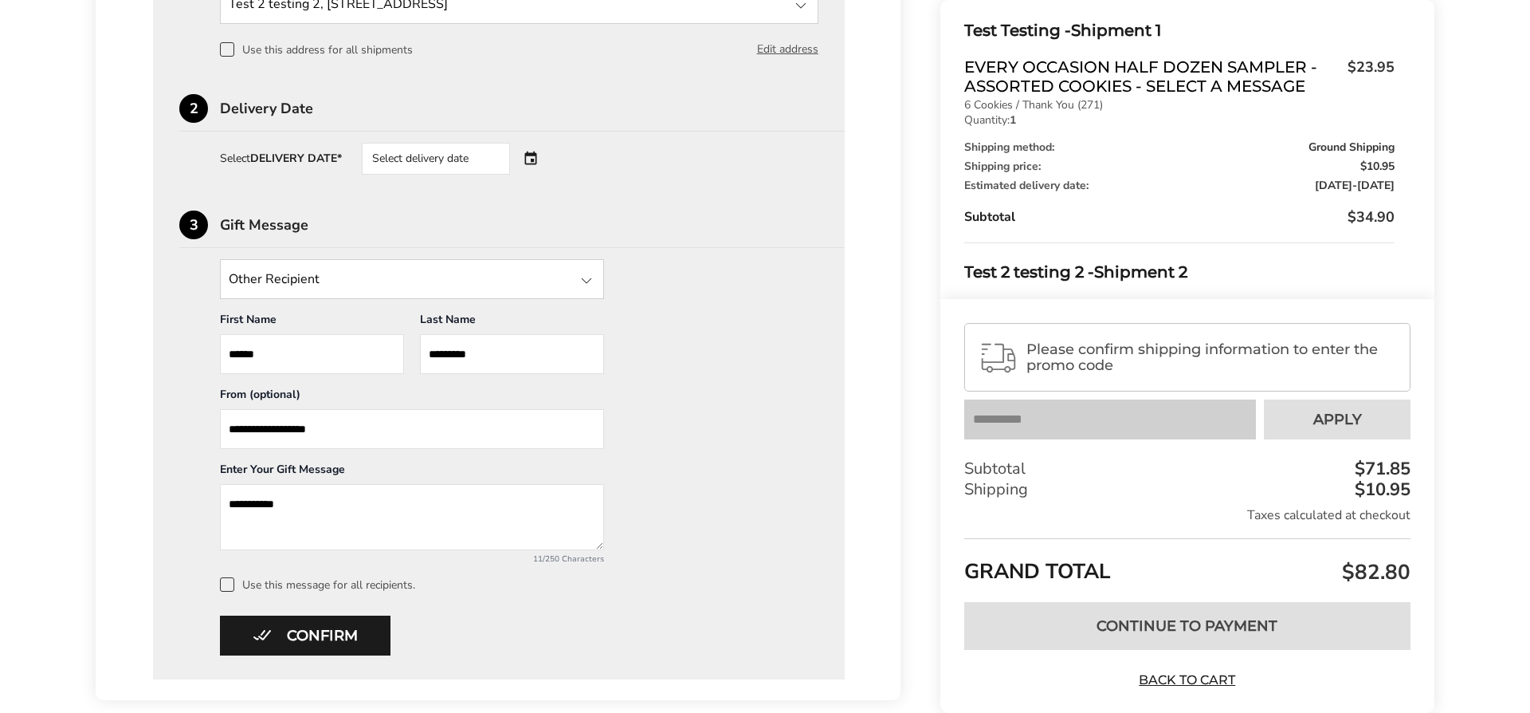
type input "**********"
click at [233, 579] on label "Use this message for all recipients." at bounding box center [519, 584] width 599 height 14
click at [338, 623] on button "Confirm" at bounding box center [305, 635] width 171 height 40
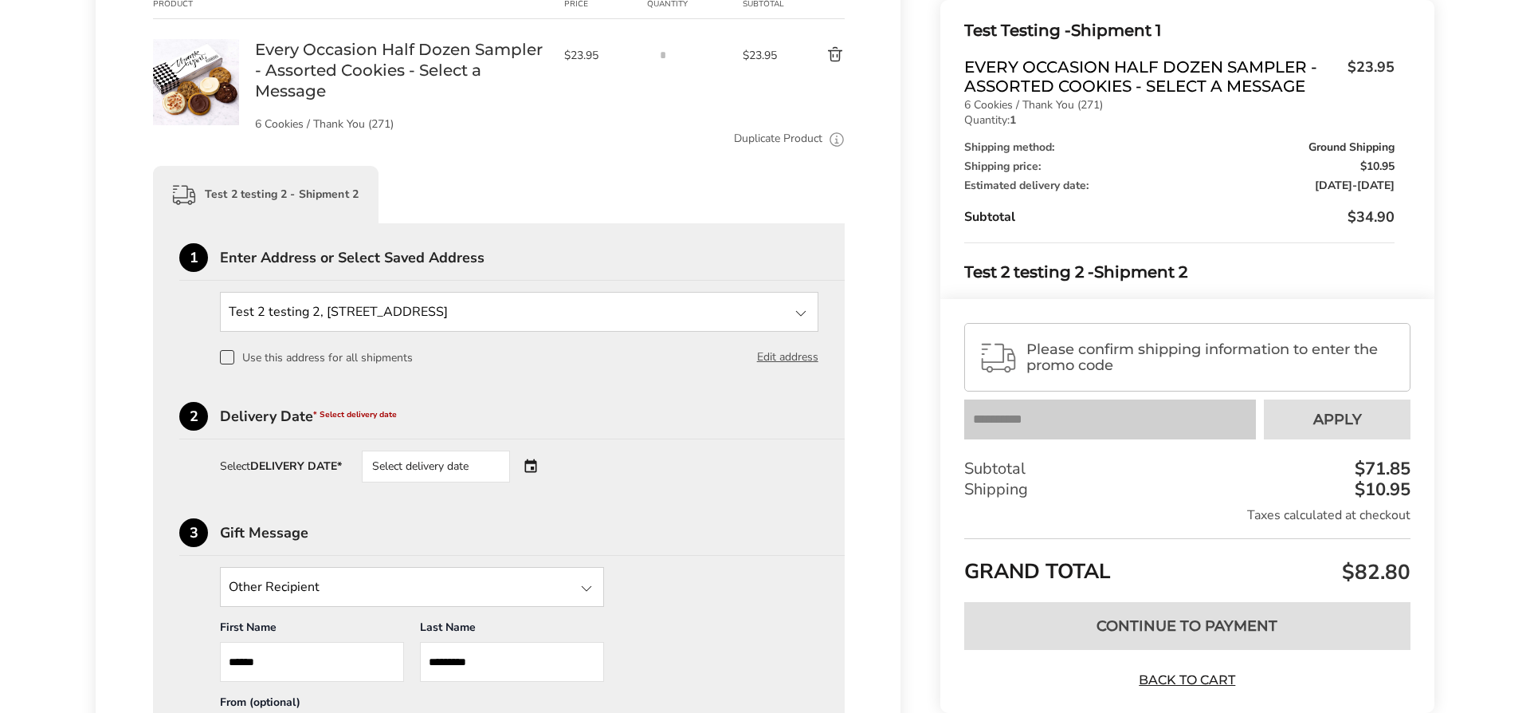
scroll to position [616, 0]
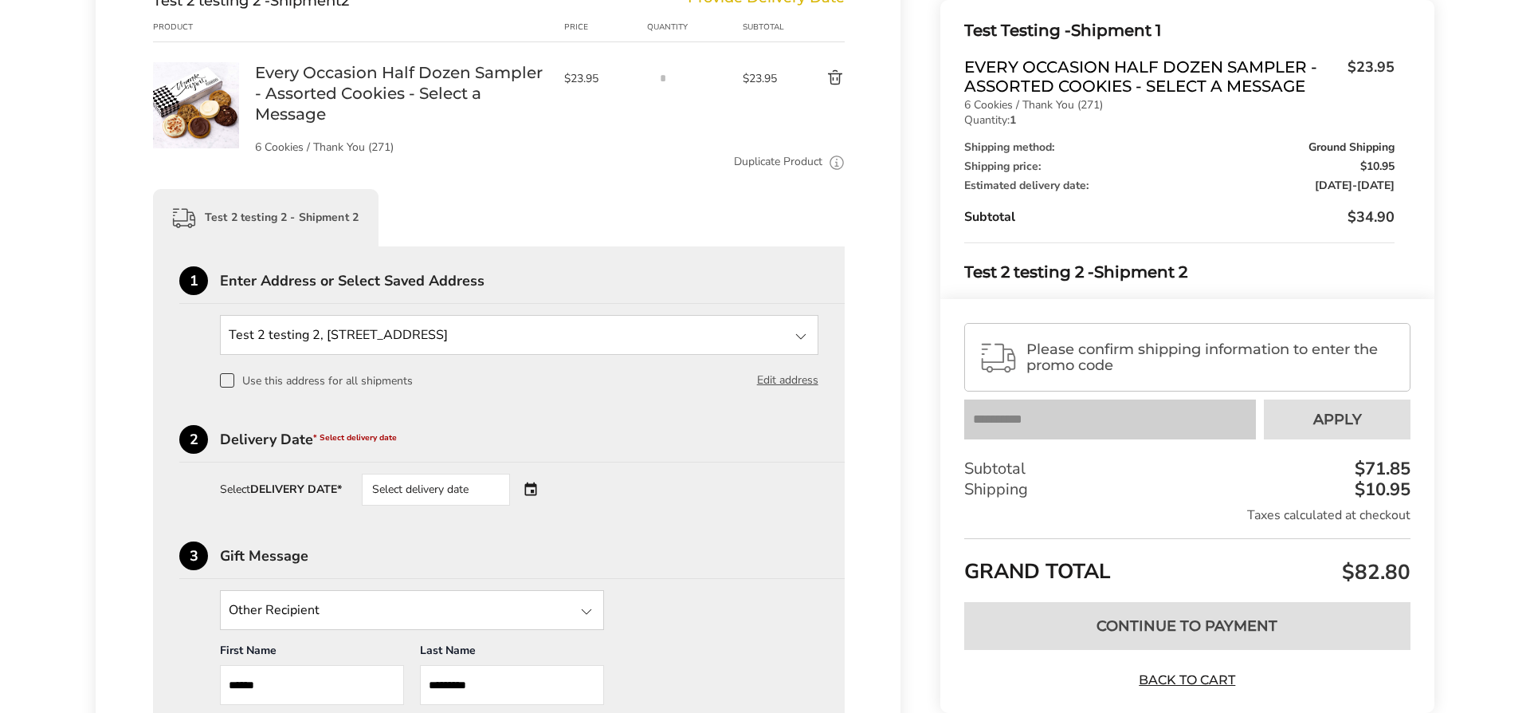
click at [519, 481] on div "Select delivery date" at bounding box center [458, 489] width 193 height 32
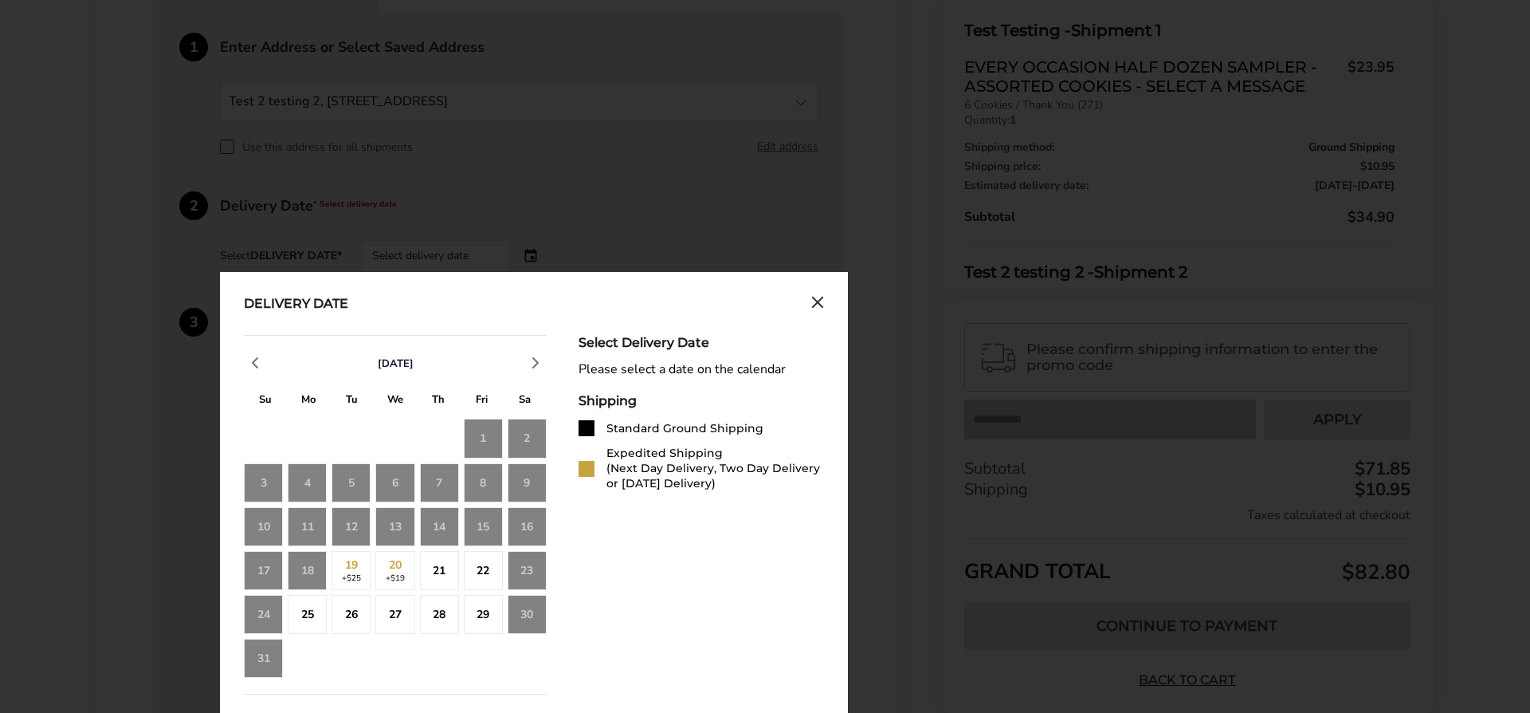
scroll to position [923, 0]
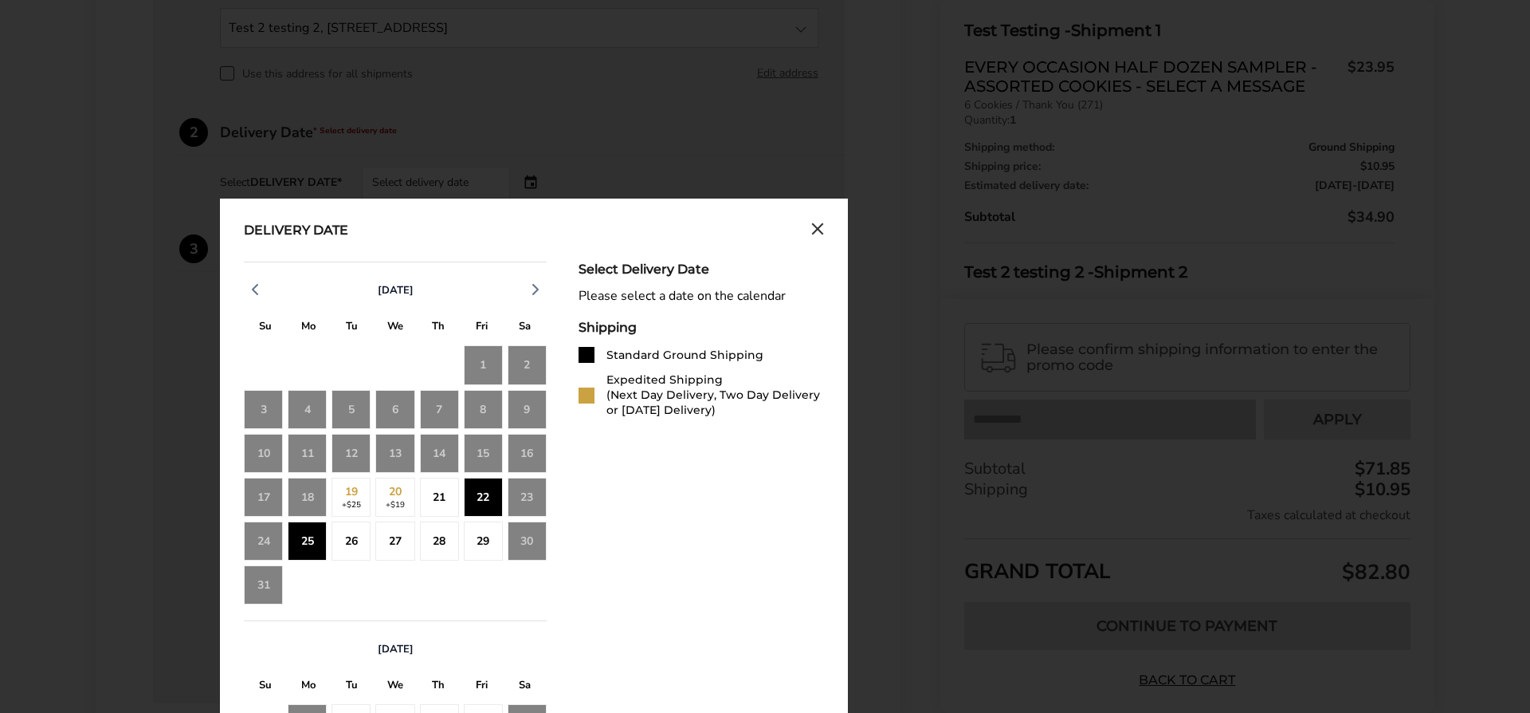
click at [321, 547] on div "25" at bounding box center [307, 540] width 39 height 39
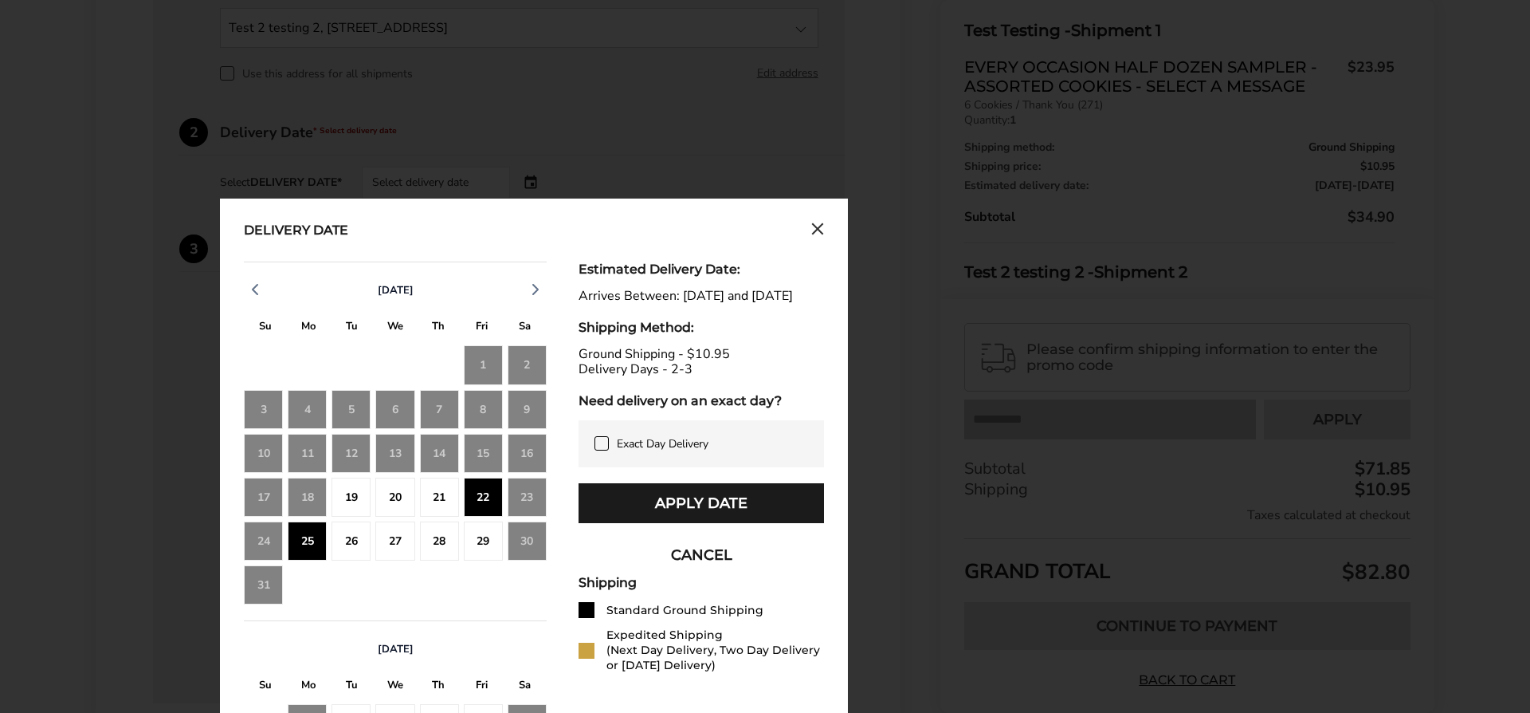
click at [349, 544] on div "26" at bounding box center [351, 540] width 39 height 39
drag, startPoint x: 732, startPoint y: 530, endPoint x: 778, endPoint y: 530, distance: 45.4
click at [732, 523] on button "Apply Date" at bounding box center [701, 503] width 245 height 40
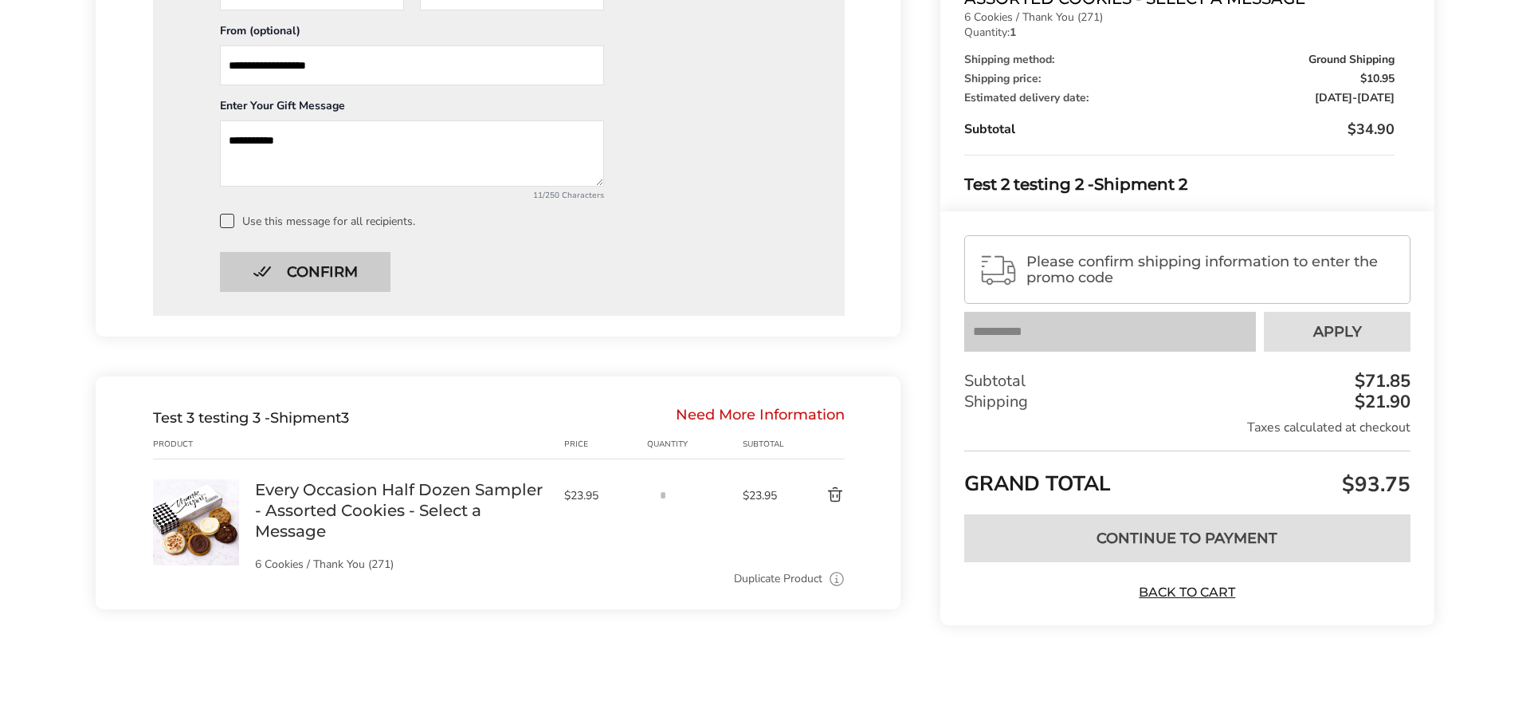
click at [331, 279] on button "Confirm" at bounding box center [305, 272] width 171 height 40
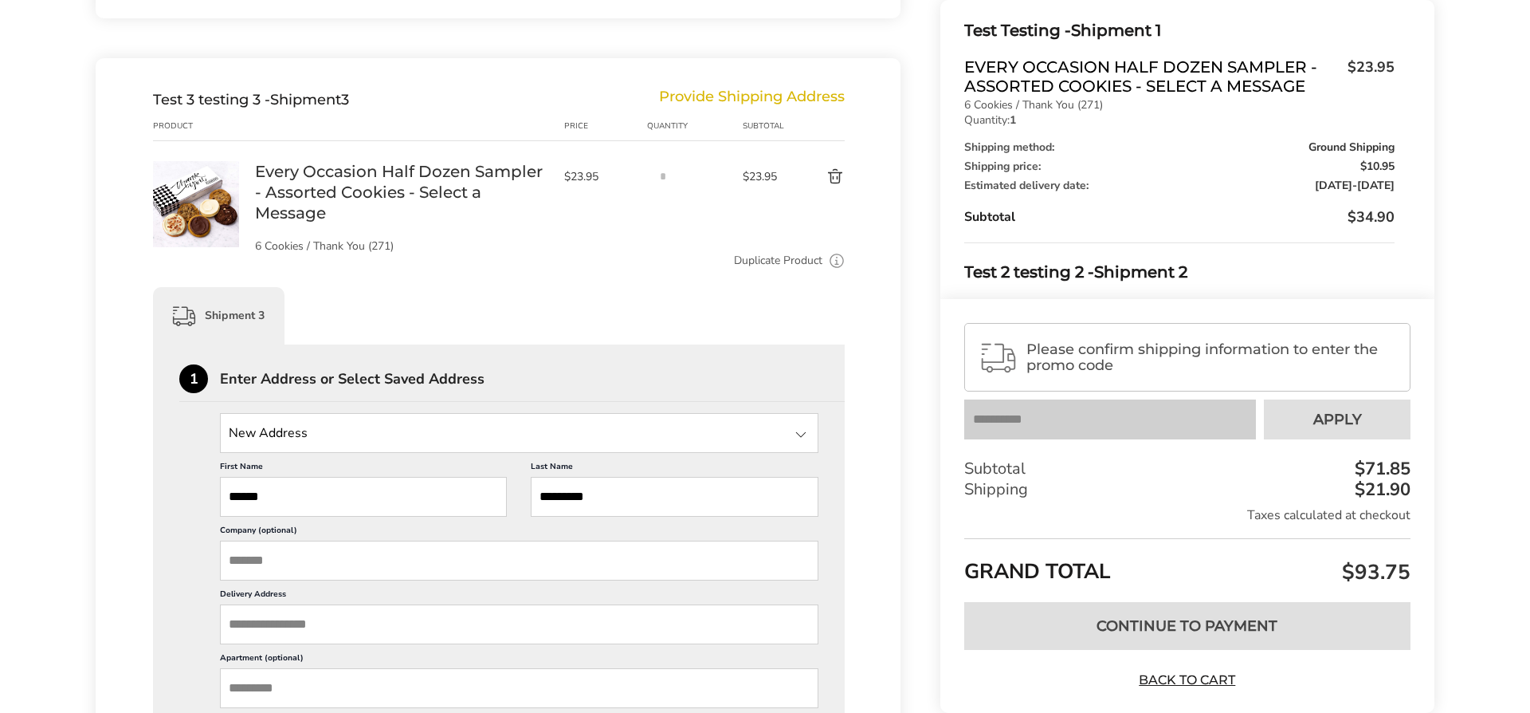
scroll to position [892, 0]
